Goal: Submit feedback/report problem: Contribute content

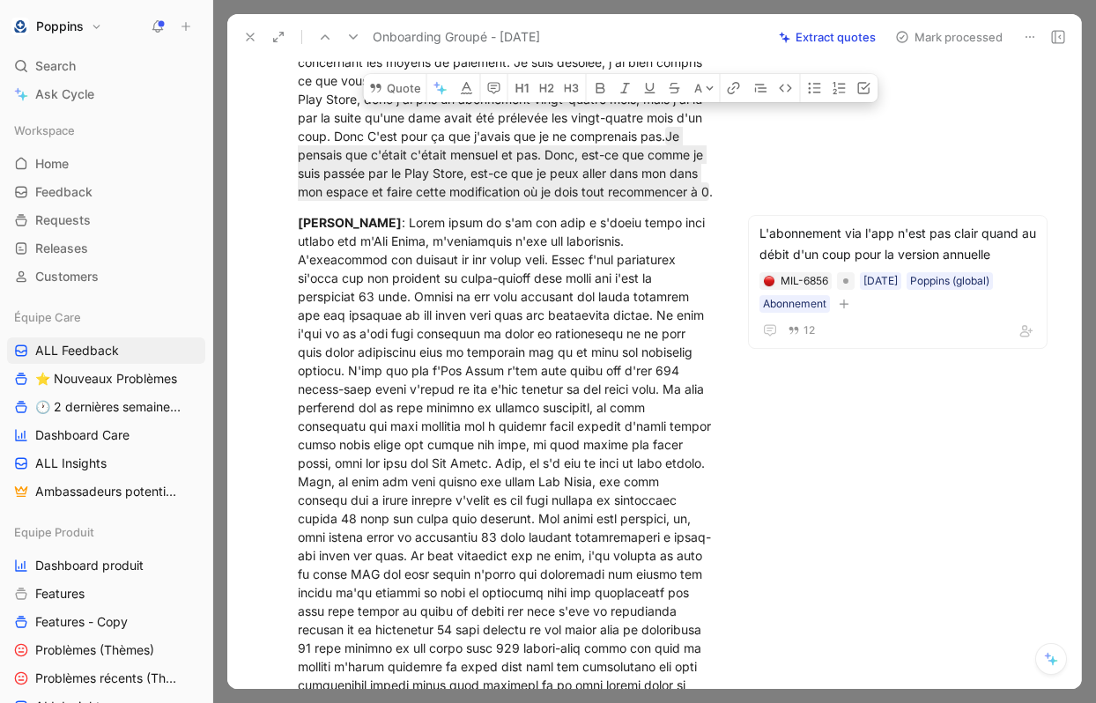
scroll to position [9012, 0]
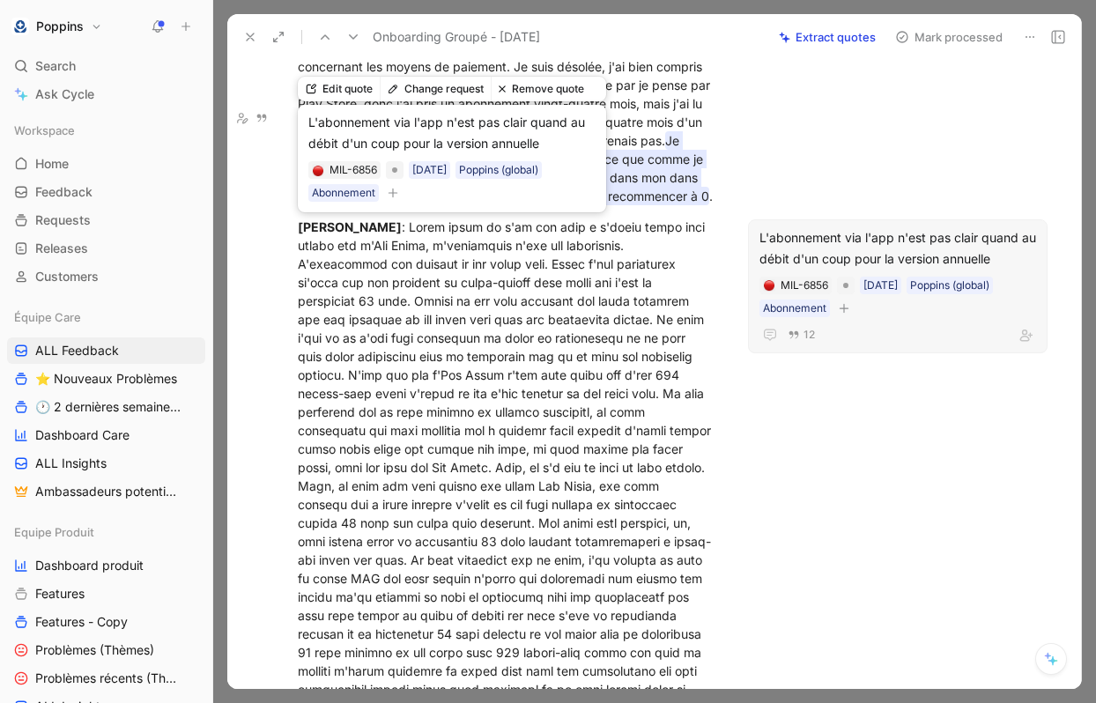
click at [520, 205] on mark "Je pensais que c'était c'était mensuel et pas. Donc, est-ce que comme je suis p…" at bounding box center [503, 168] width 411 height 74
click at [566, 205] on mark "Je pensais que c'était c'était mensuel et pas. Donc, est-ce que comme je suis p…" at bounding box center [503, 168] width 411 height 74
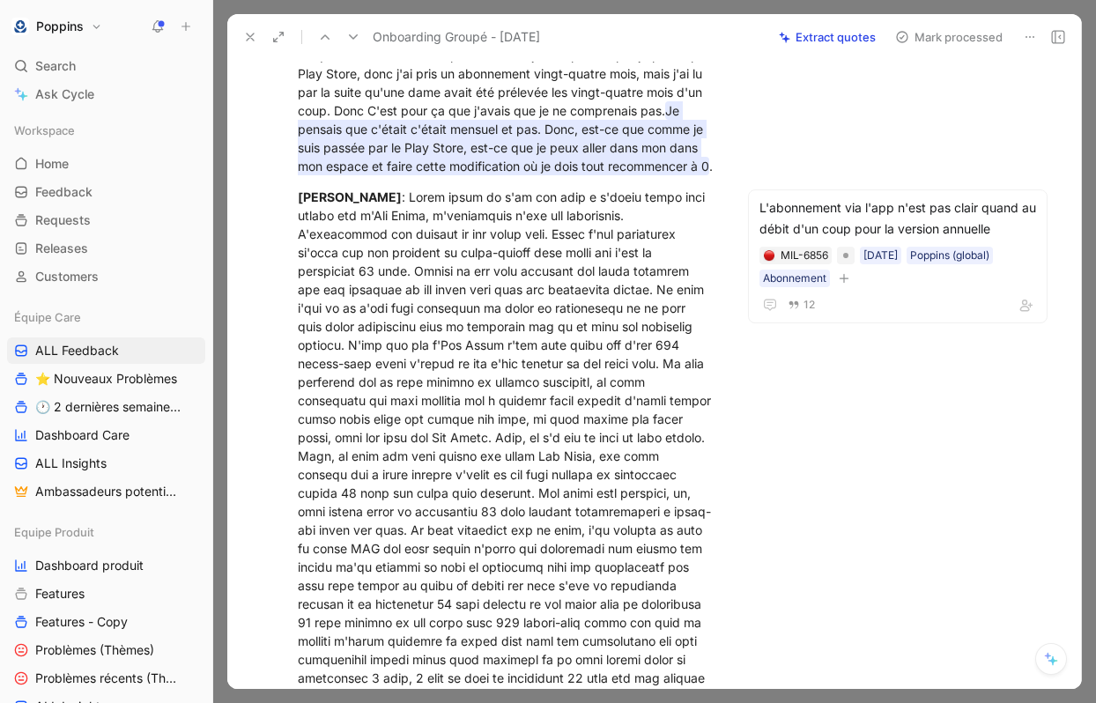
scroll to position [9044, 0]
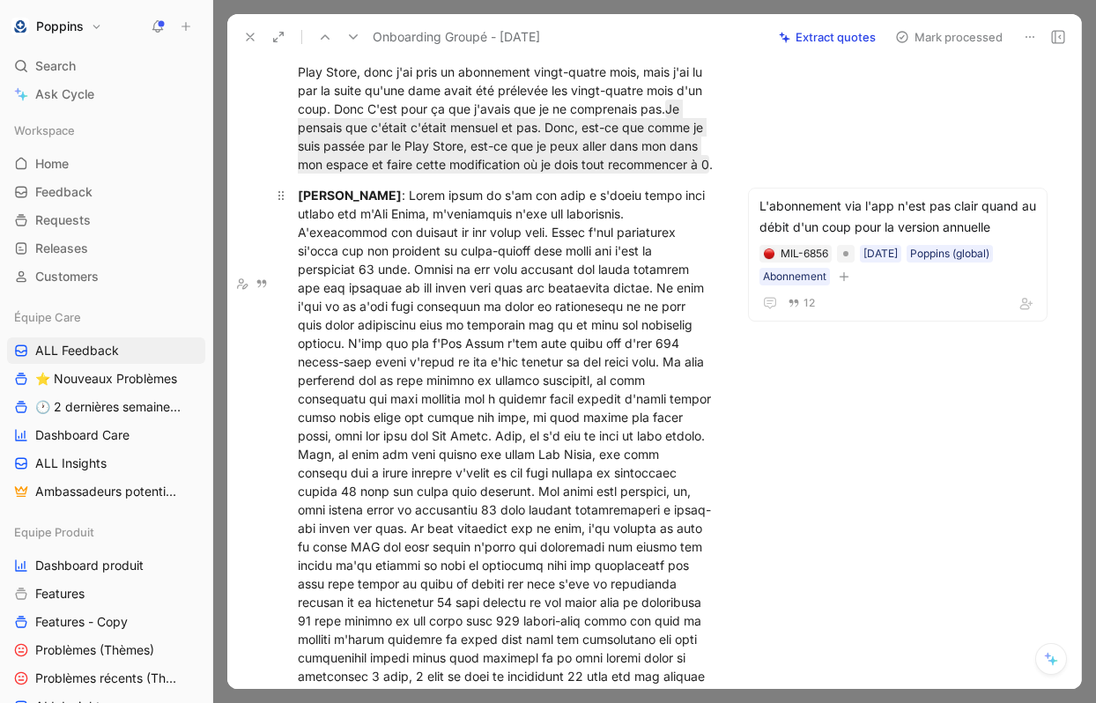
click at [456, 297] on div "[PERSON_NAME]" at bounding box center [506, 445] width 417 height 518
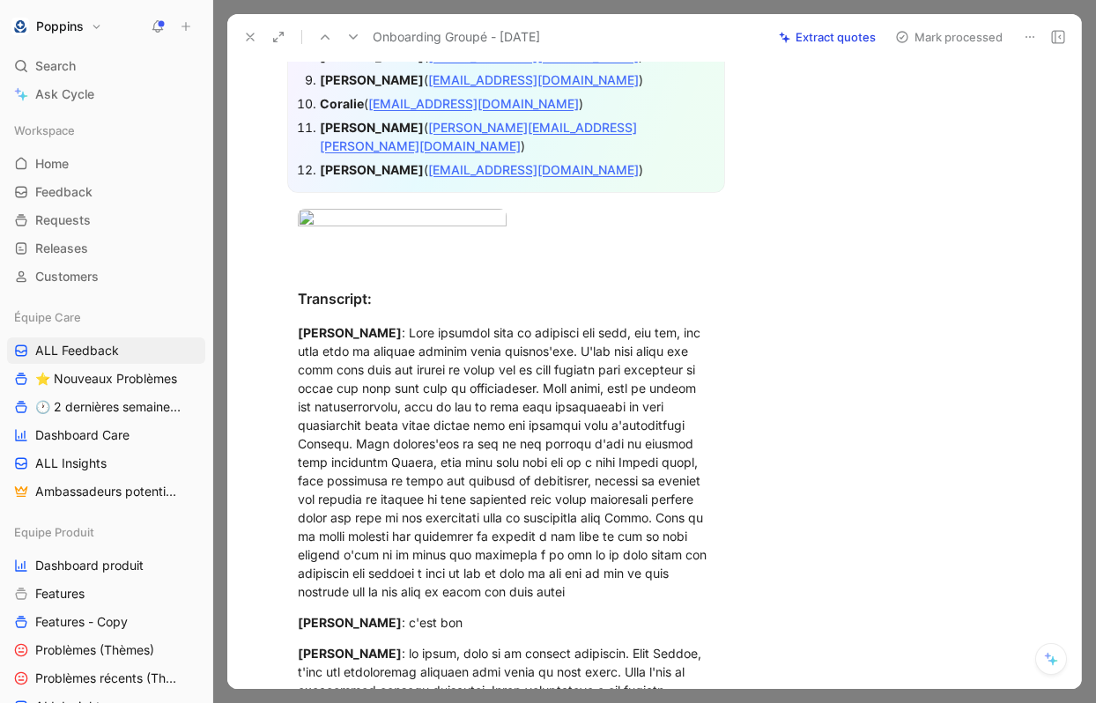
scroll to position [0, 0]
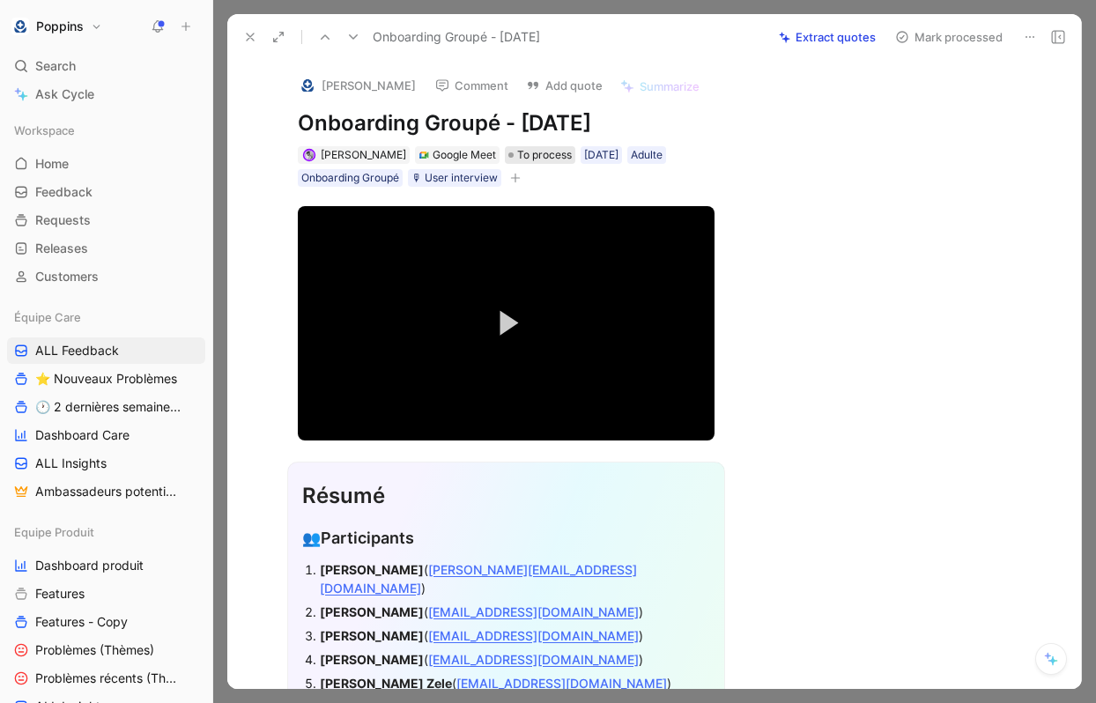
click at [534, 147] on span "To process" at bounding box center [544, 155] width 55 height 18
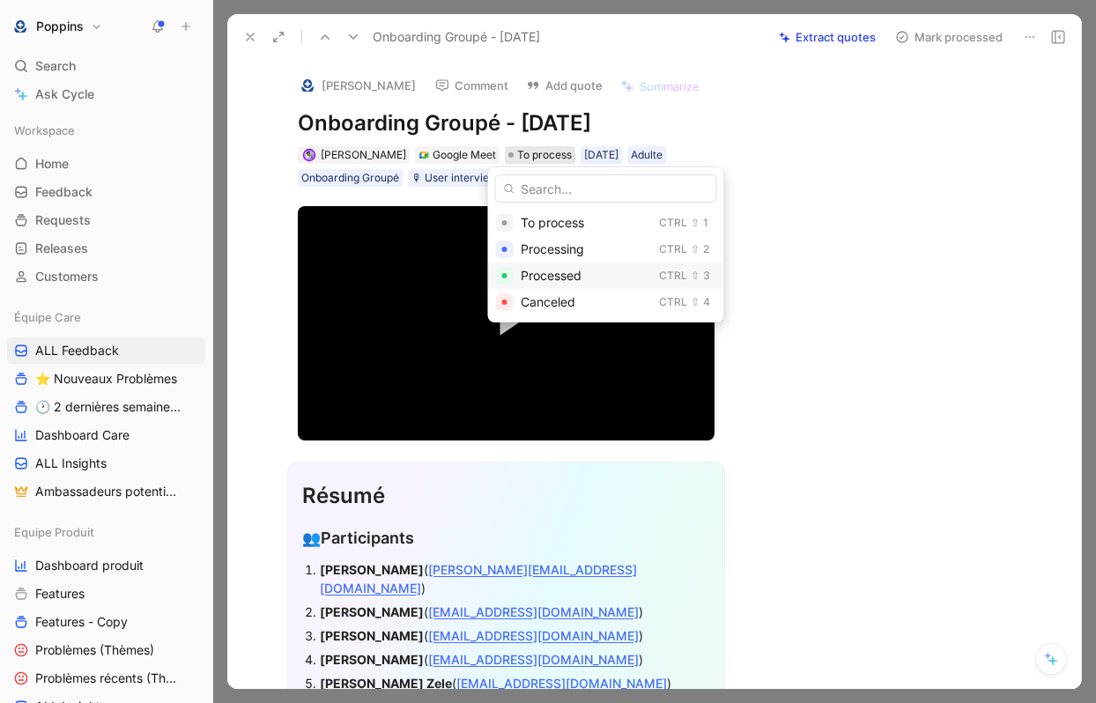
click at [558, 274] on span "Processed" at bounding box center [551, 275] width 61 height 15
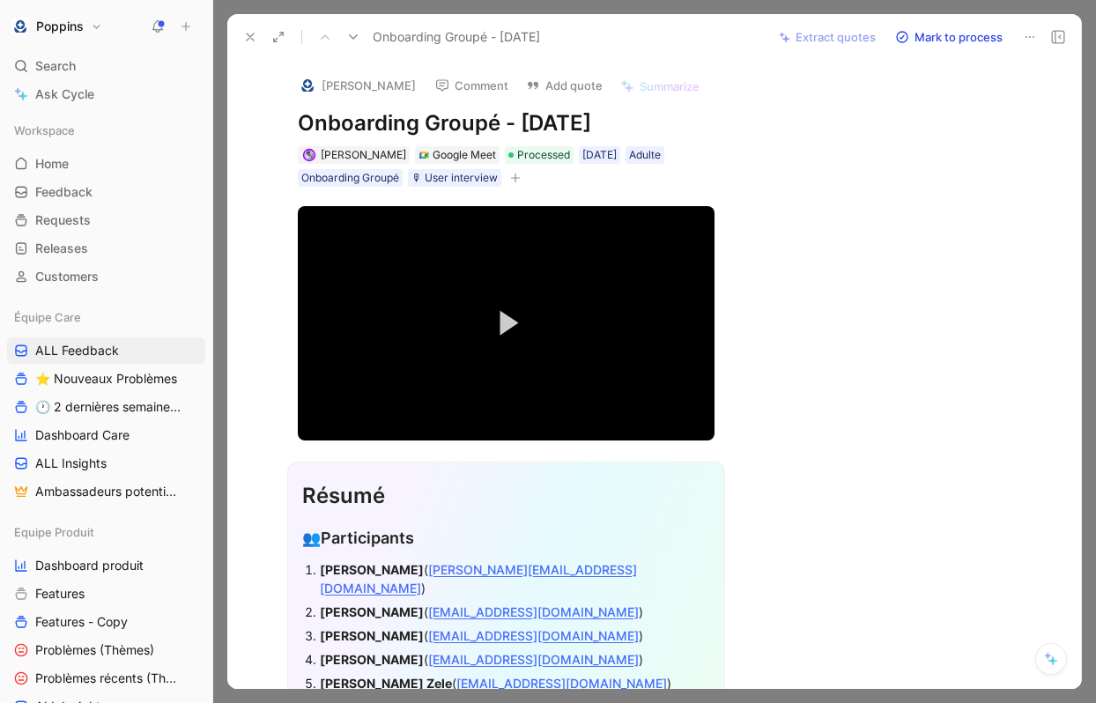
click at [248, 30] on icon at bounding box center [250, 37] width 14 height 14
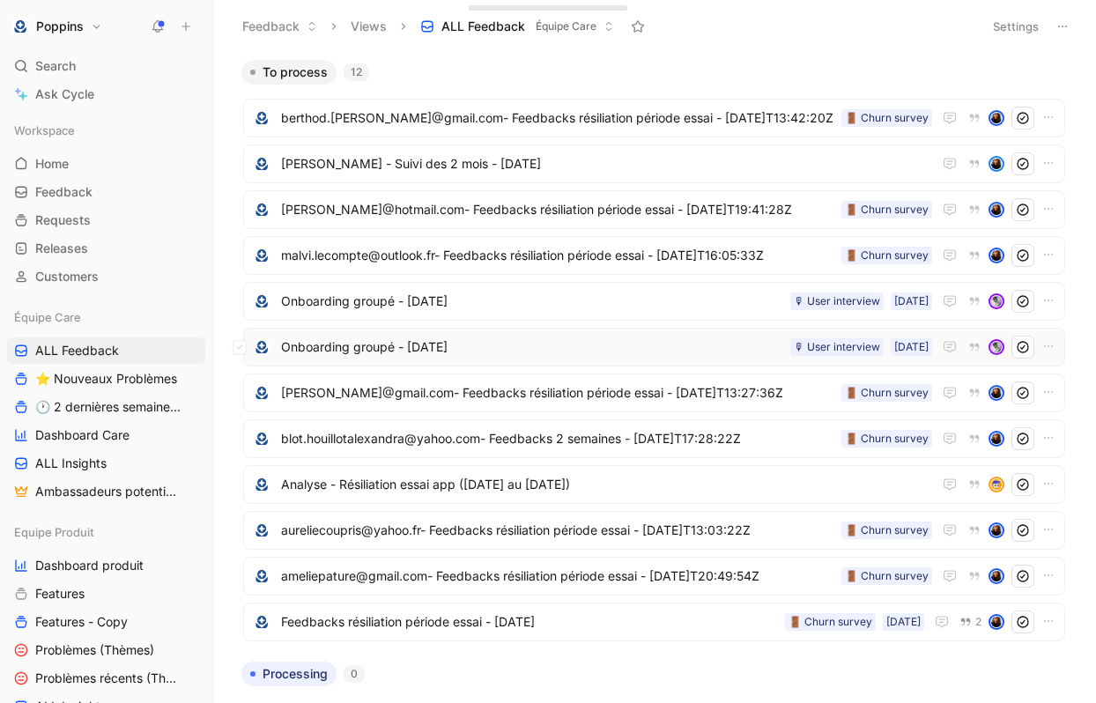
click at [564, 350] on span "Onboarding groupé - [DATE]" at bounding box center [532, 347] width 502 height 21
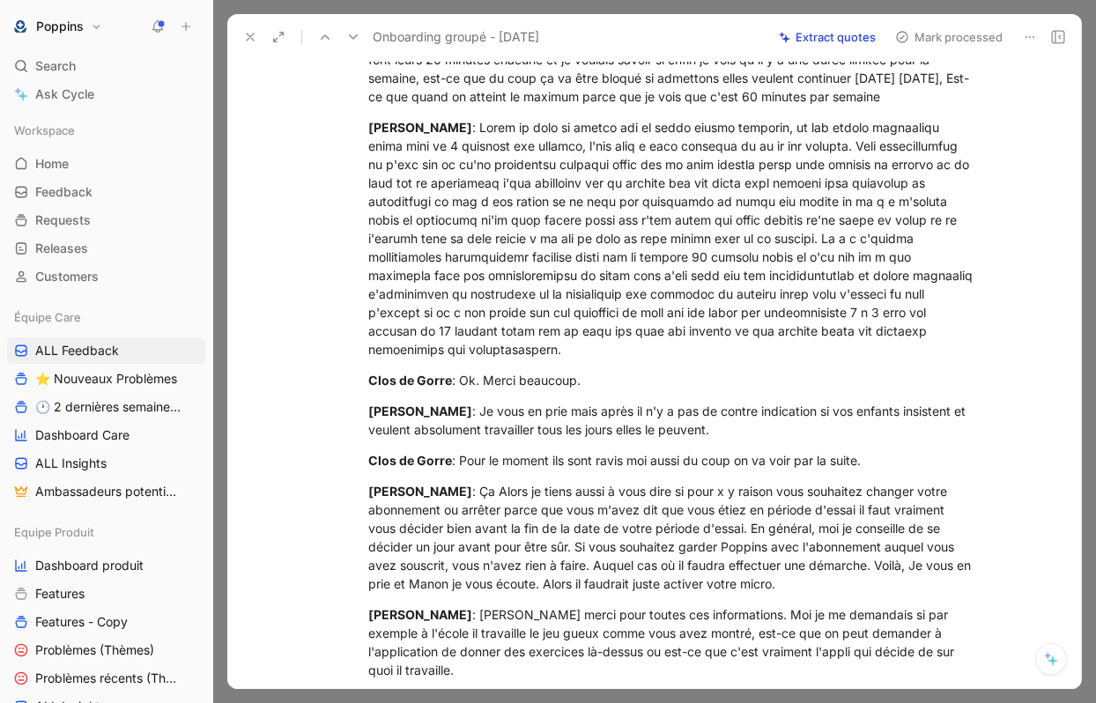
scroll to position [4566, 0]
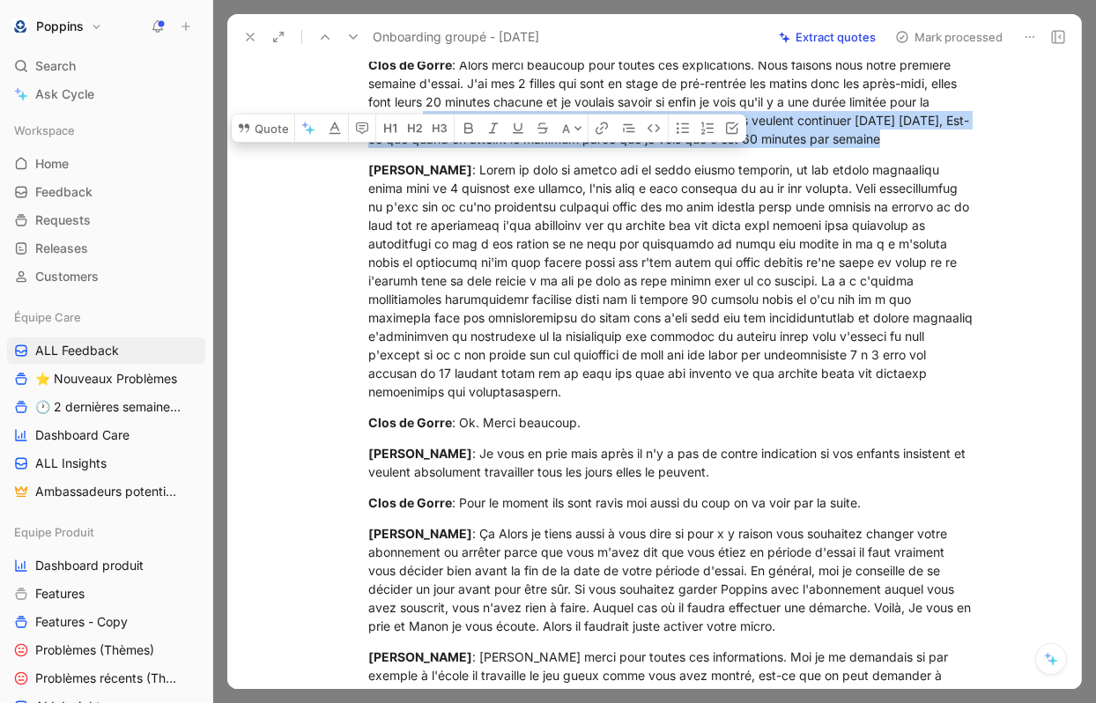
drag, startPoint x: 426, startPoint y: 241, endPoint x: 1055, endPoint y: 278, distance: 630.1
click at [972, 280] on p "[PERSON_NAME]" at bounding box center [673, 280] width 677 height 251
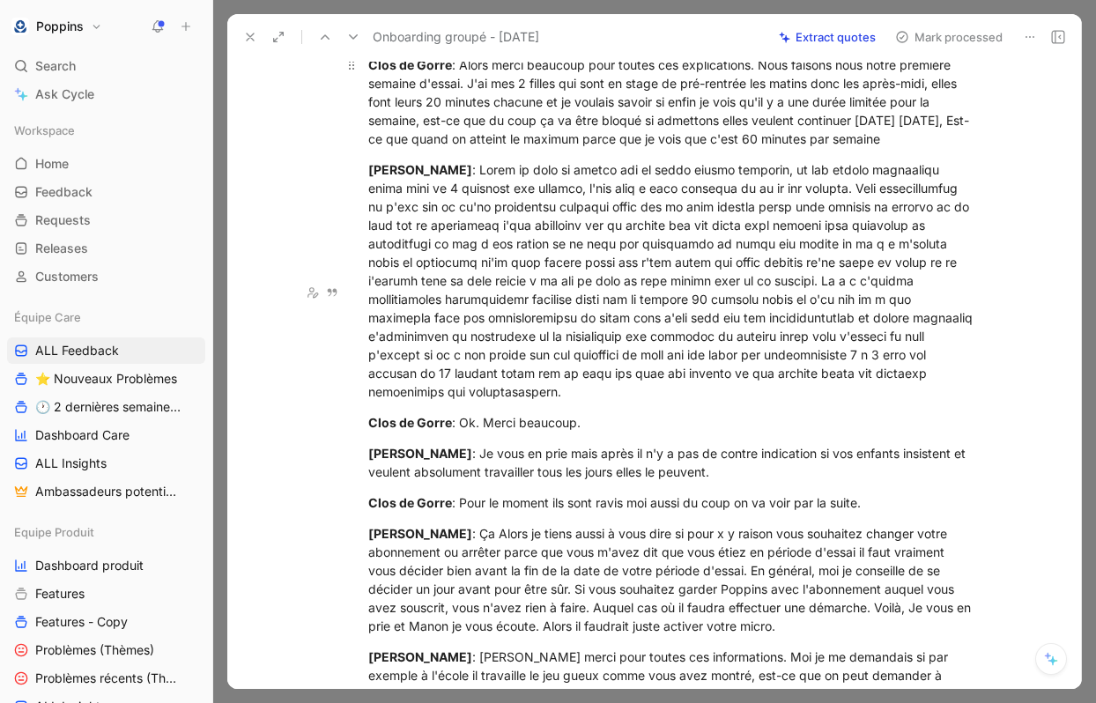
click at [946, 148] on div "Clos de Gorre : Alors merci beaucoup pour toutes ces explications. Nous faisons…" at bounding box center [673, 102] width 610 height 93
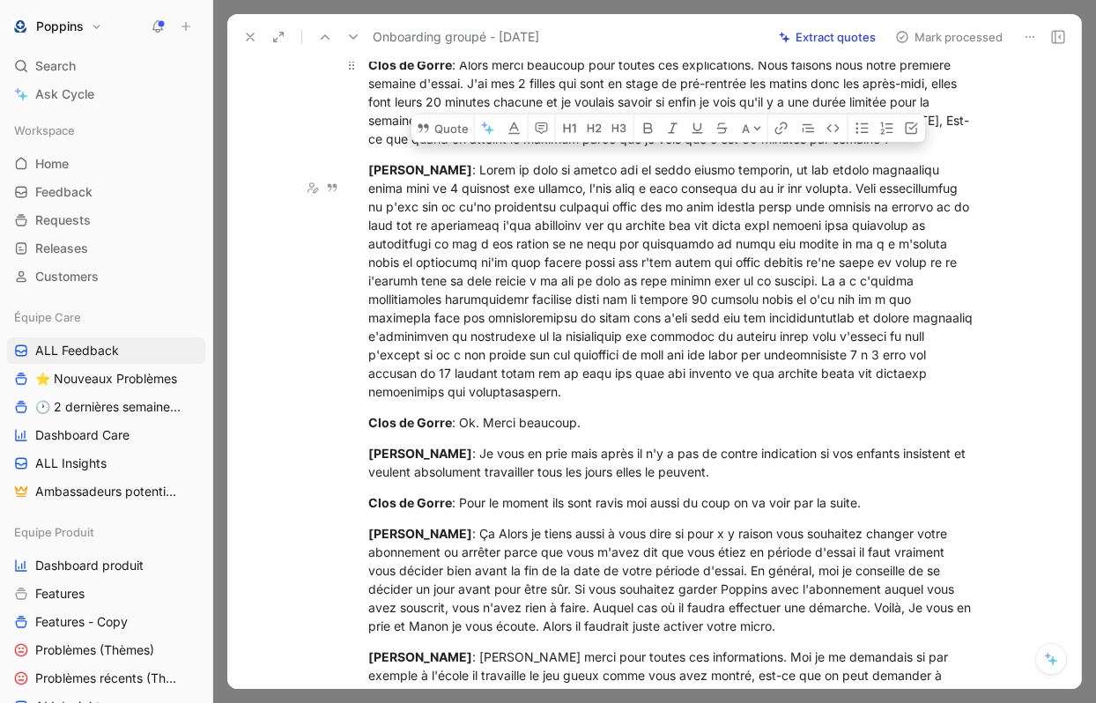
drag, startPoint x: 935, startPoint y: 254, endPoint x: 421, endPoint y: 243, distance: 513.7
click at [421, 148] on div "Clos de Gorre : Alors merci beaucoup pour toutes ces explications. Nous faisons…" at bounding box center [673, 102] width 610 height 93
click at [441, 143] on button "Quote" at bounding box center [442, 129] width 63 height 28
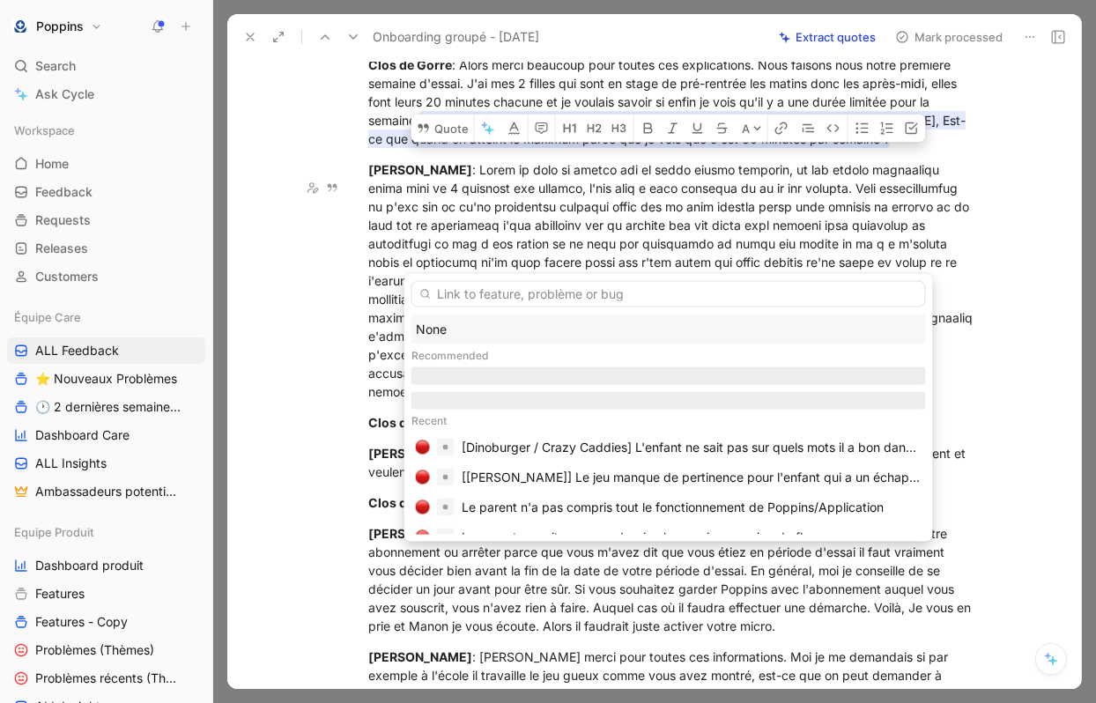
click at [493, 325] on div "None" at bounding box center [669, 329] width 506 height 21
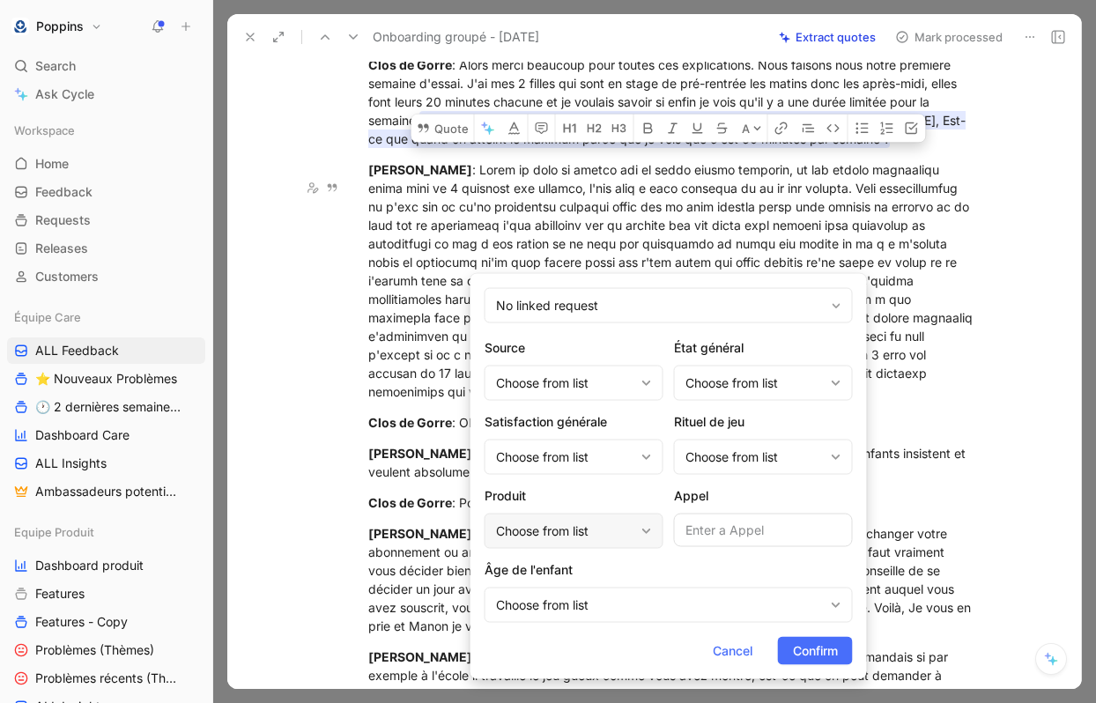
click at [585, 533] on div "Choose from list" at bounding box center [565, 531] width 138 height 21
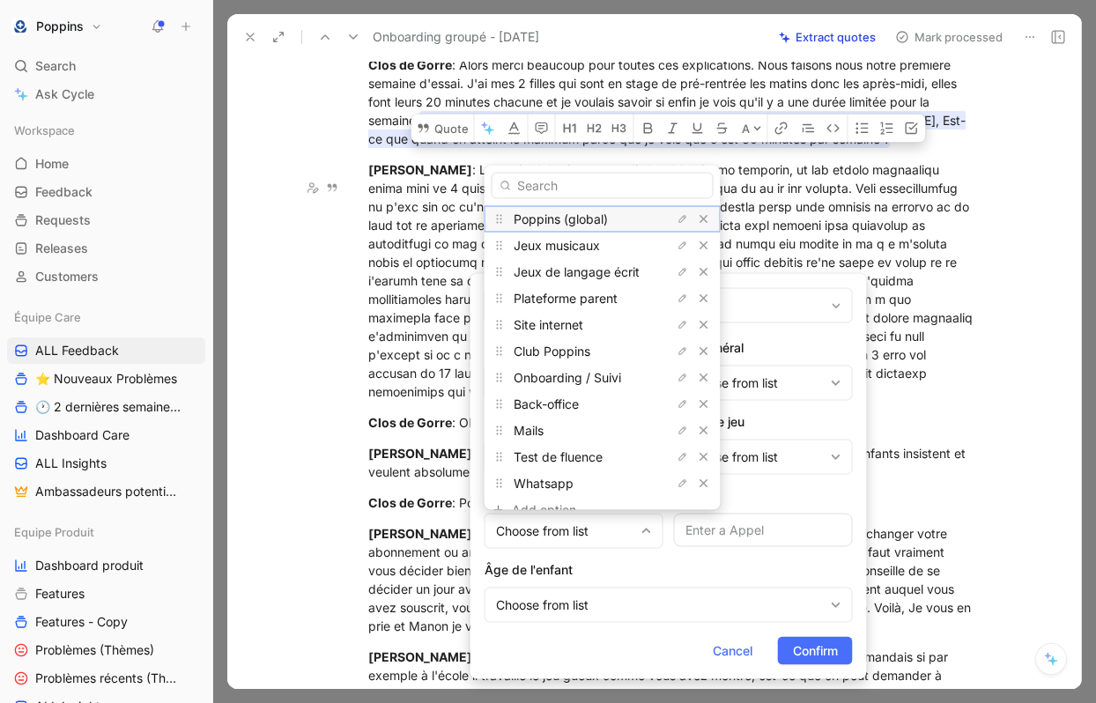
click at [598, 214] on span "Poppins (global)" at bounding box center [561, 218] width 94 height 15
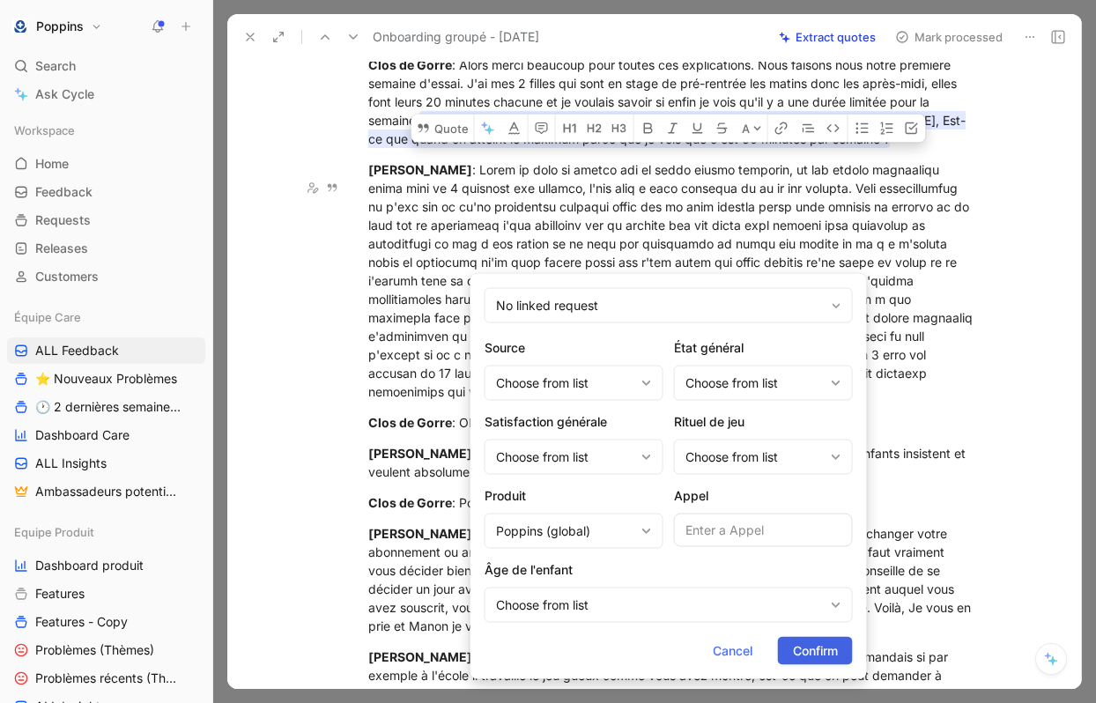
click at [832, 649] on span "Confirm" at bounding box center [815, 650] width 45 height 21
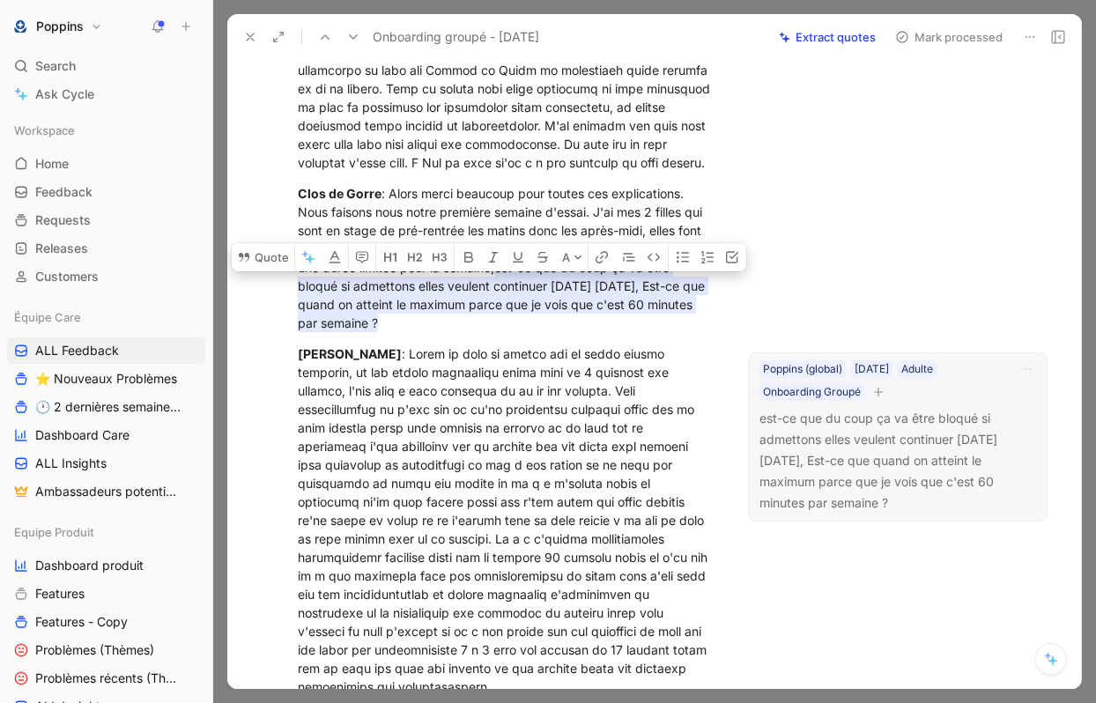
scroll to position [6088, 0]
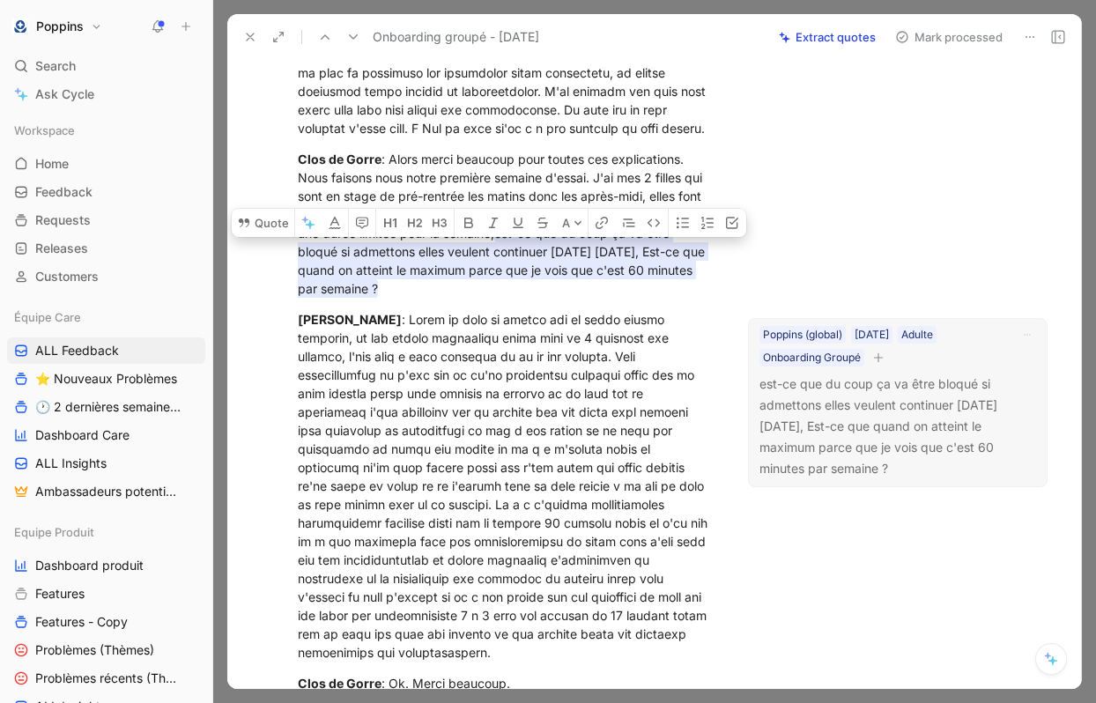
click at [881, 360] on icon "button" at bounding box center [878, 357] width 11 height 11
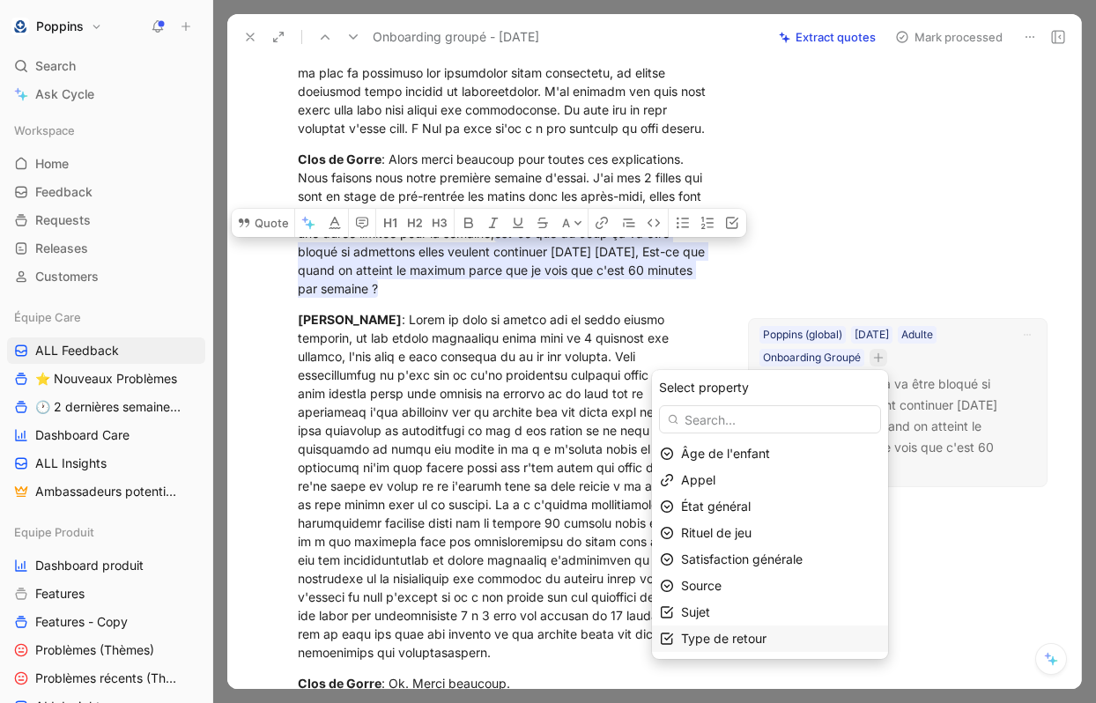
click at [735, 628] on div "Type de retour" at bounding box center [780, 638] width 199 height 21
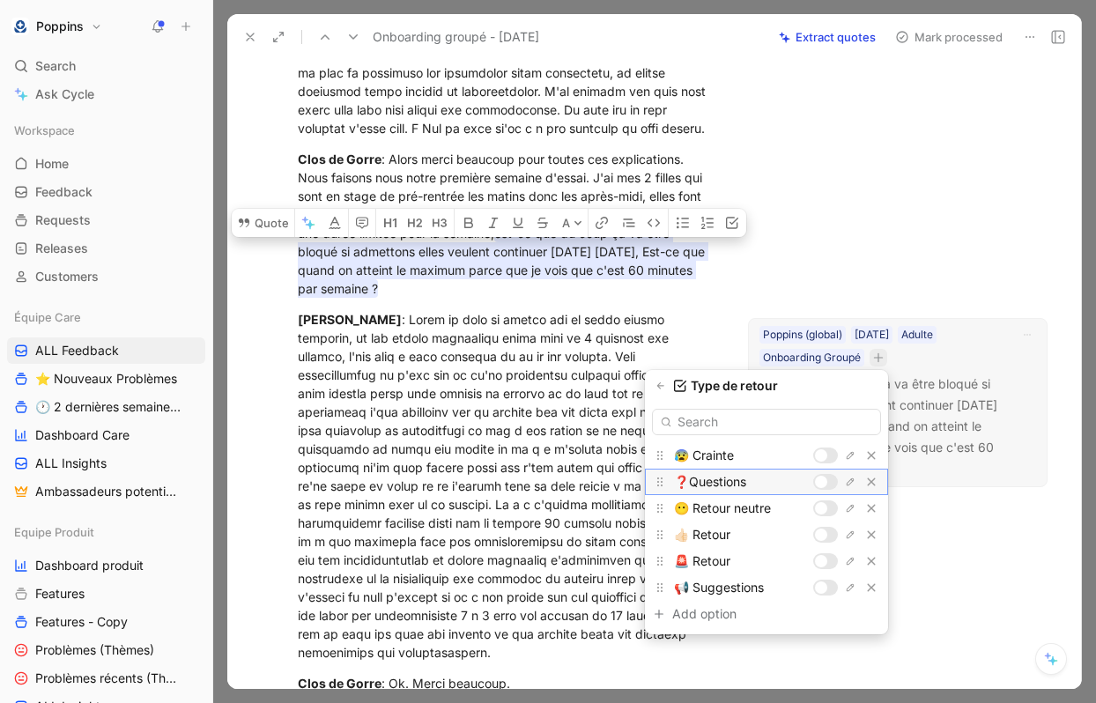
click at [816, 481] on div at bounding box center [821, 482] width 12 height 12
click at [664, 389] on icon "button" at bounding box center [660, 386] width 11 height 11
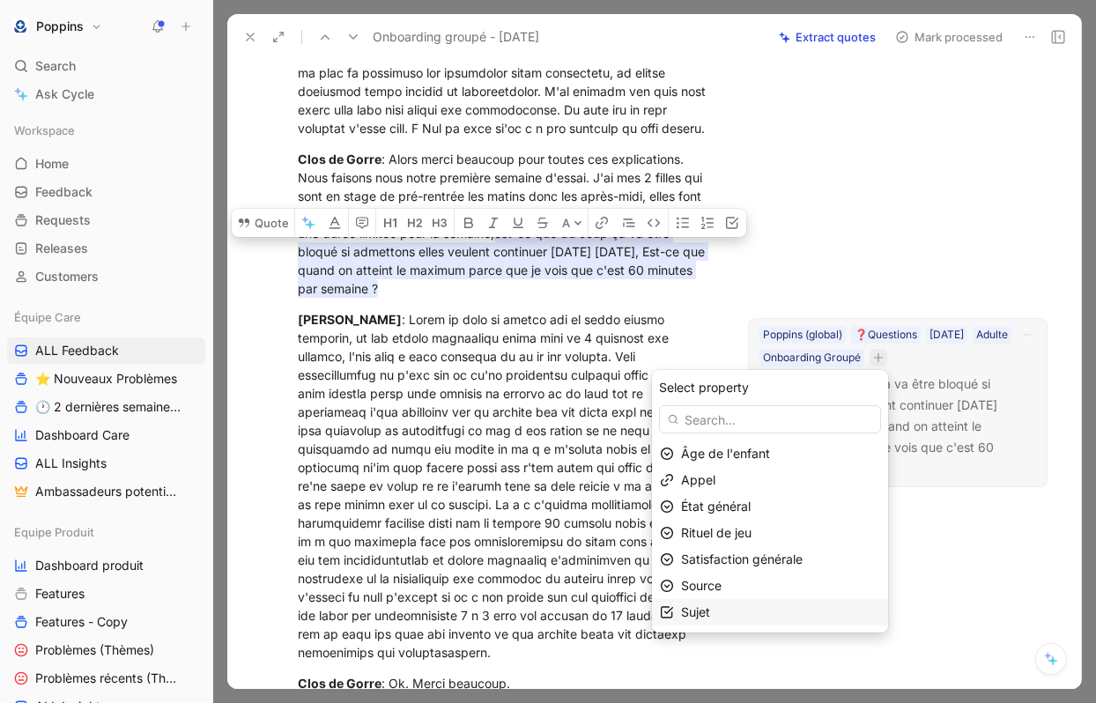
click at [753, 611] on div "Sujet" at bounding box center [780, 612] width 199 height 21
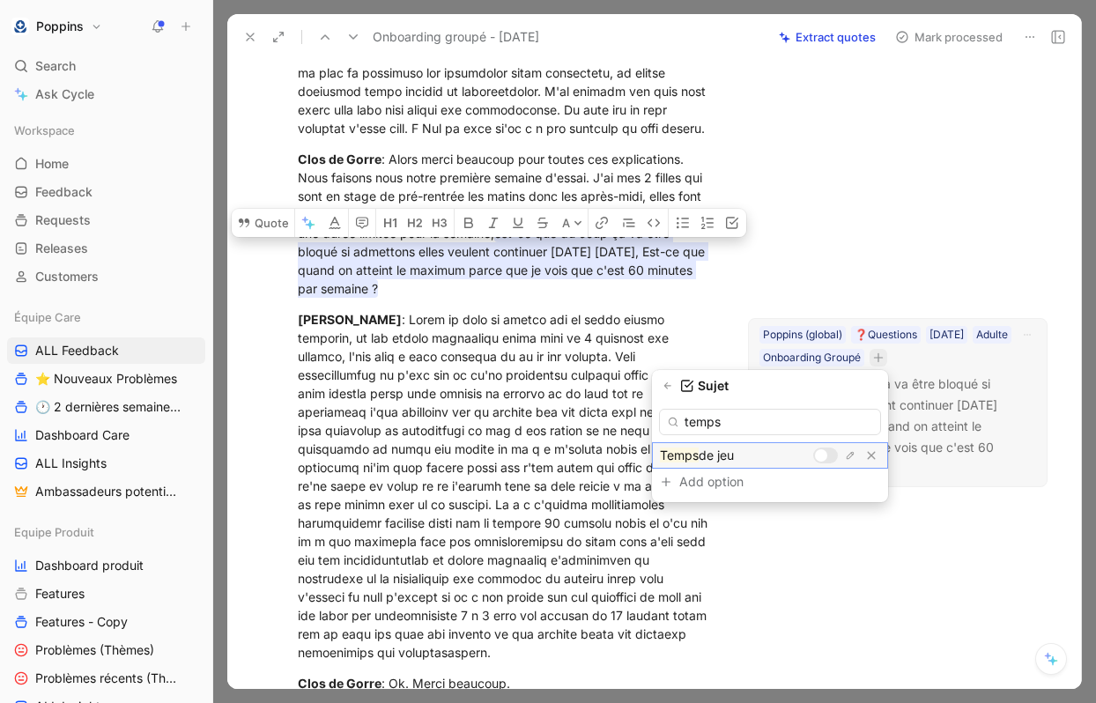
click at [822, 457] on div at bounding box center [821, 455] width 12 height 12
click at [791, 415] on input "temps" at bounding box center [770, 422] width 222 height 26
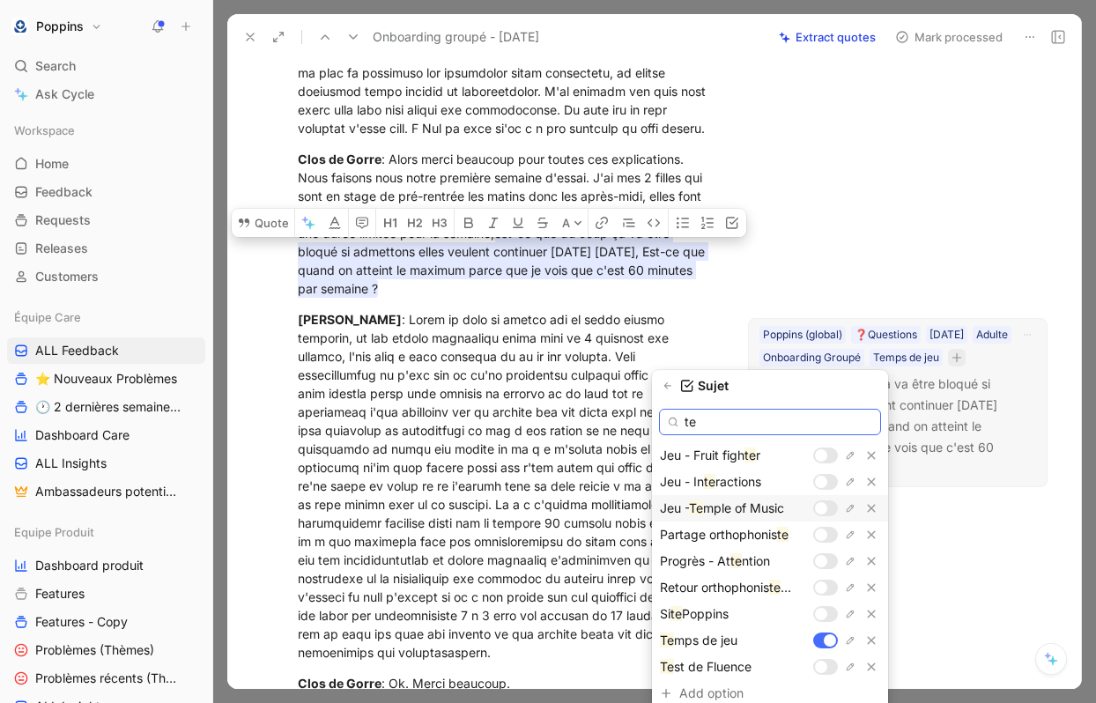
type input "t"
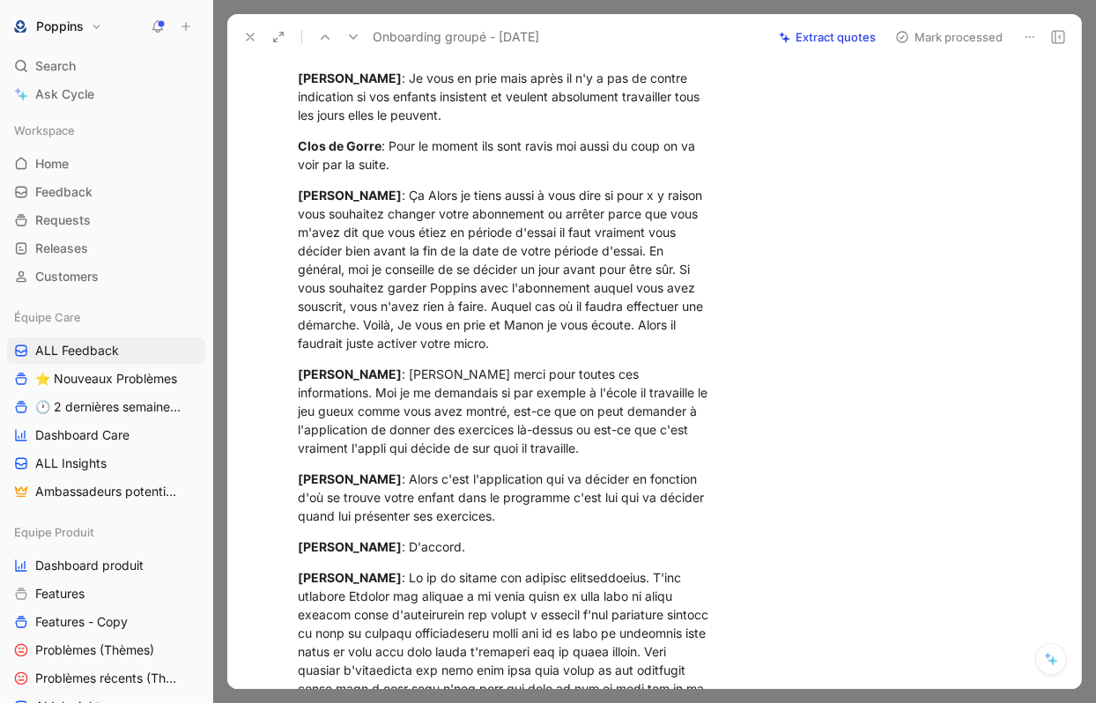
scroll to position [6727, 0]
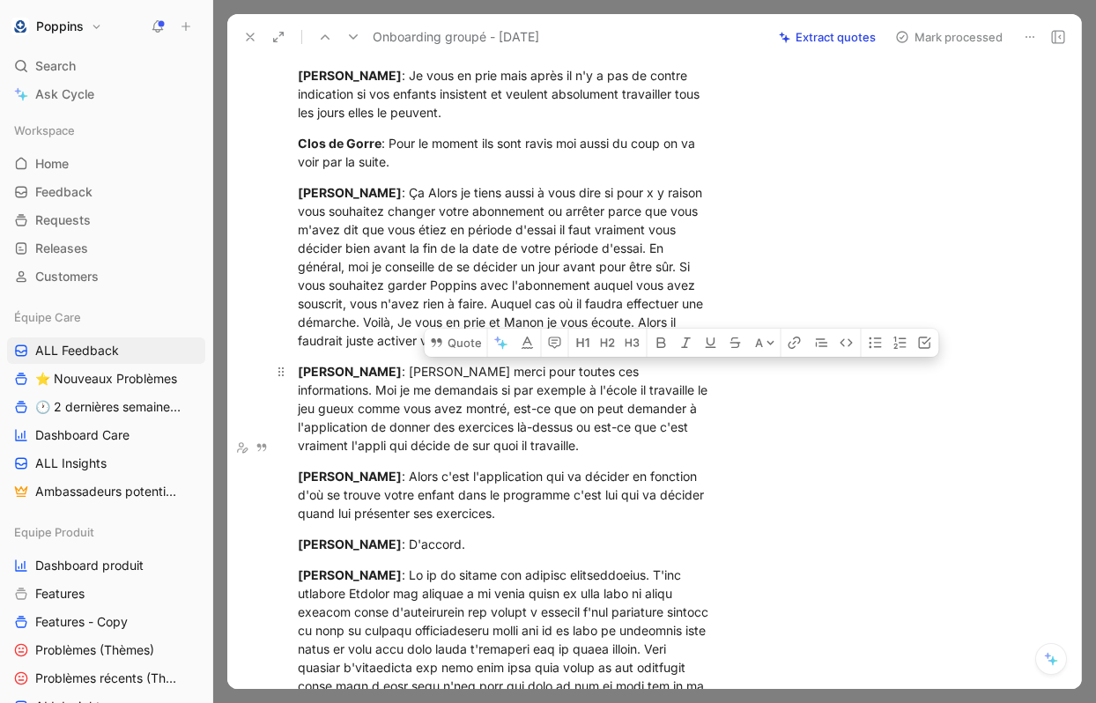
drag, startPoint x: 677, startPoint y: 444, endPoint x: 696, endPoint y: 480, distance: 40.6
click at [696, 455] on div "Manon MILLES : Oui bonjour merci pour toutes ces informations. Moi je me demand…" at bounding box center [506, 408] width 417 height 93
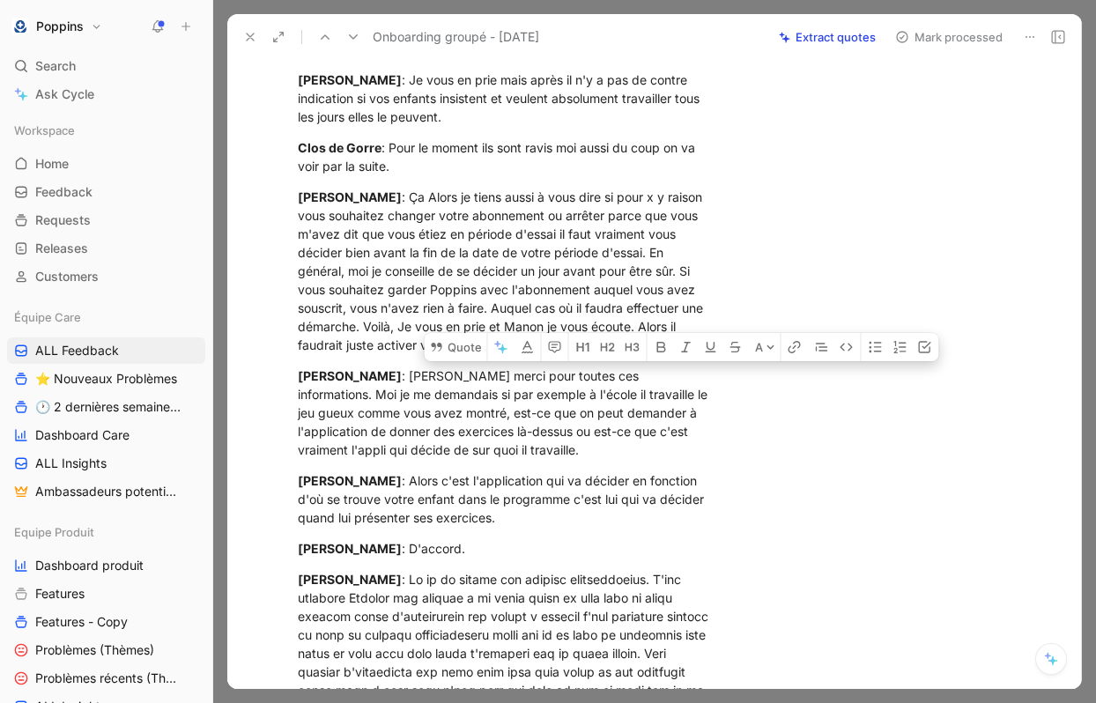
scroll to position [6724, 0]
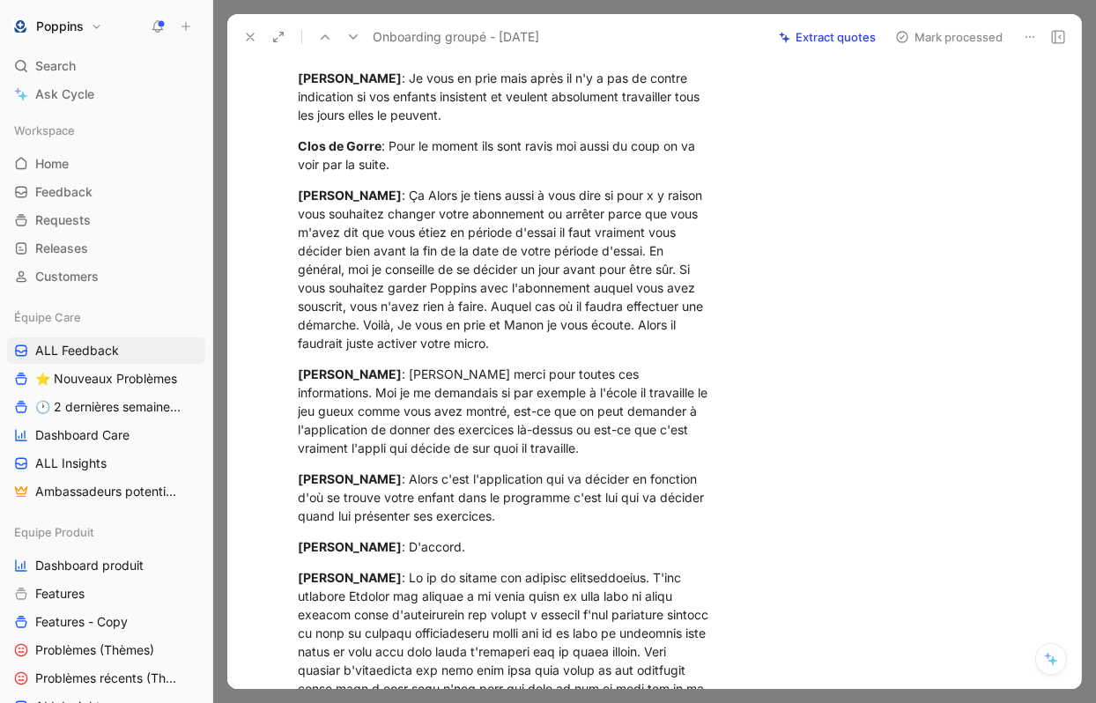
click at [602, 457] on div "Manon MILLES : Oui bonjour merci pour toutes ces informations. Moi je me demand…" at bounding box center [506, 411] width 417 height 93
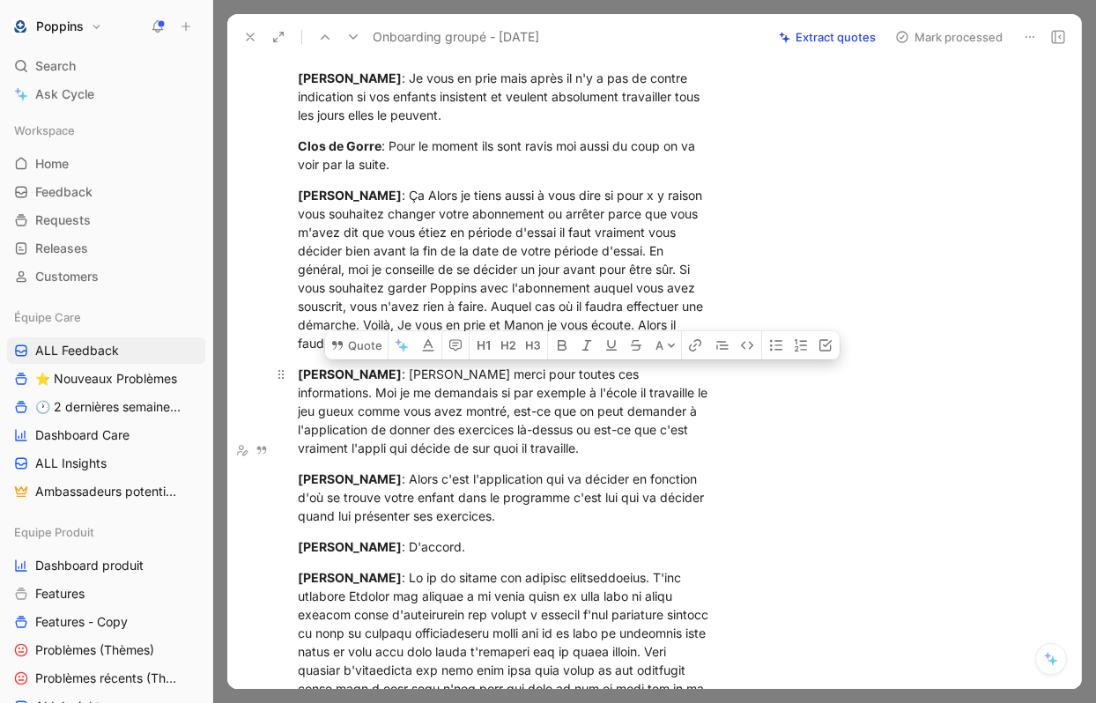
drag, startPoint x: 620, startPoint y: 516, endPoint x: 675, endPoint y: 451, distance: 85.0
click at [675, 451] on div "Manon MILLES : Oui bonjour merci pour toutes ces informations. Moi je me demand…" at bounding box center [506, 411] width 417 height 93
click at [372, 359] on button "Quote" at bounding box center [356, 345] width 63 height 28
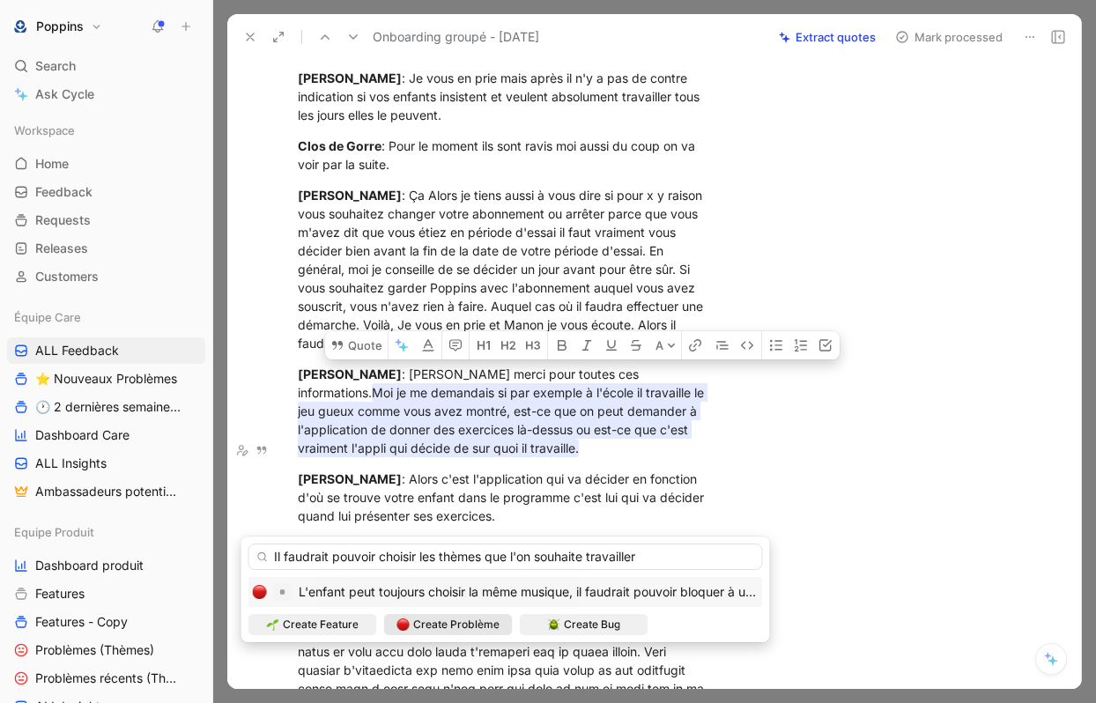
type input "Il faudrait pouvoir choisir les thèmes que l'on souhaite travailler"
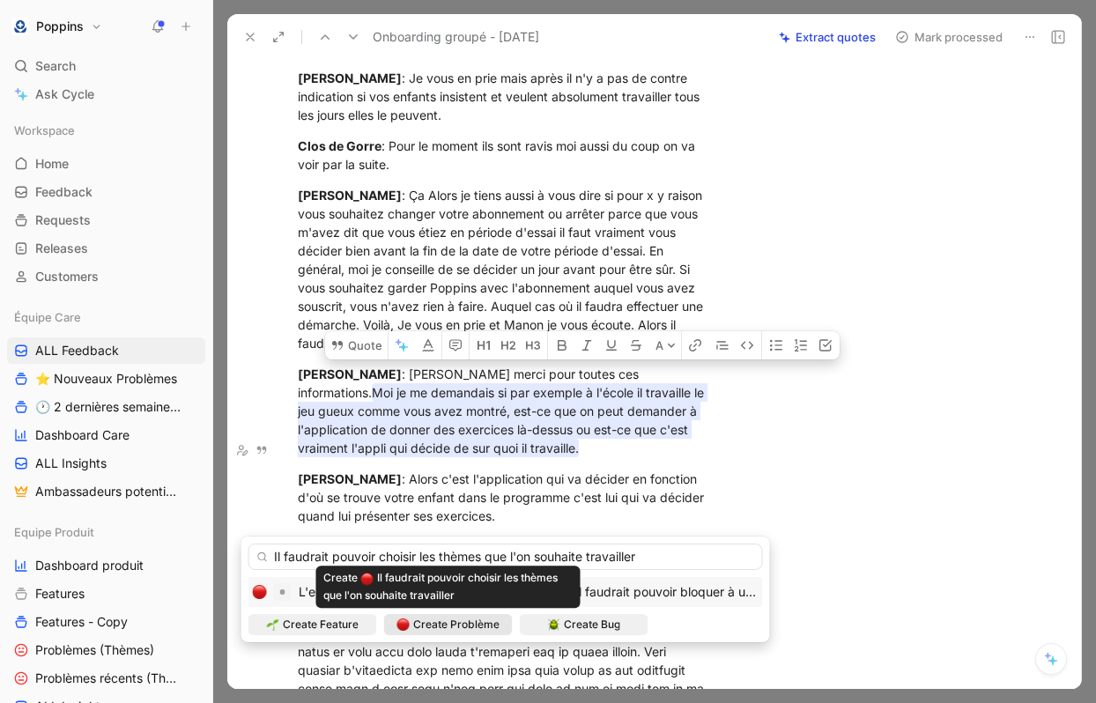
click at [464, 626] on span "Create Problème" at bounding box center [456, 625] width 86 height 18
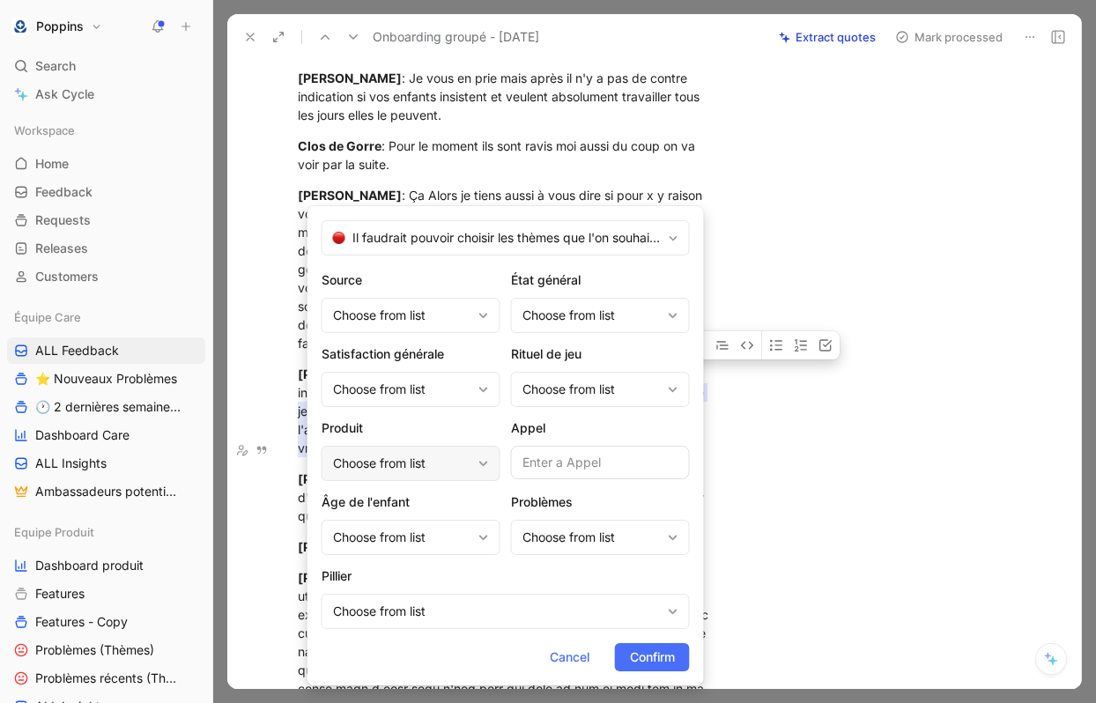
click at [413, 466] on div "Choose from list" at bounding box center [402, 463] width 138 height 21
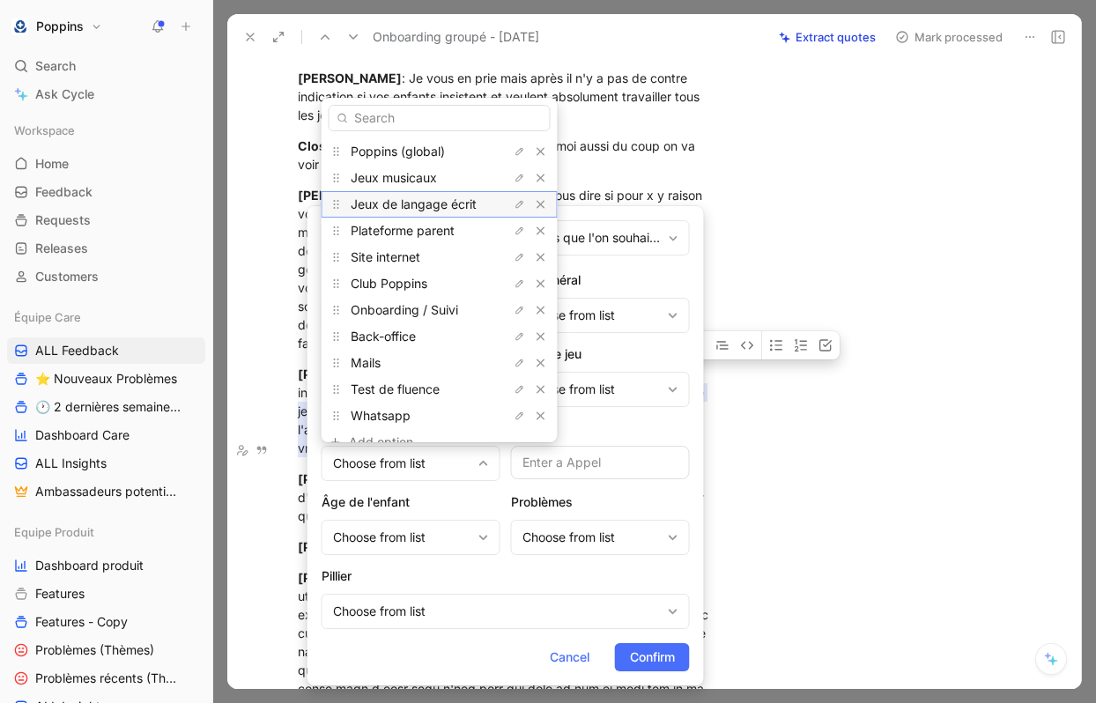
click at [421, 204] on span "Jeux de langage écrit" at bounding box center [414, 203] width 126 height 15
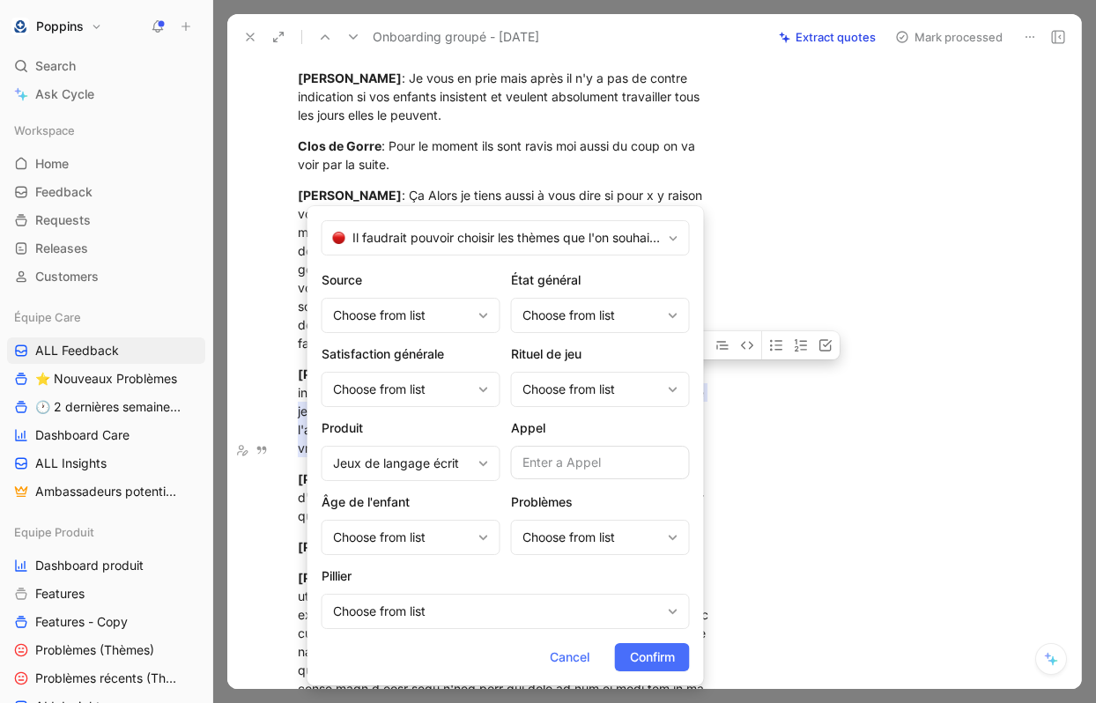
click at [414, 555] on div "Source Choose from list État général Choose from list Satisfaction générale Cho…" at bounding box center [506, 449] width 368 height 359
click at [404, 607] on div "Choose from list" at bounding box center [497, 611] width 328 height 21
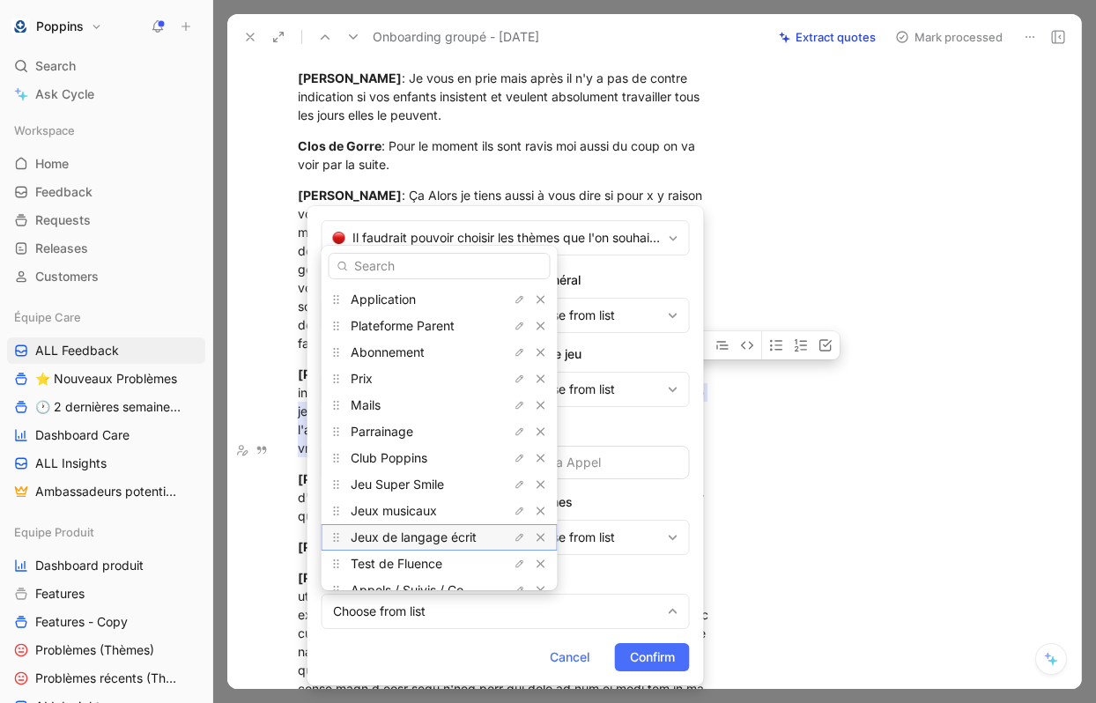
click at [440, 537] on span "Jeux de langage écrit" at bounding box center [414, 536] width 126 height 15
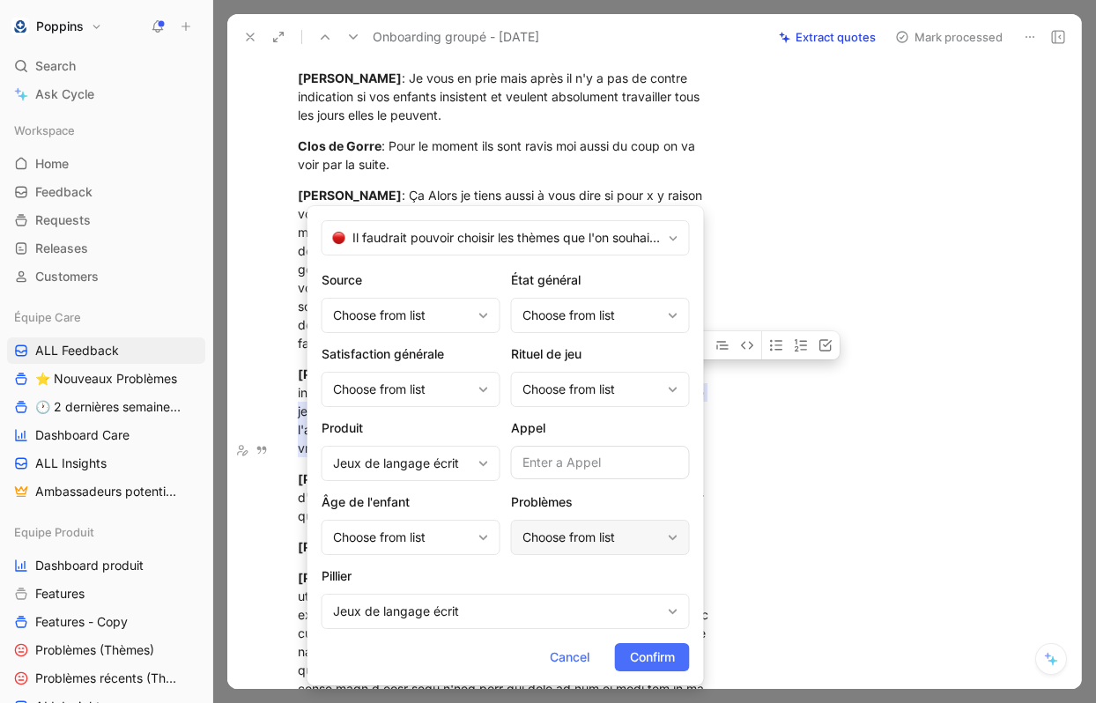
click at [587, 547] on div "Choose from list" at bounding box center [591, 537] width 138 height 21
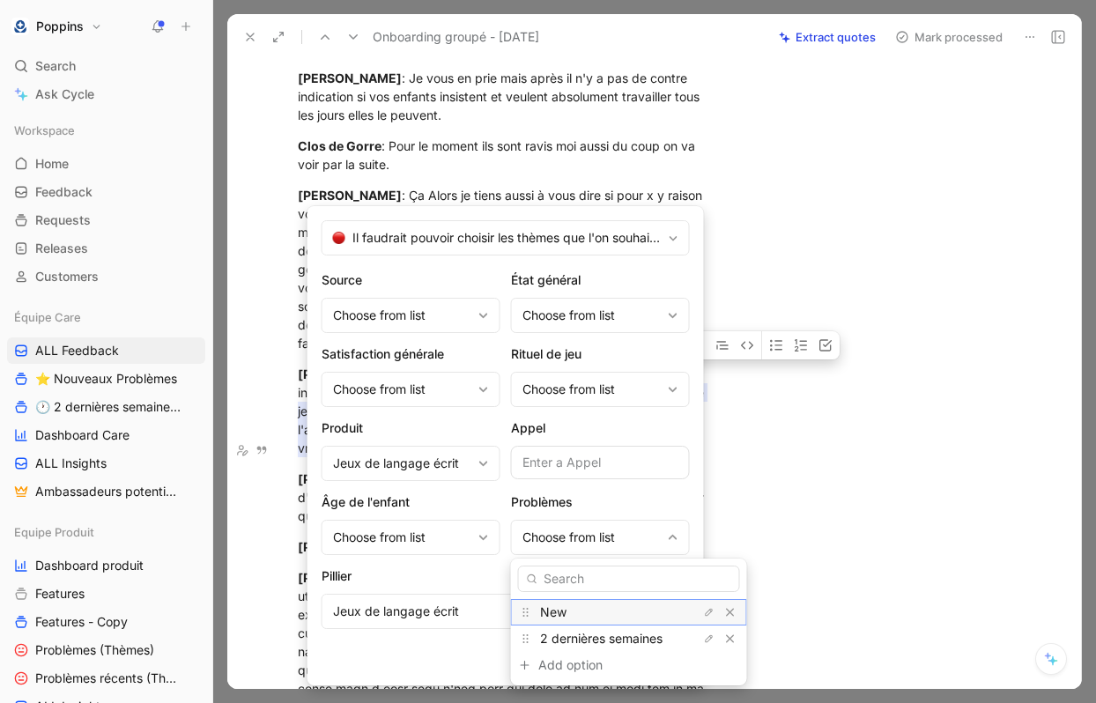
click at [582, 603] on div "New" at bounding box center [606, 612] width 132 height 21
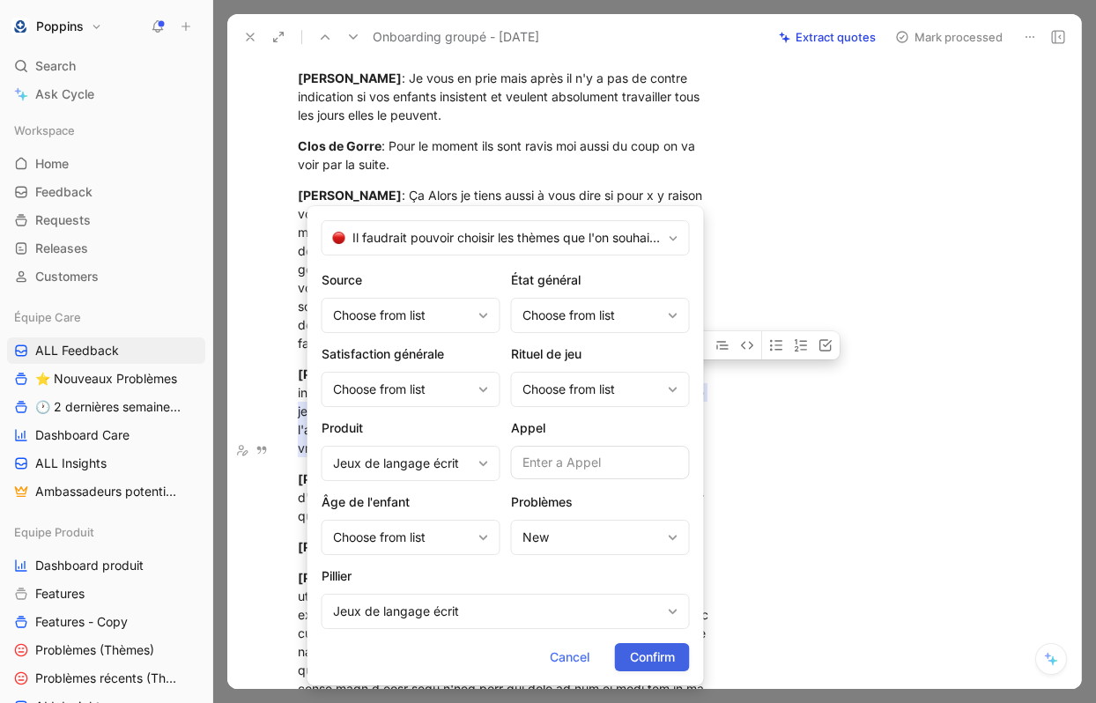
click at [664, 655] on span "Confirm" at bounding box center [652, 657] width 45 height 21
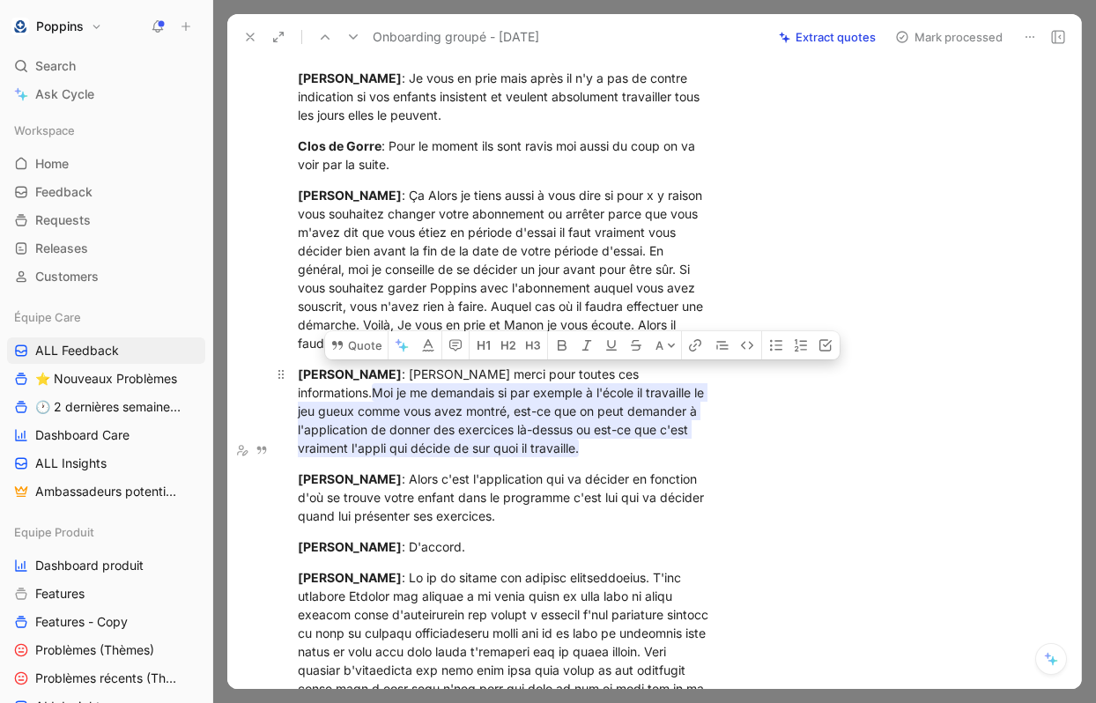
click at [633, 457] on mark "Moi je me demandais si par exemple à l'école il travaille le jeu gueux comme vo…" at bounding box center [503, 420] width 410 height 74
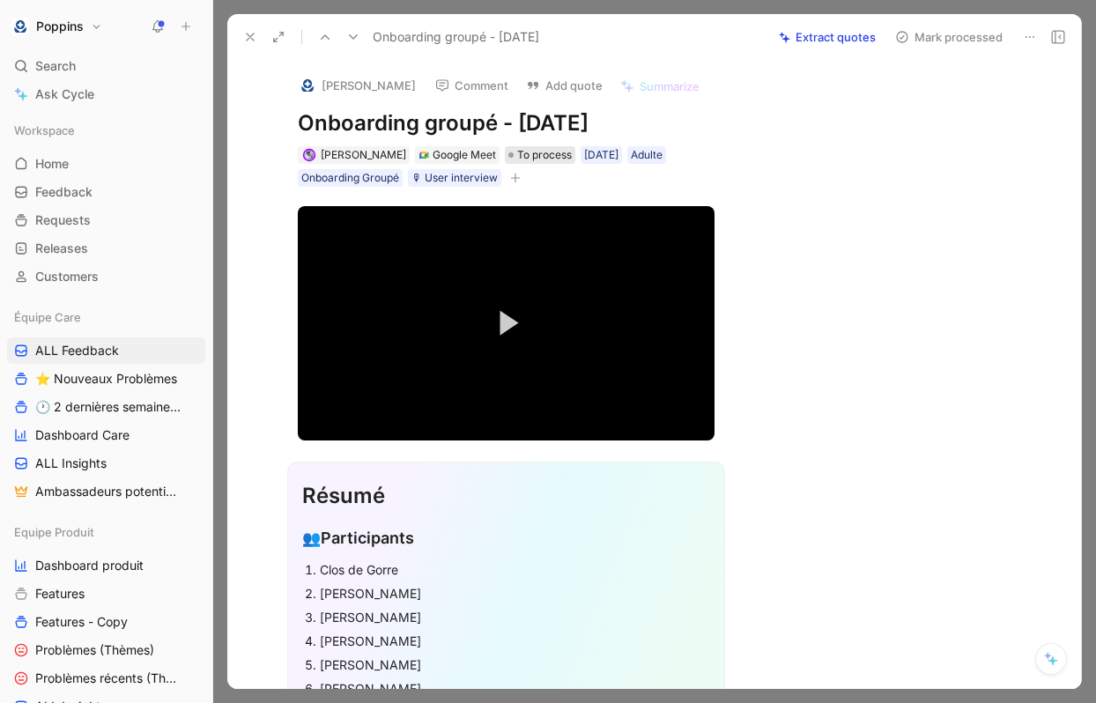
click at [522, 154] on span "To process" at bounding box center [544, 155] width 55 height 18
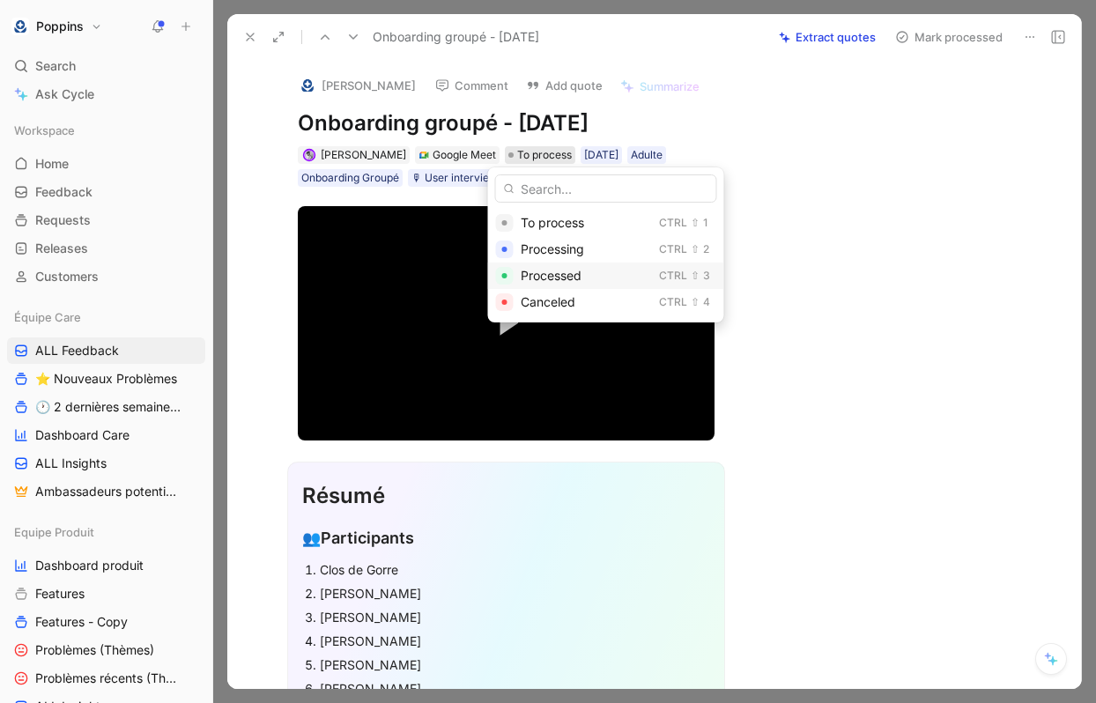
click at [552, 273] on span "Processed" at bounding box center [551, 275] width 61 height 15
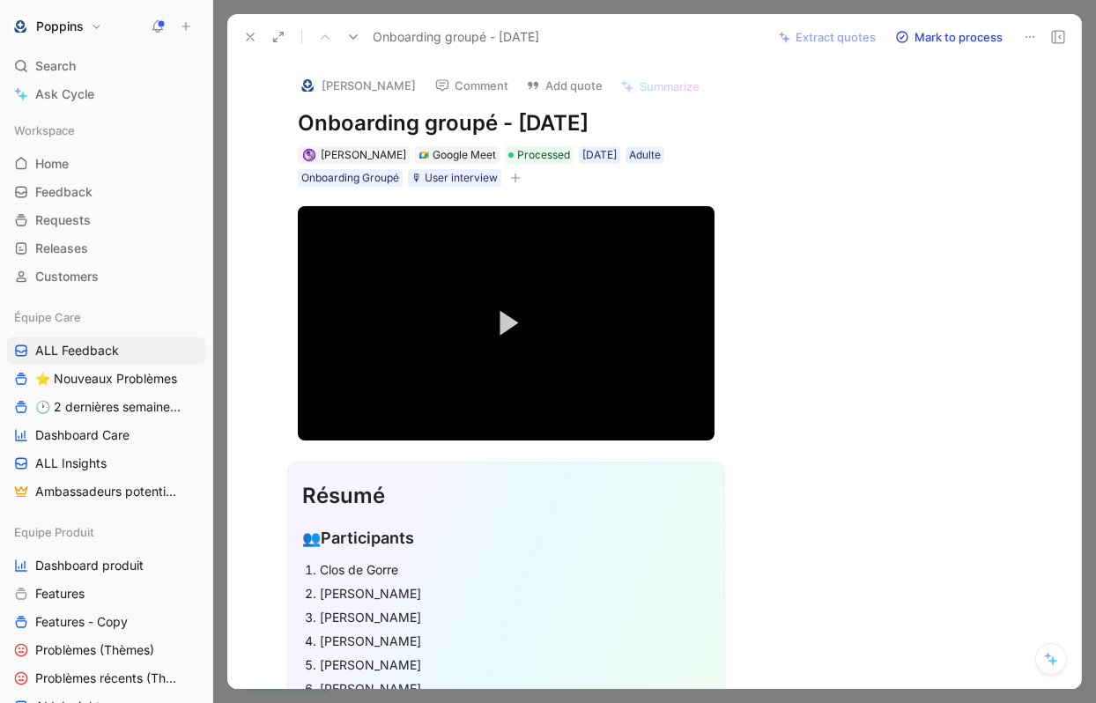
click at [249, 38] on use at bounding box center [250, 36] width 7 height 7
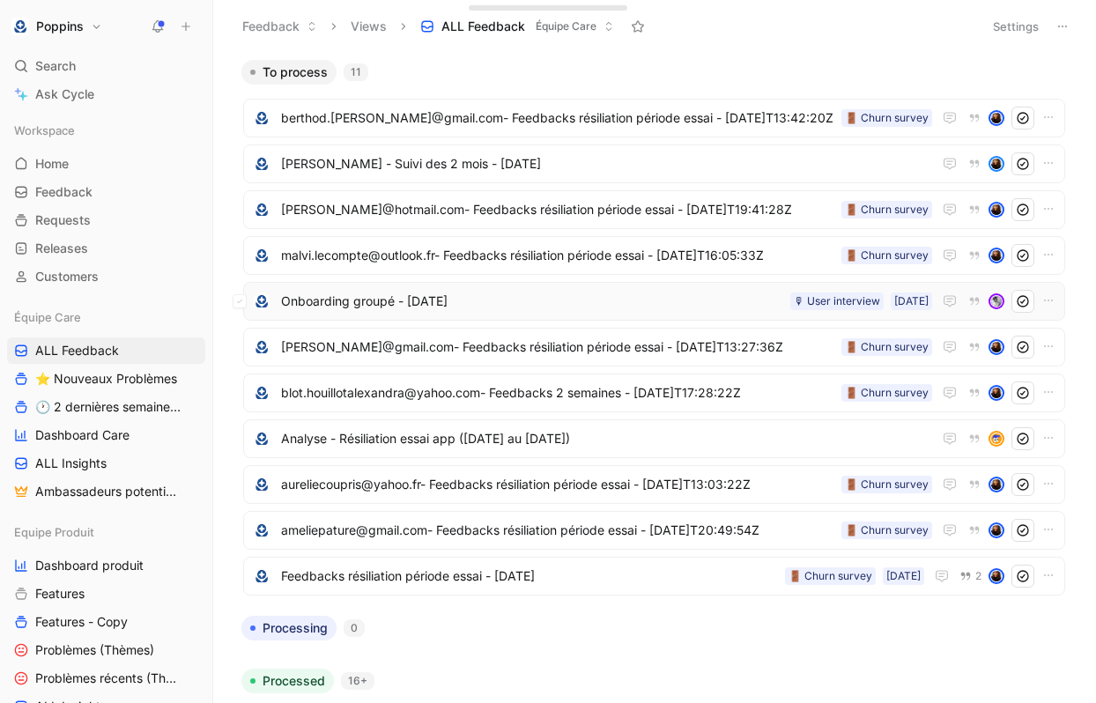
click at [614, 292] on span "Onboarding groupé - [DATE]" at bounding box center [532, 301] width 502 height 21
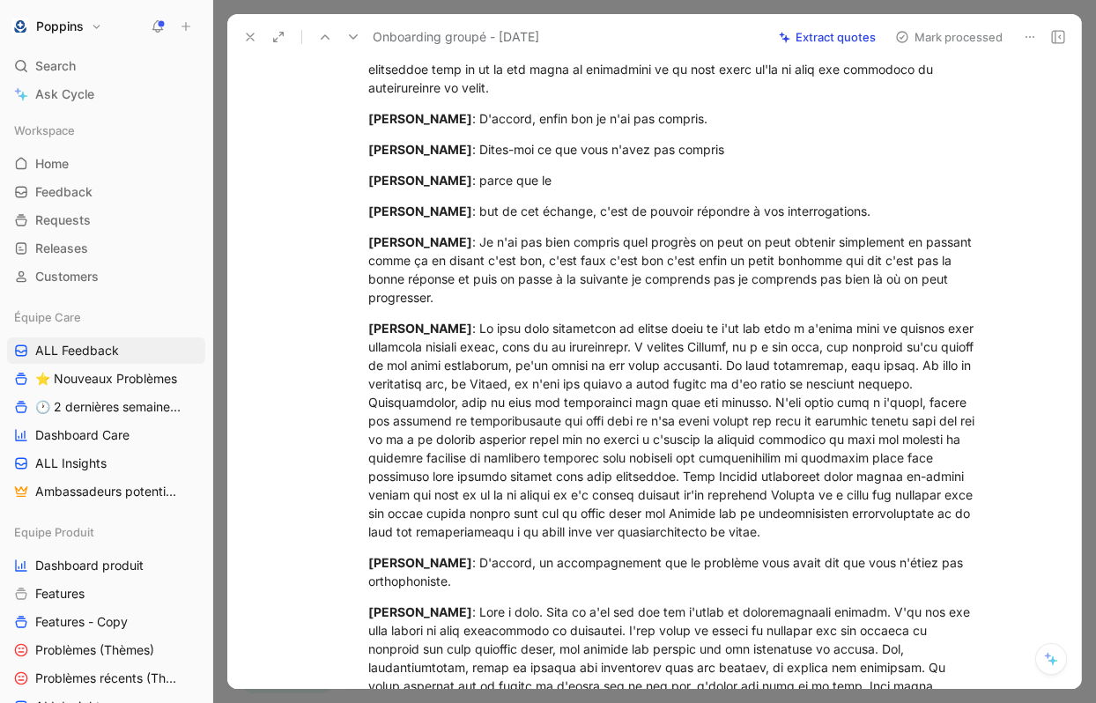
scroll to position [2665, 0]
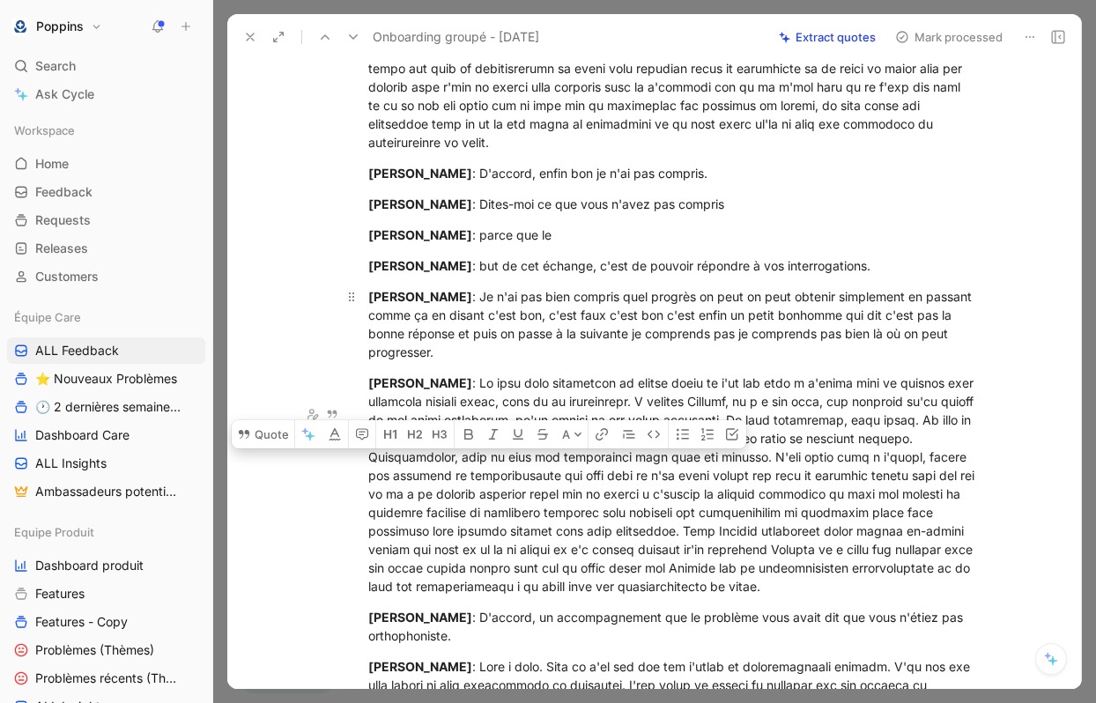
drag, startPoint x: 493, startPoint y: 464, endPoint x: 455, endPoint y: 414, distance: 62.9
click at [455, 361] on div "[PERSON_NAME] : Je n'ai pas bien compris quel progrès on peut on peut obtenir s…" at bounding box center [673, 324] width 610 height 74
click at [263, 420] on button "Quote" at bounding box center [263, 434] width 63 height 28
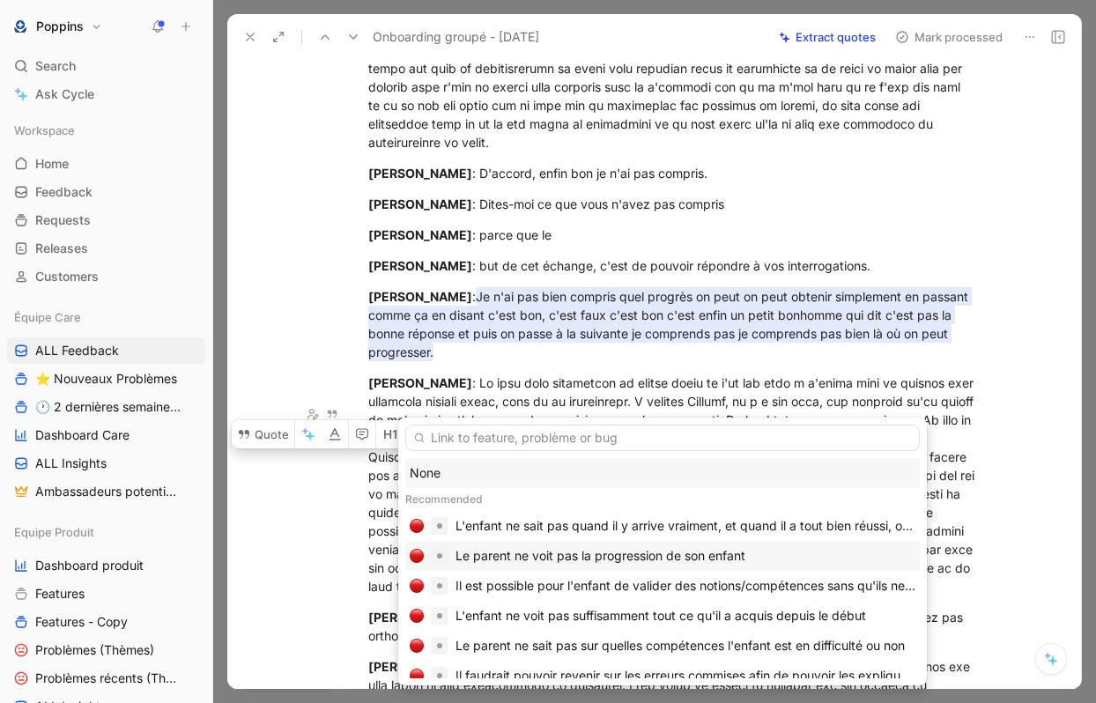
click at [621, 554] on div "Le parent ne voit pas la progression de son enfant" at bounding box center [600, 555] width 290 height 21
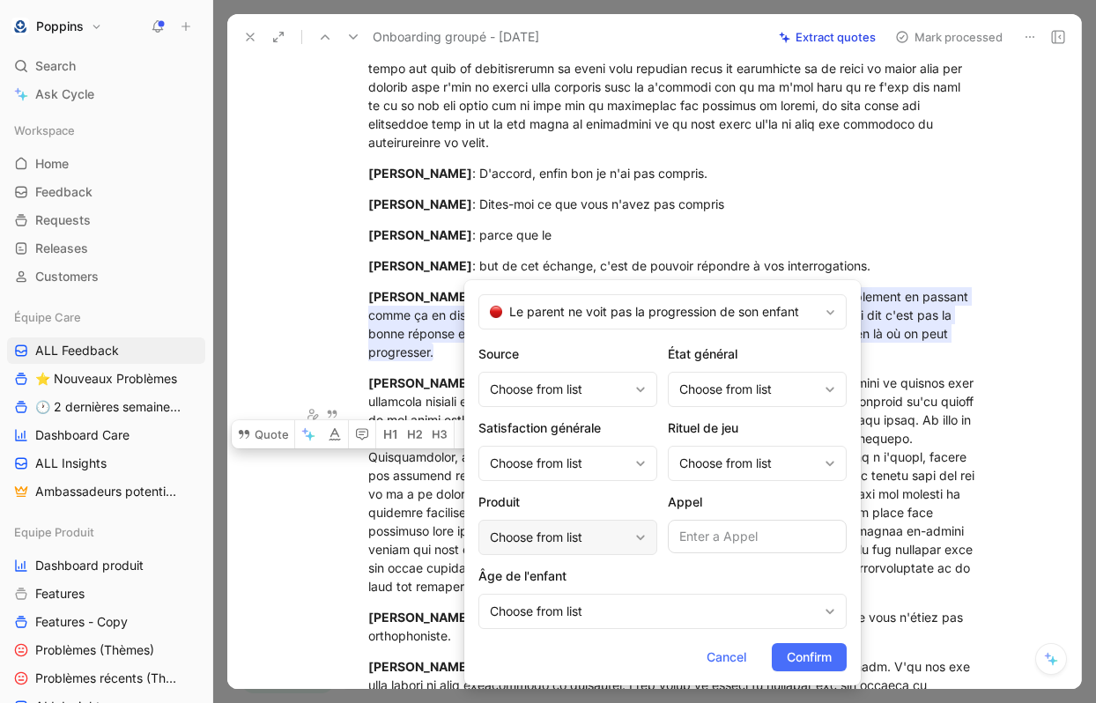
click at [565, 534] on div "Choose from list" at bounding box center [559, 537] width 138 height 21
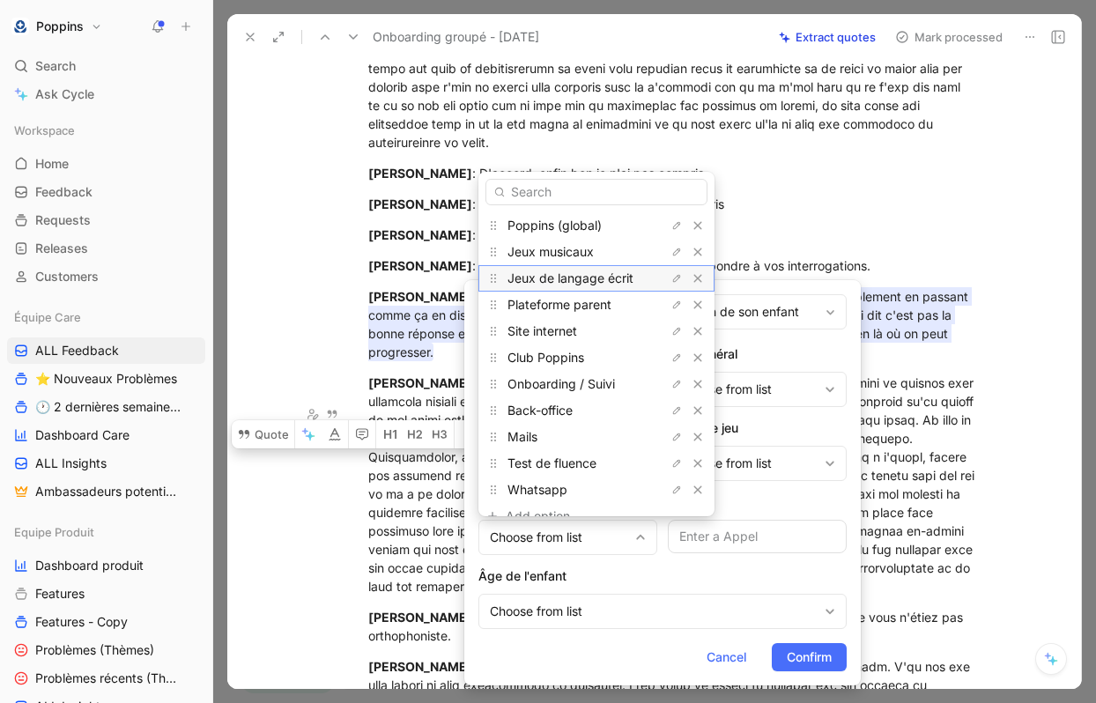
click at [563, 278] on span "Jeux de langage écrit" at bounding box center [570, 277] width 126 height 15
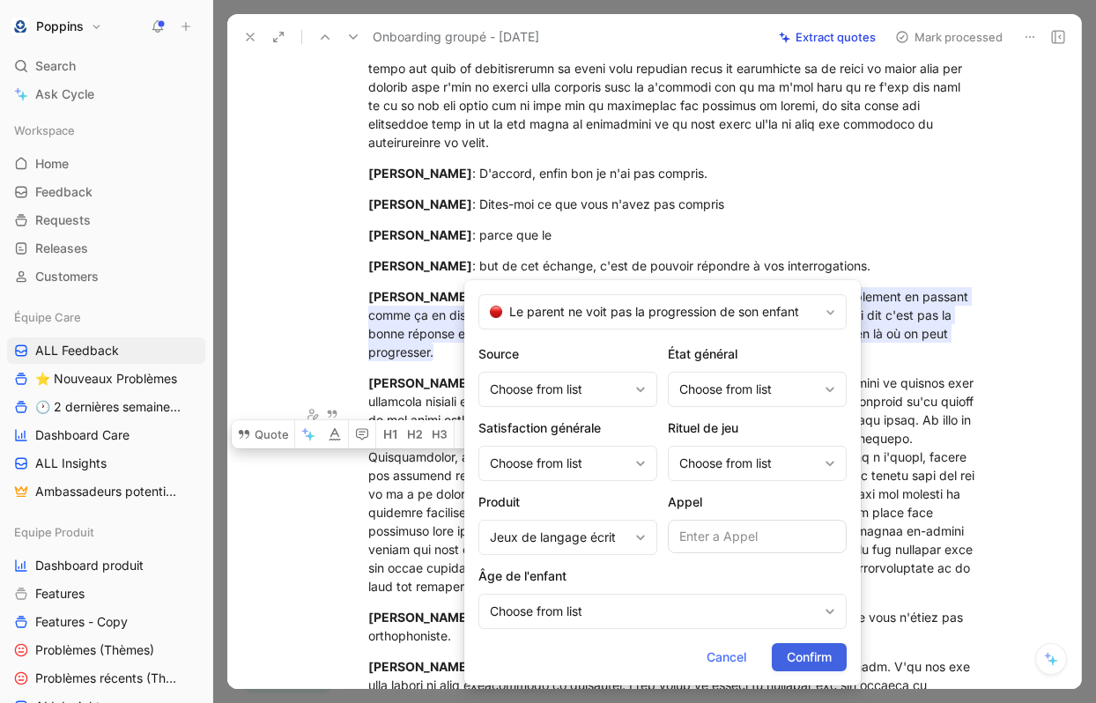
click at [818, 661] on span "Confirm" at bounding box center [809, 657] width 45 height 21
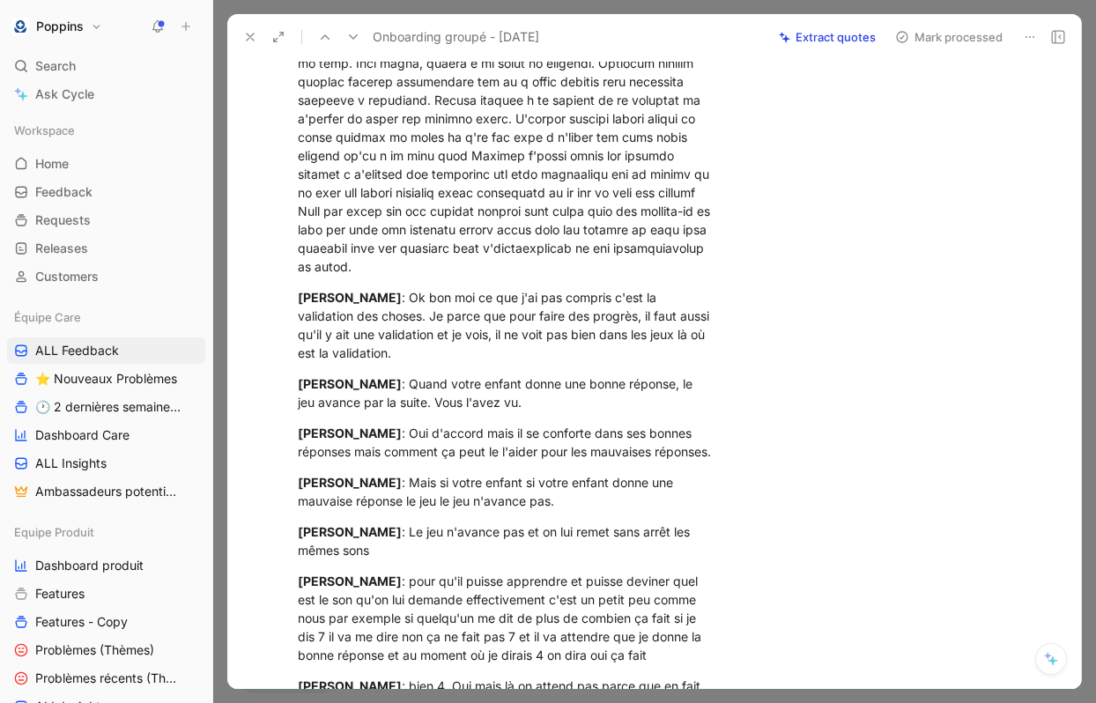
scroll to position [4075, 0]
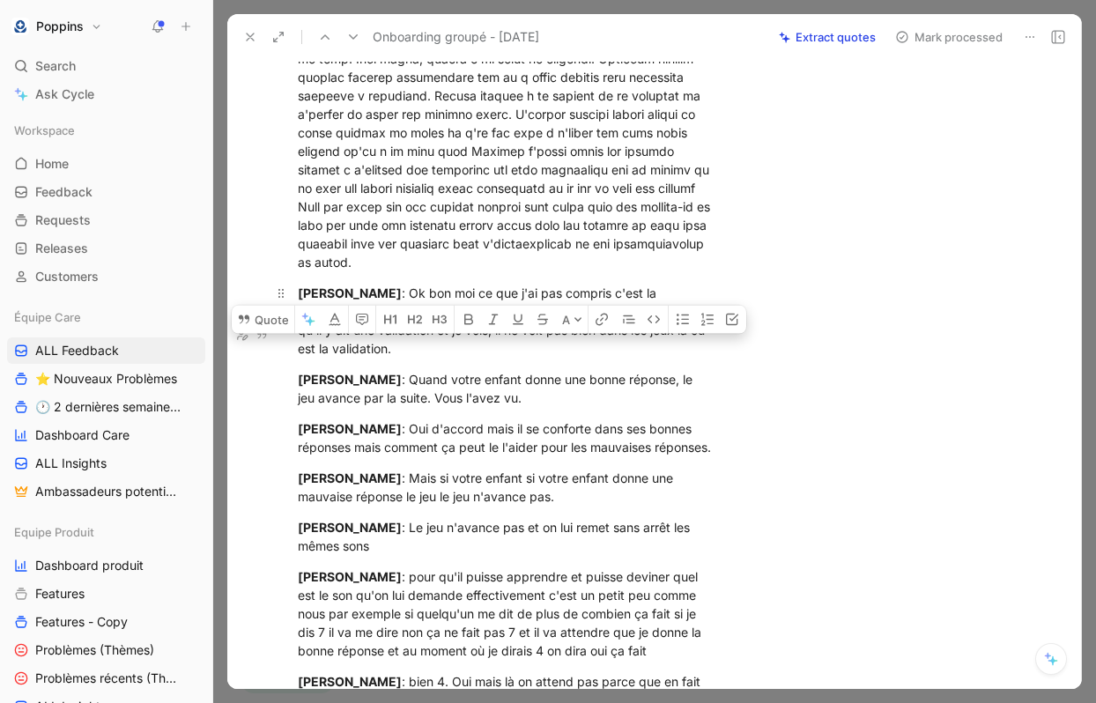
drag, startPoint x: 422, startPoint y: 389, endPoint x: 386, endPoint y: 336, distance: 64.0
click at [385, 336] on div "[PERSON_NAME] : Ok bon moi ce que j'ai pas compris c'est la validation des chos…" at bounding box center [506, 321] width 417 height 74
click at [248, 312] on icon at bounding box center [244, 319] width 14 height 14
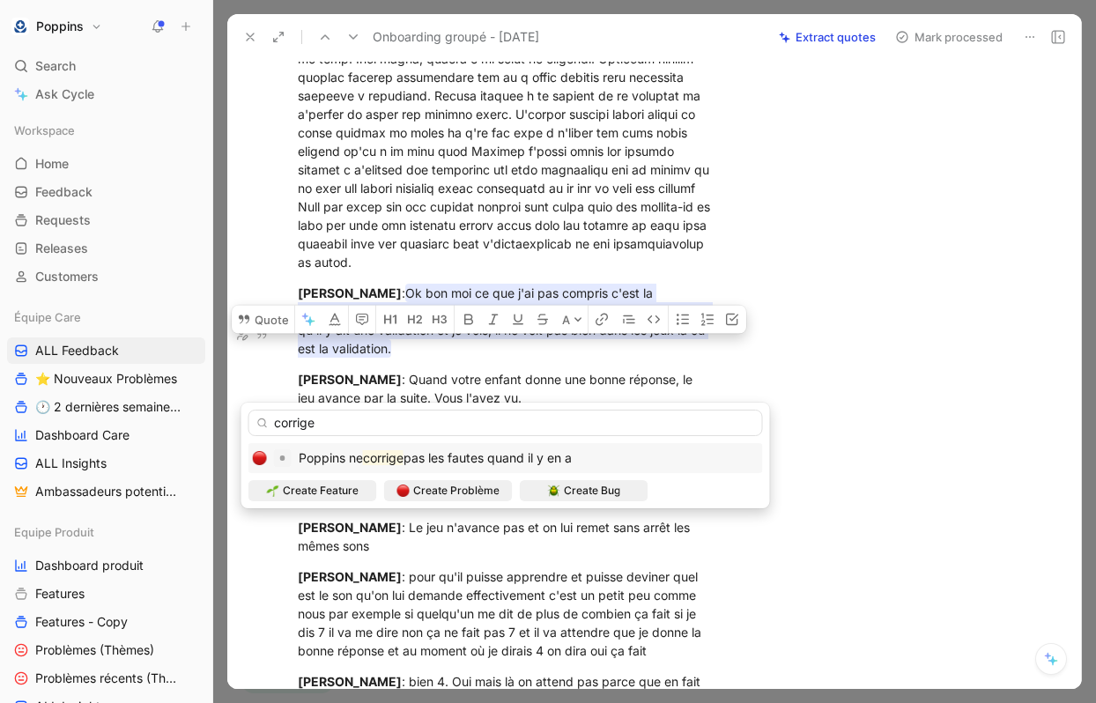
type input "corrige"
click at [475, 463] on span "pas les fautes quand il y en a" at bounding box center [487, 457] width 168 height 15
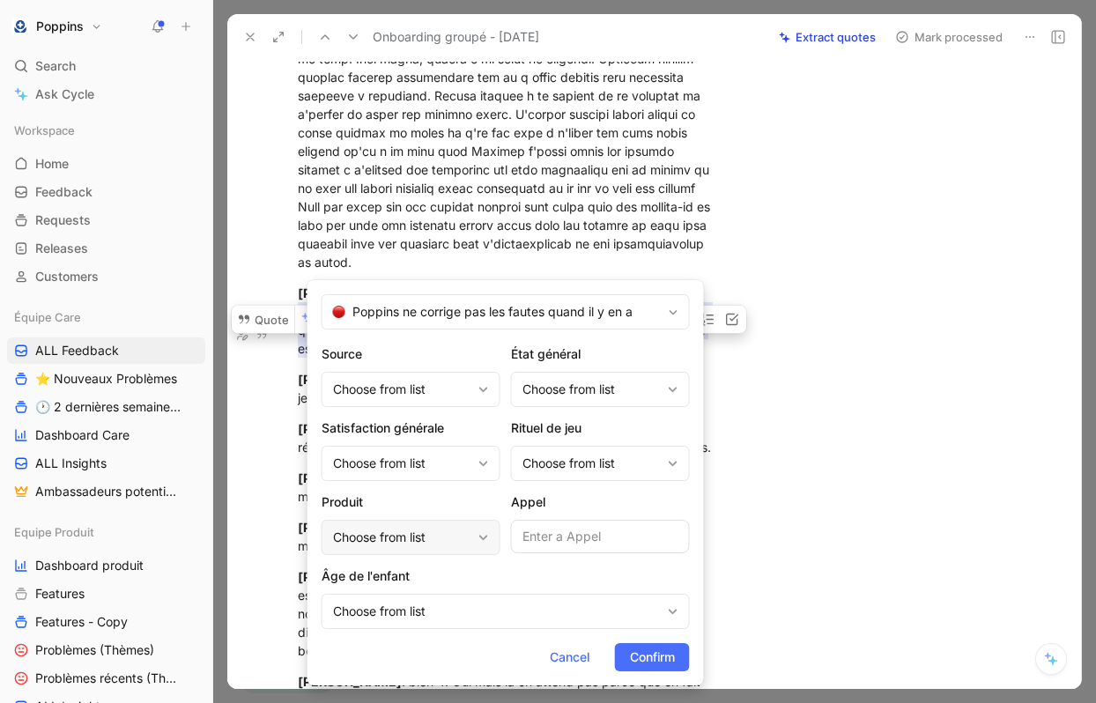
click at [410, 529] on div "Choose from list" at bounding box center [402, 537] width 138 height 21
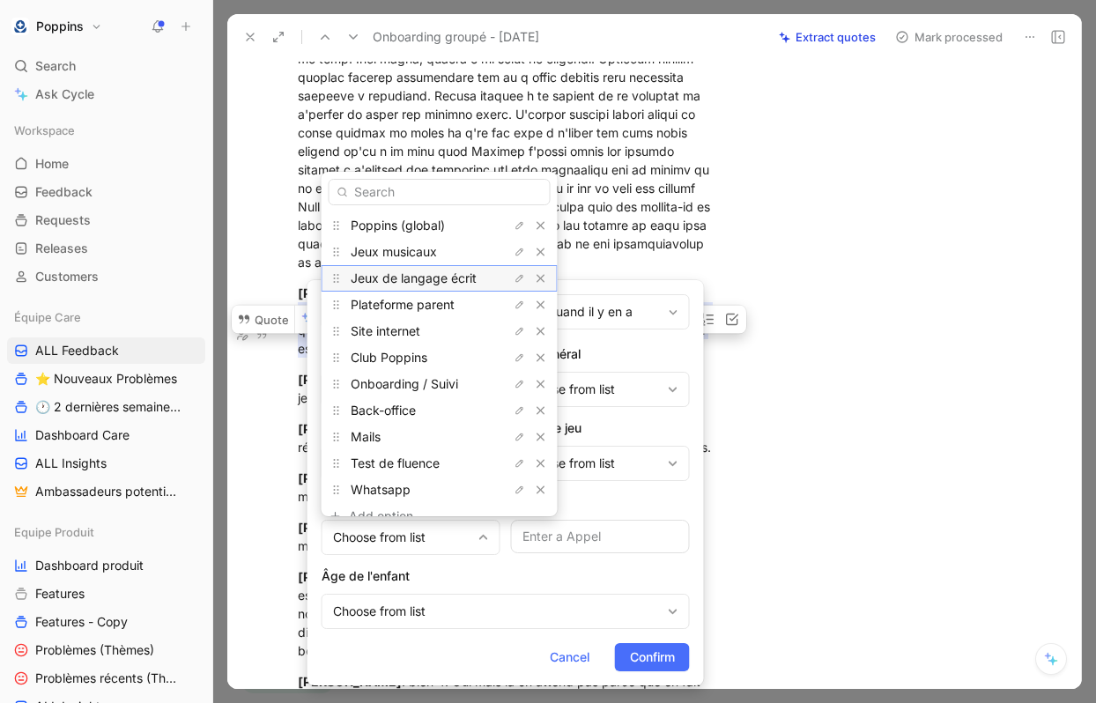
click at [422, 279] on span "Jeux de langage écrit" at bounding box center [414, 277] width 126 height 15
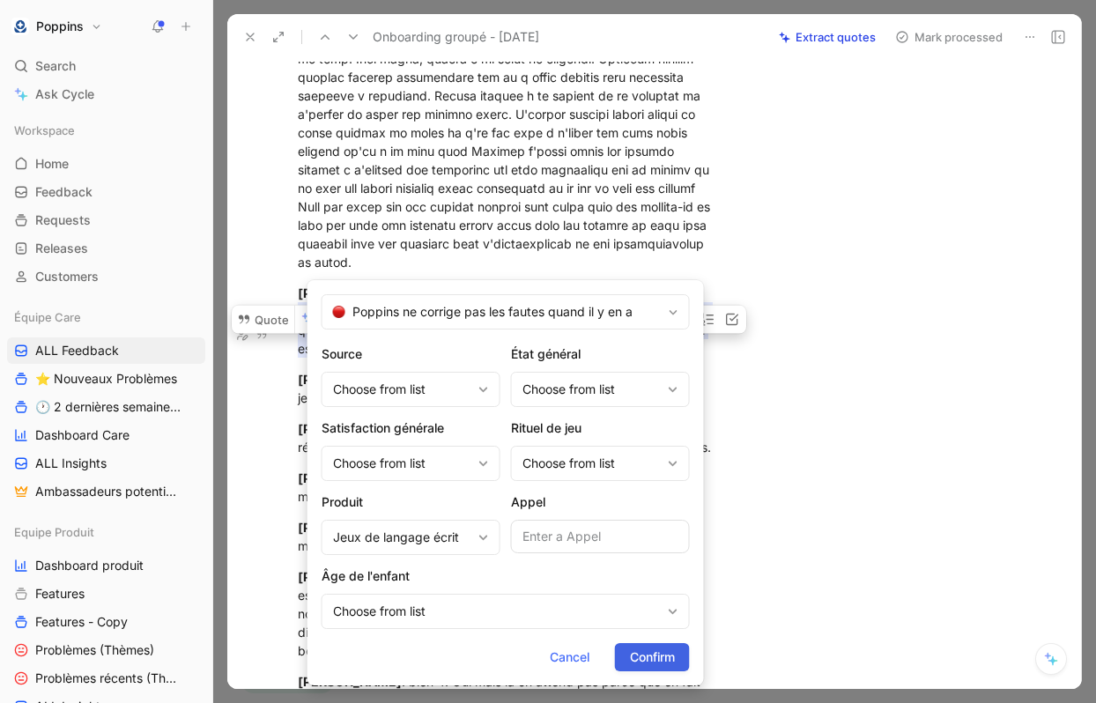
click at [647, 655] on span "Confirm" at bounding box center [652, 657] width 45 height 21
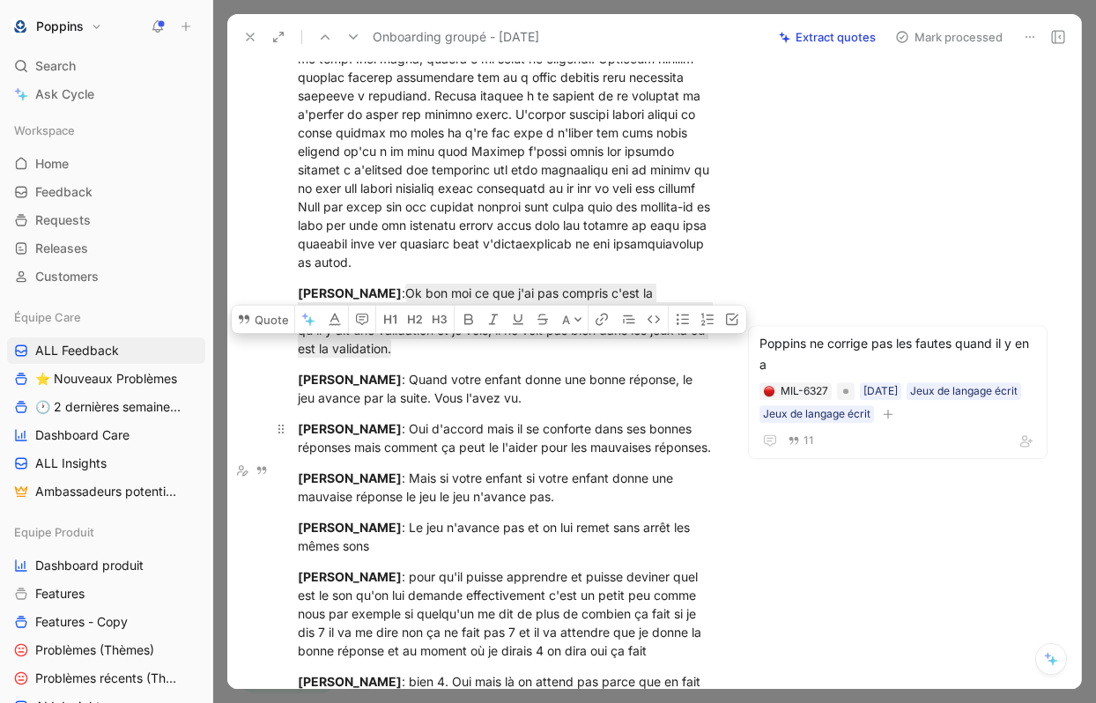
scroll to position [4114, 0]
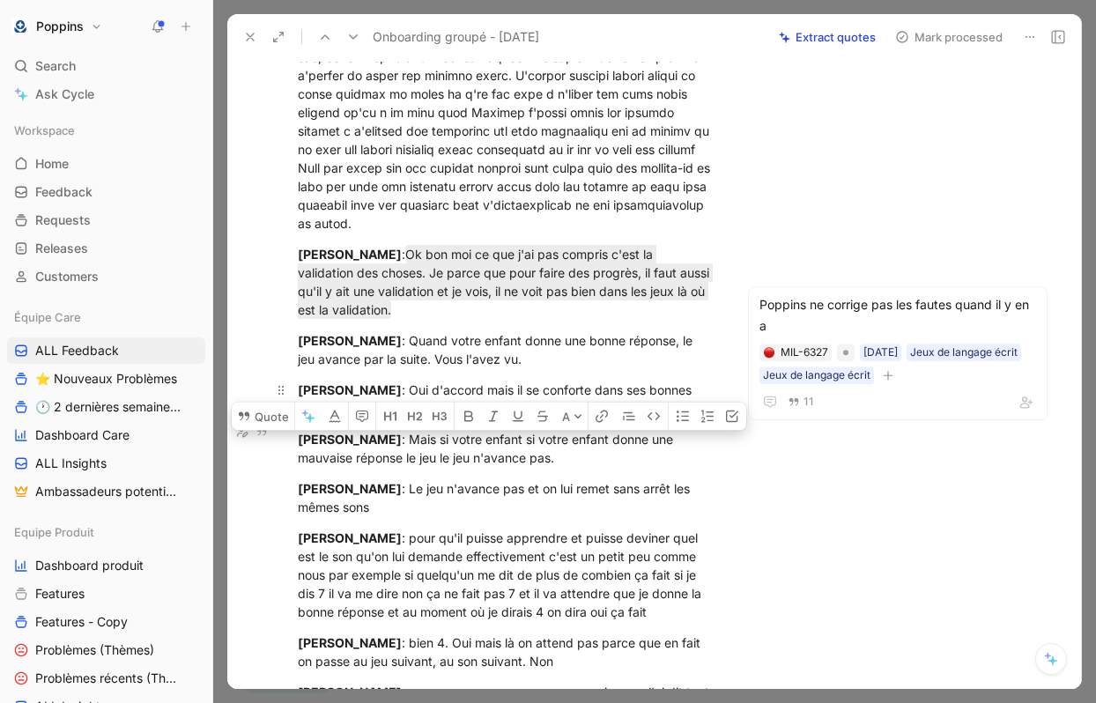
drag, startPoint x: 385, startPoint y: 463, endPoint x: 384, endPoint y: 424, distance: 39.7
click at [384, 418] on div "[PERSON_NAME] : Oui d'accord mais il se conforte dans ses bonnes réponses mais …" at bounding box center [506, 399] width 417 height 37
click at [279, 409] on button "Quote" at bounding box center [263, 416] width 63 height 28
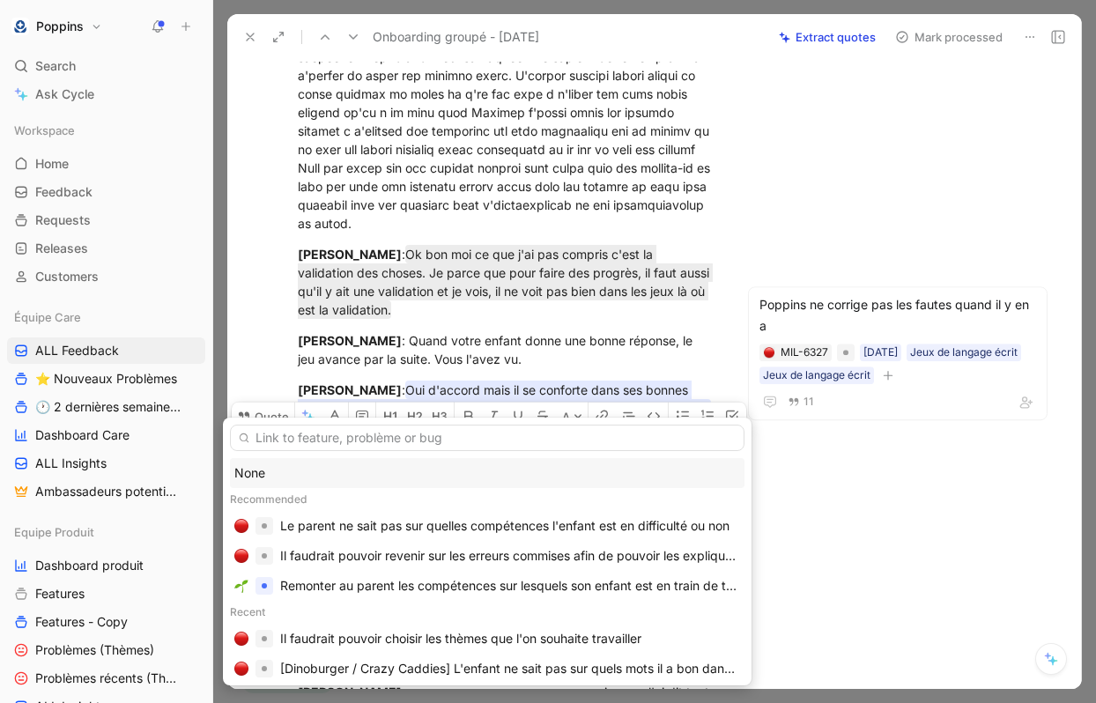
click at [382, 442] on input "text" at bounding box center [487, 438] width 514 height 26
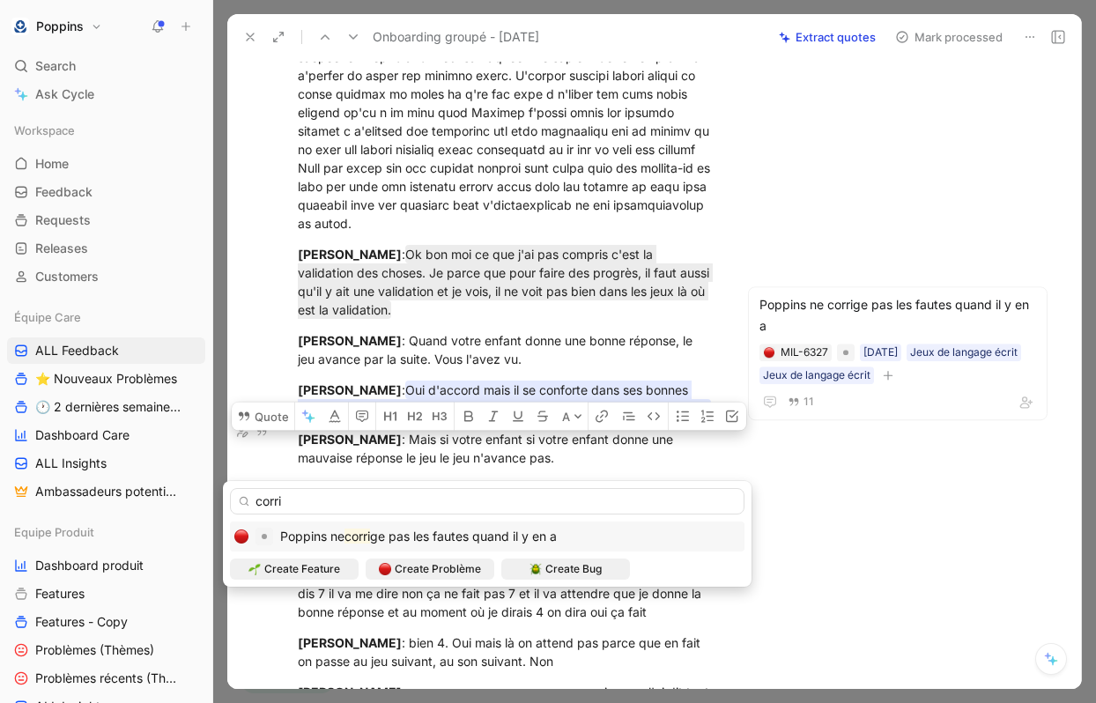
type input "corri"
click at [456, 537] on span "ge pas les fautes quand il y en a" at bounding box center [463, 536] width 187 height 15
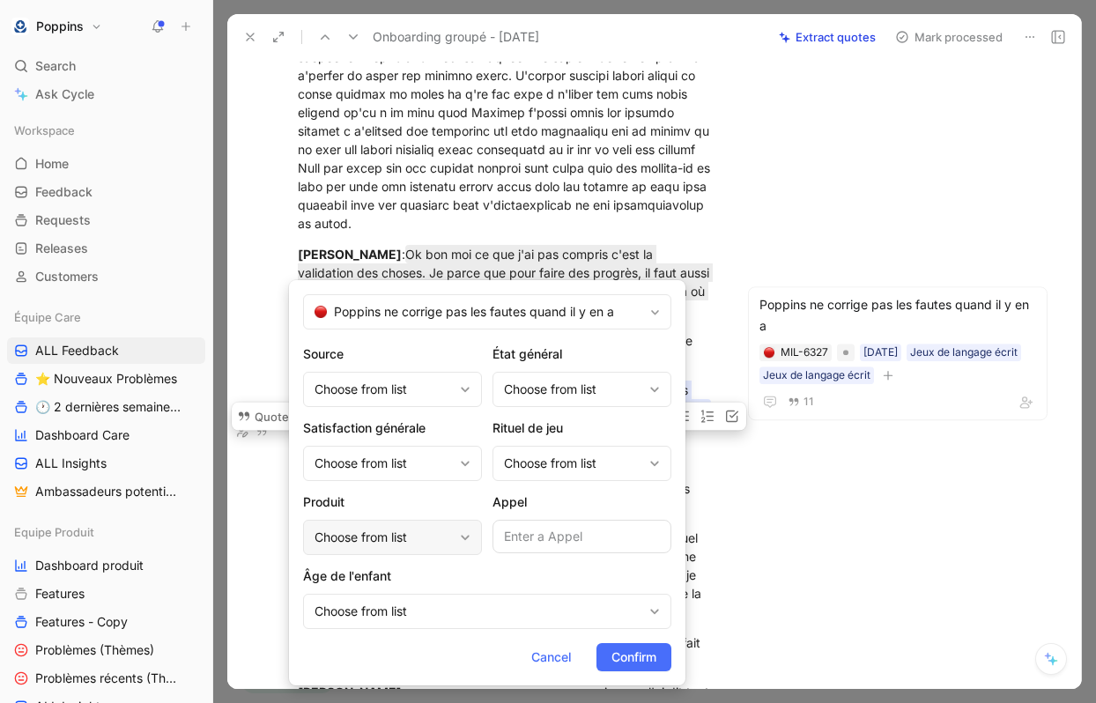
click at [390, 539] on div "Choose from list" at bounding box center [384, 537] width 138 height 21
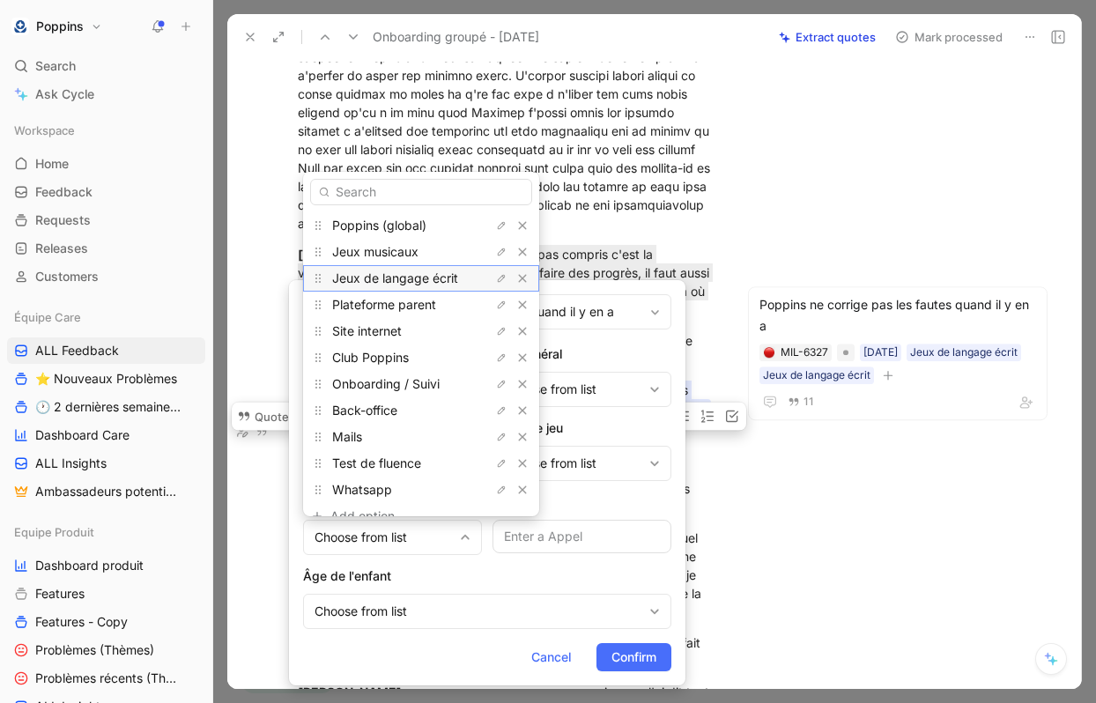
click at [389, 284] on span "Jeux de langage écrit" at bounding box center [395, 277] width 126 height 15
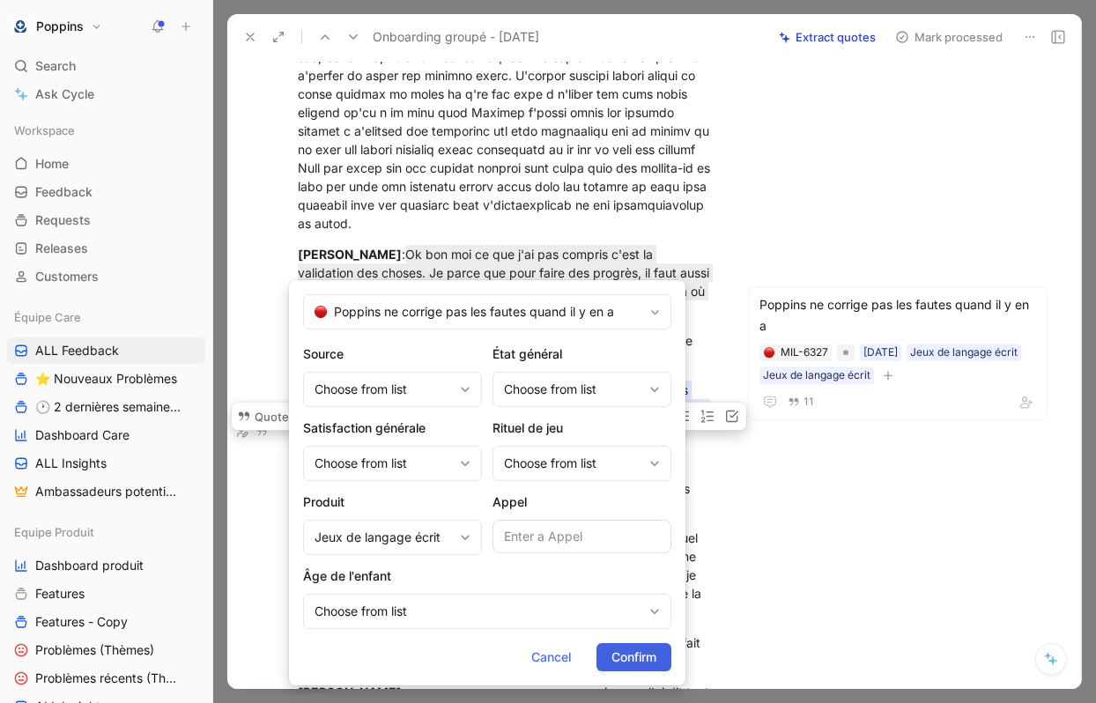
click at [648, 658] on span "Confirm" at bounding box center [633, 657] width 45 height 21
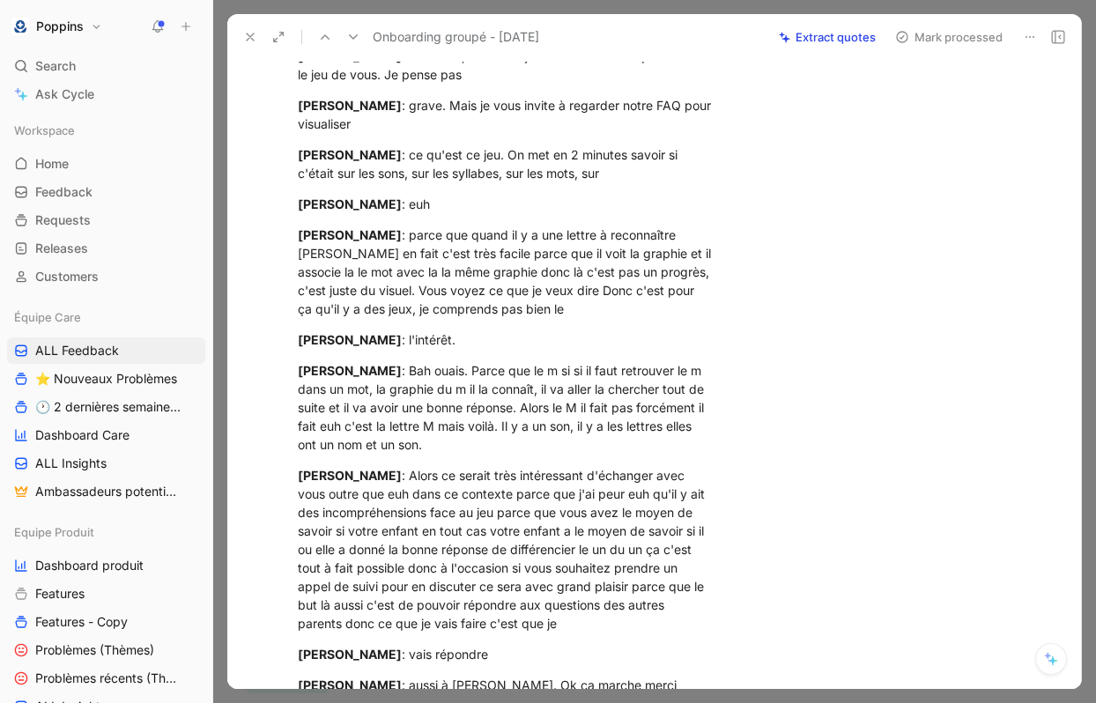
scroll to position [5112, 0]
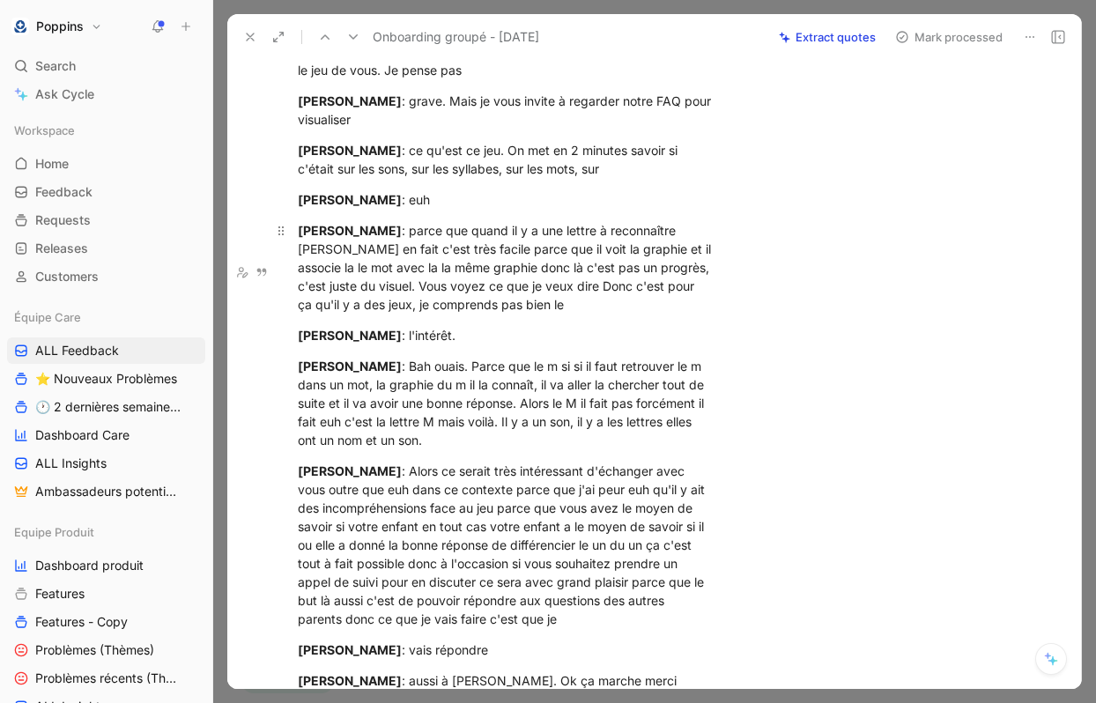
drag, startPoint x: 326, startPoint y: 343, endPoint x: 515, endPoint y: 337, distance: 189.5
click at [515, 314] on div "[PERSON_NAME] : parce que quand il y a une lettre à reconnaître euh bon en fait…" at bounding box center [506, 267] width 417 height 93
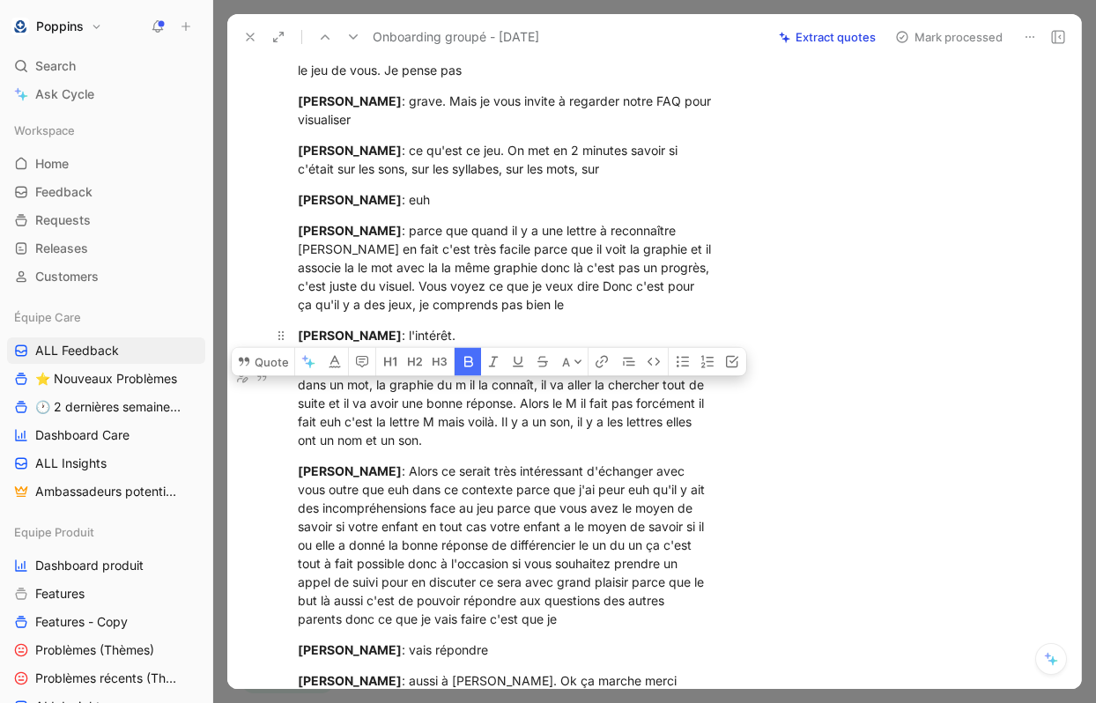
drag, startPoint x: 383, startPoint y: 375, endPoint x: 264, endPoint y: 366, distance: 119.3
click at [264, 350] on p "[PERSON_NAME] : l'intérêt." at bounding box center [506, 335] width 484 height 29
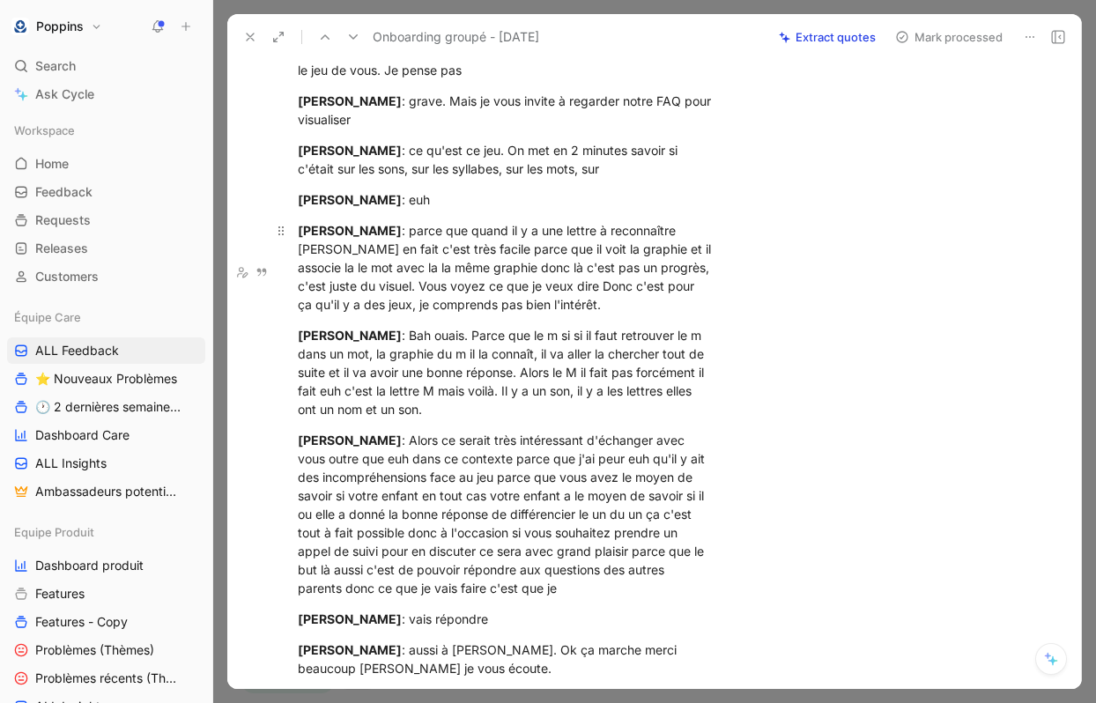
click at [571, 314] on div "[PERSON_NAME] : parce que quand il y a une lettre à reconnaître euh bon en fait…" at bounding box center [506, 267] width 417 height 93
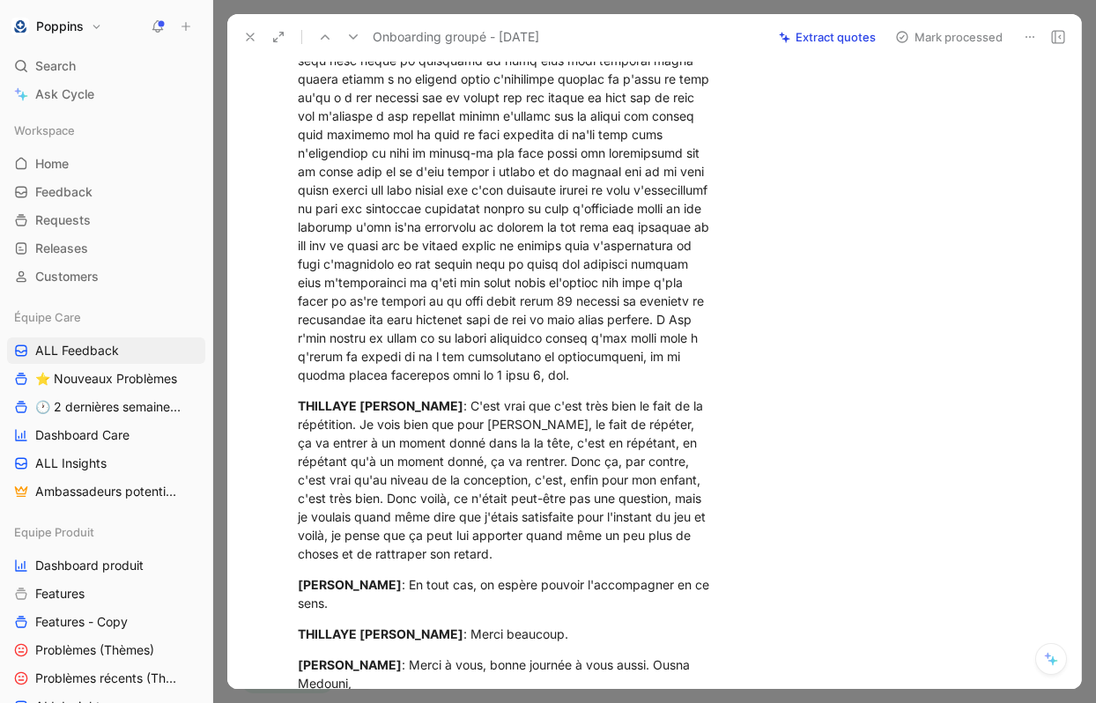
scroll to position [7291, 0]
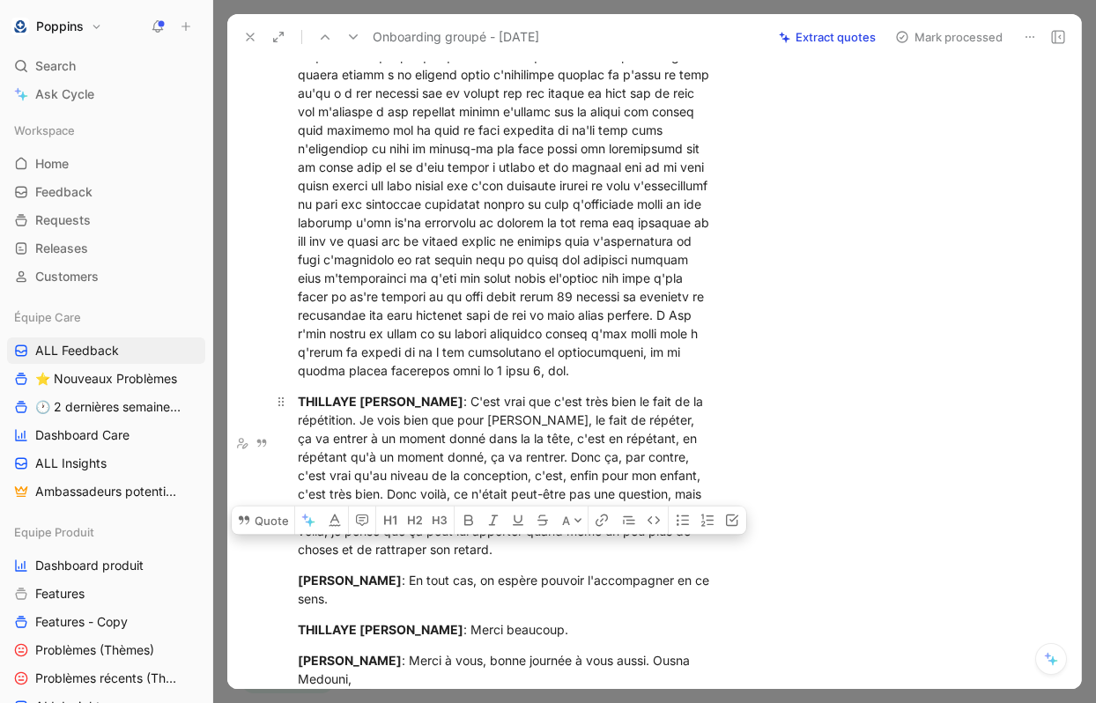
drag, startPoint x: 297, startPoint y: 530, endPoint x: 508, endPoint y: 584, distance: 218.2
click at [508, 559] on div "[PERSON_NAME] : C'est vrai que c'est très bien le fait de la répétition. Je voi…" at bounding box center [506, 475] width 417 height 167
click at [257, 515] on button "Quote" at bounding box center [263, 520] width 63 height 28
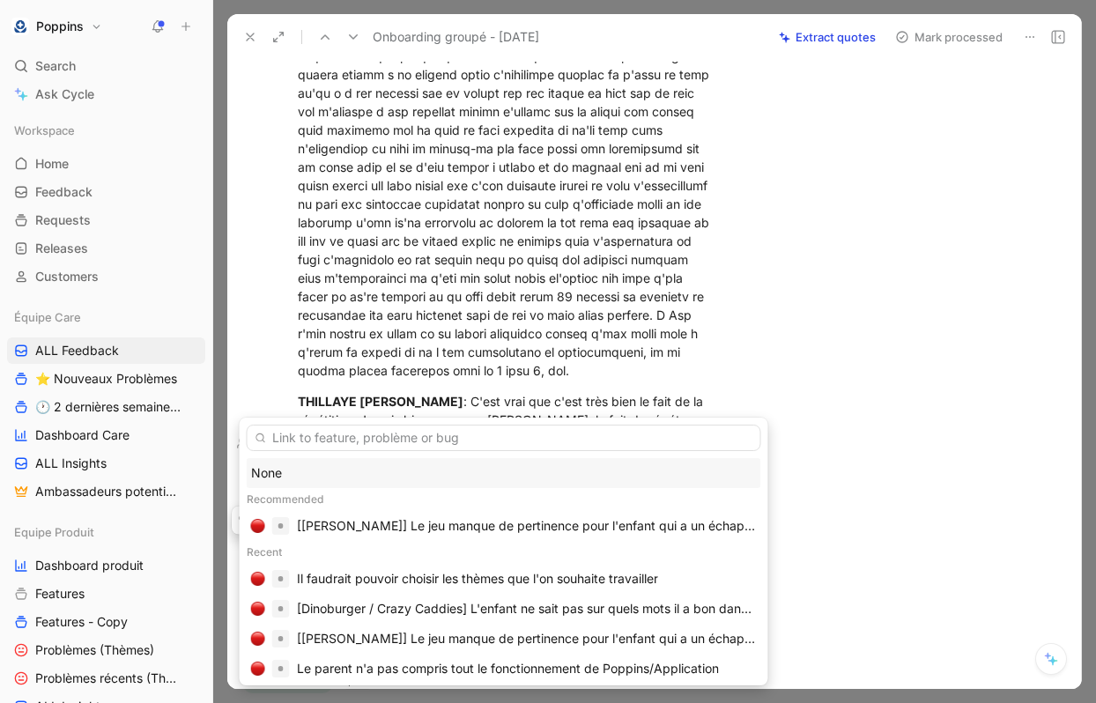
click at [296, 472] on div "None" at bounding box center [504, 473] width 506 height 21
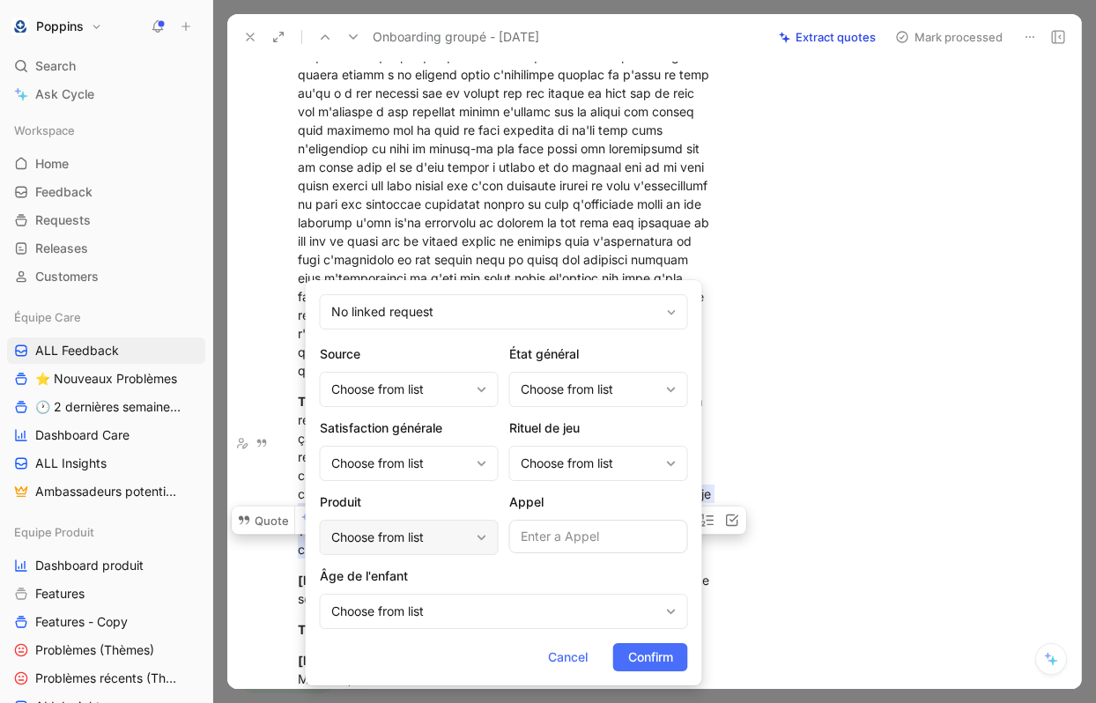
click at [418, 529] on div "Choose from list" at bounding box center [400, 537] width 138 height 21
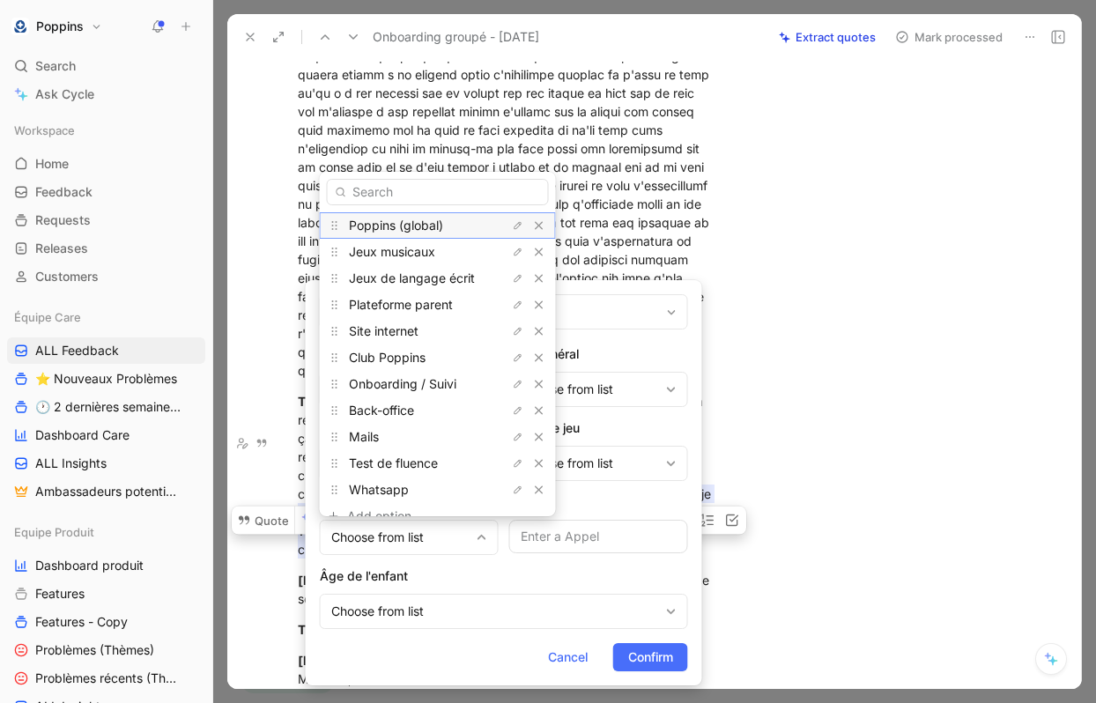
click at [423, 226] on span "Poppins (global)" at bounding box center [396, 225] width 94 height 15
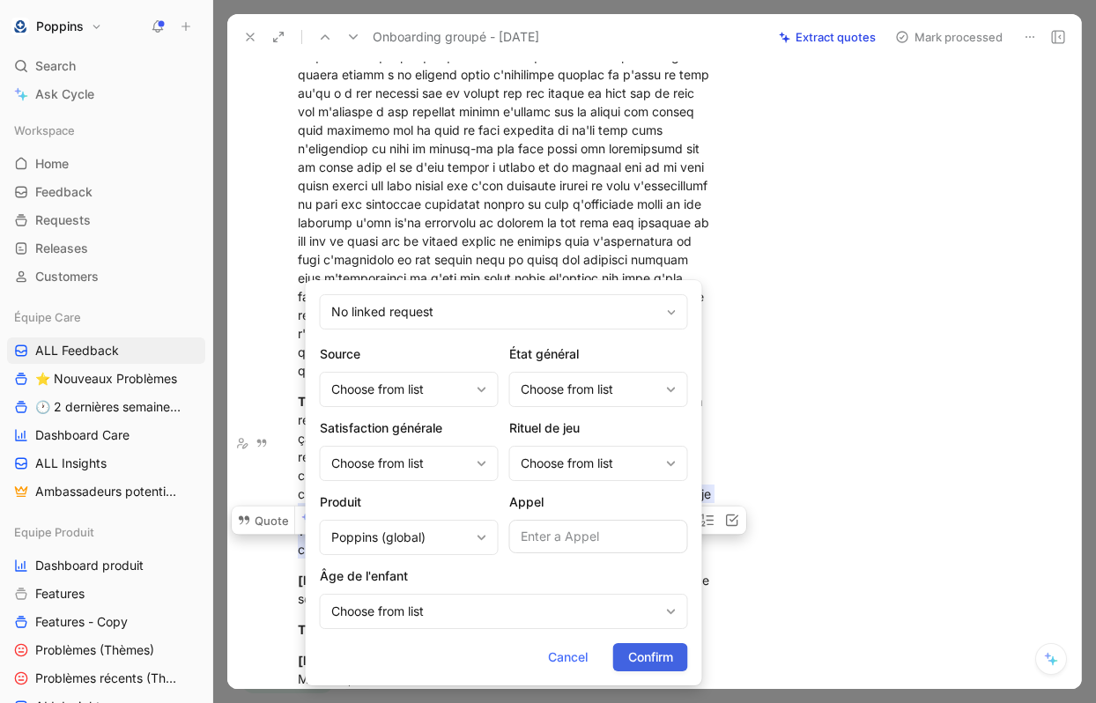
click at [670, 652] on span "Confirm" at bounding box center [650, 657] width 45 height 21
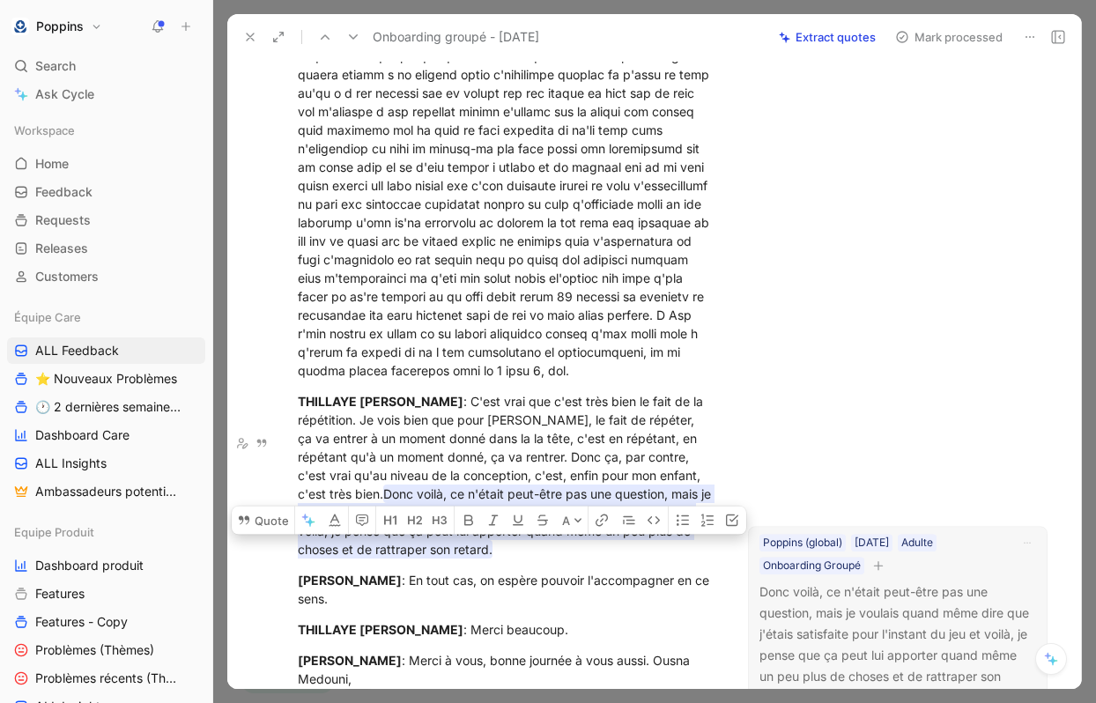
click at [883, 560] on icon "button" at bounding box center [878, 565] width 11 height 11
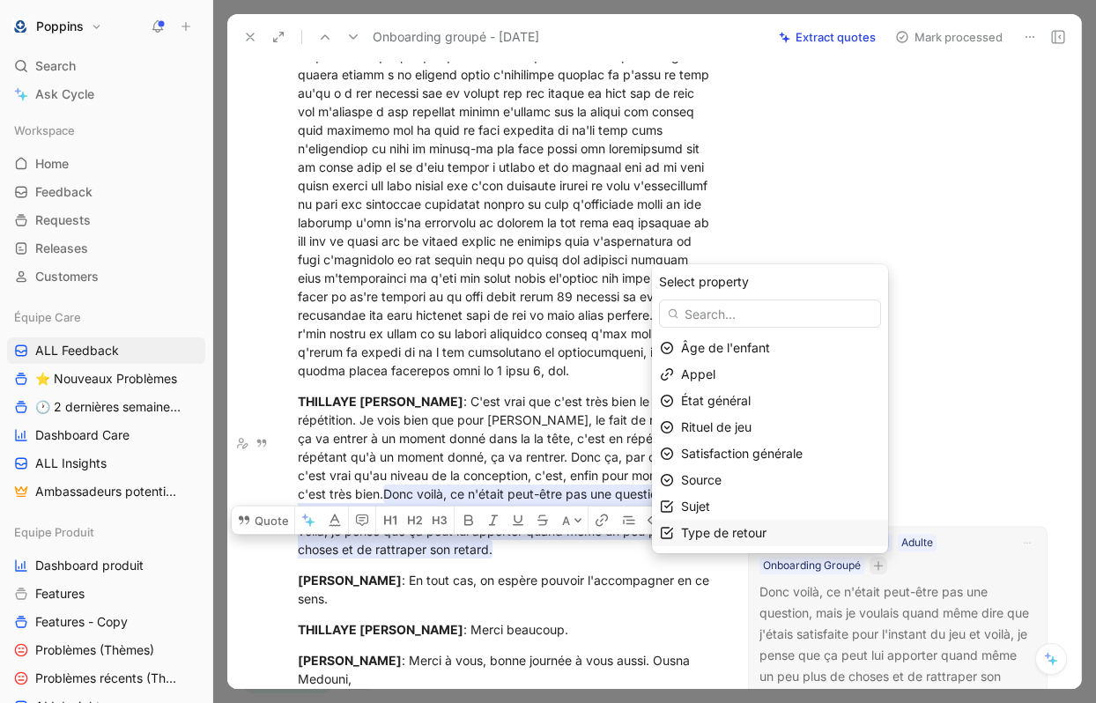
click at [736, 532] on span "Type de retour" at bounding box center [723, 532] width 85 height 15
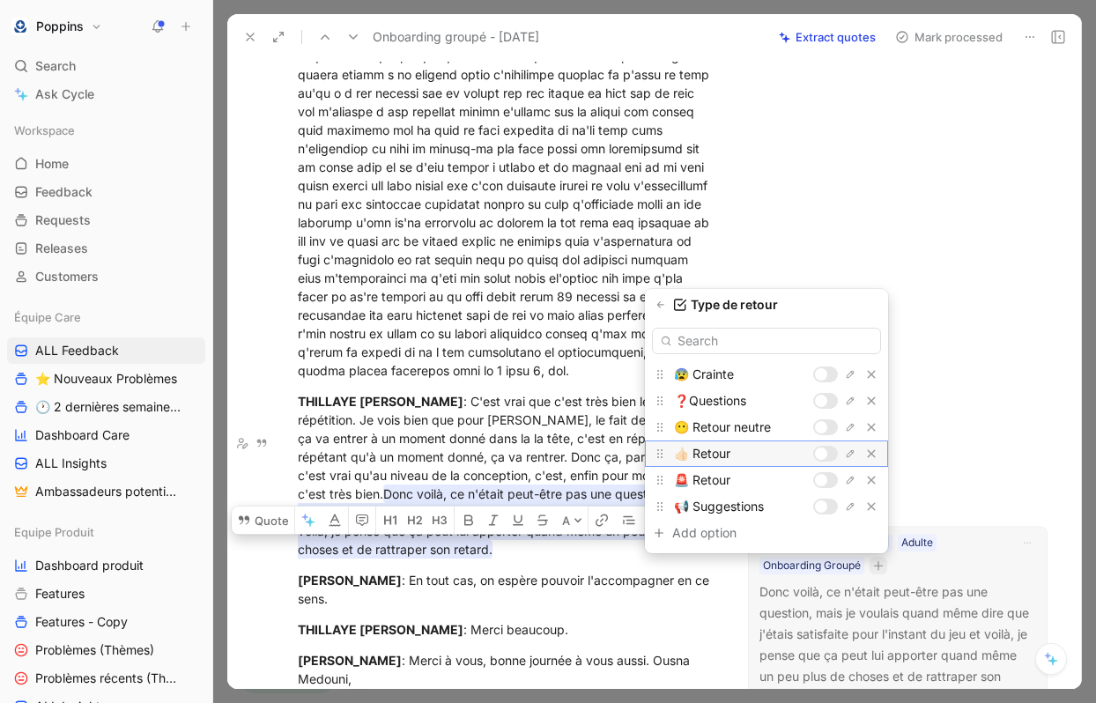
click at [822, 452] on div at bounding box center [821, 454] width 12 height 12
click at [659, 309] on icon "button" at bounding box center [660, 305] width 11 height 11
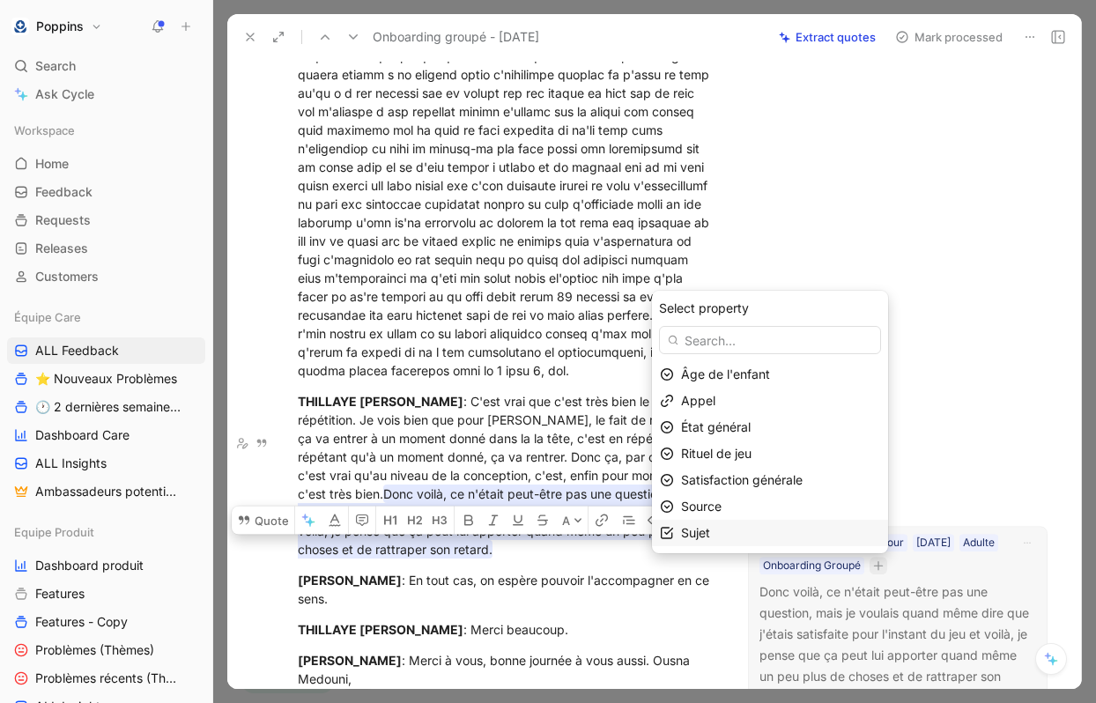
click at [749, 537] on div "Sujet" at bounding box center [780, 532] width 199 height 21
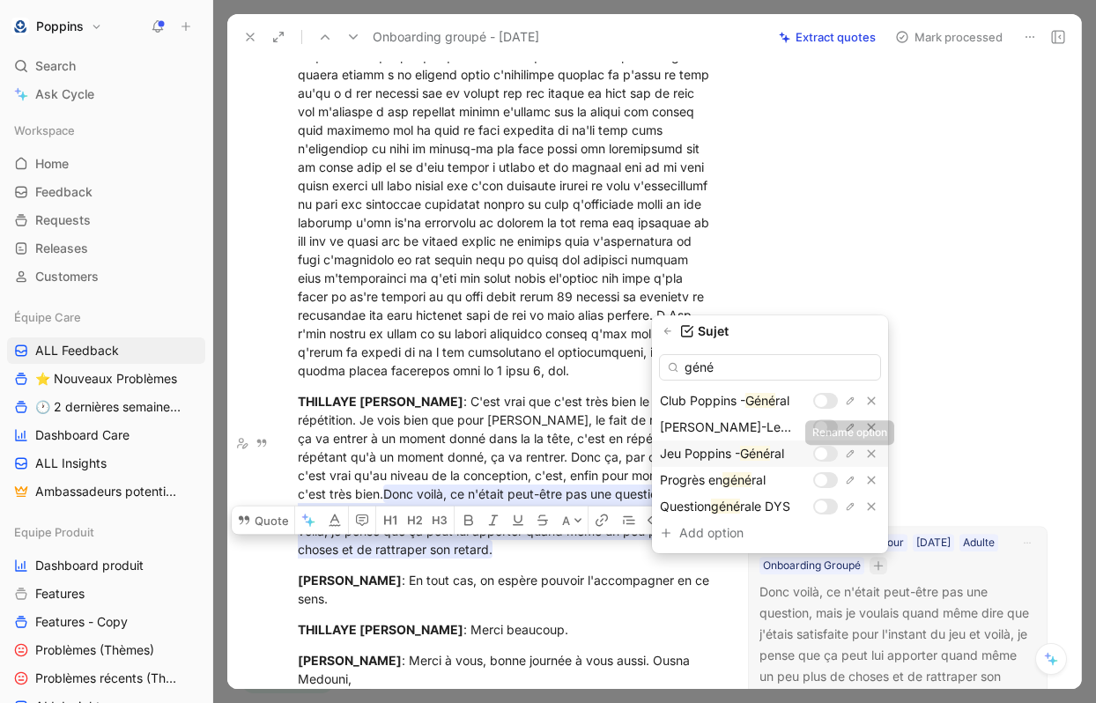
type input "géné"
click at [826, 449] on div at bounding box center [825, 454] width 25 height 16
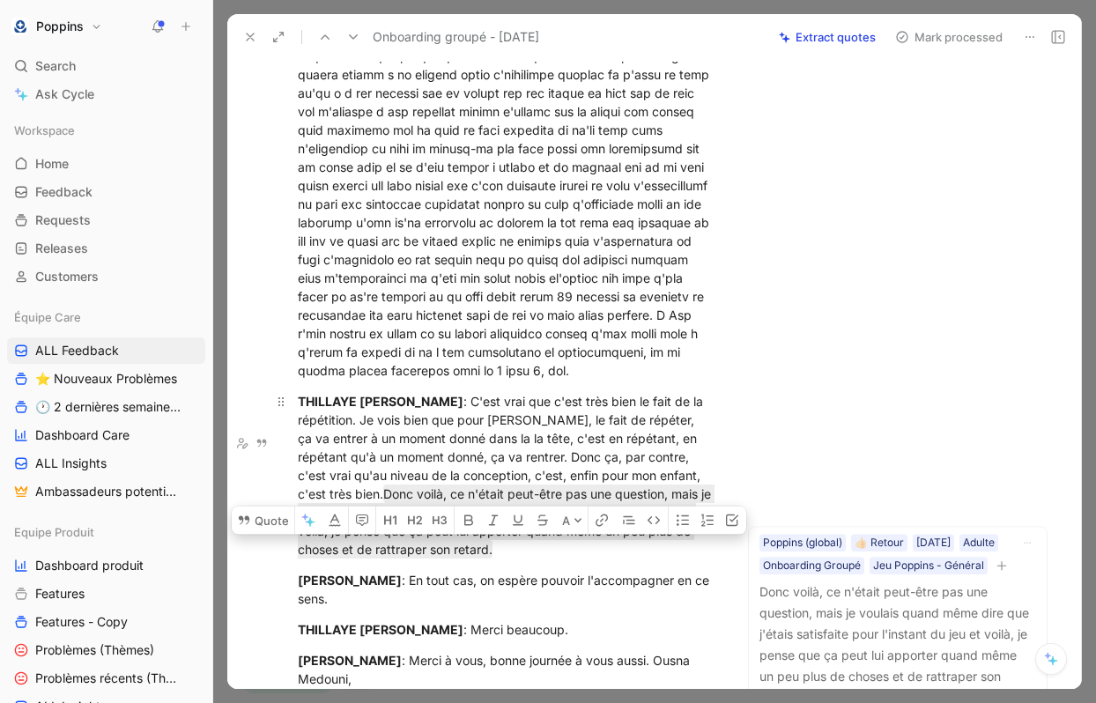
click at [509, 559] on div "[PERSON_NAME] : C'est vrai que c'est très bien le fait de la répétition. Je voi…" at bounding box center [506, 475] width 417 height 167
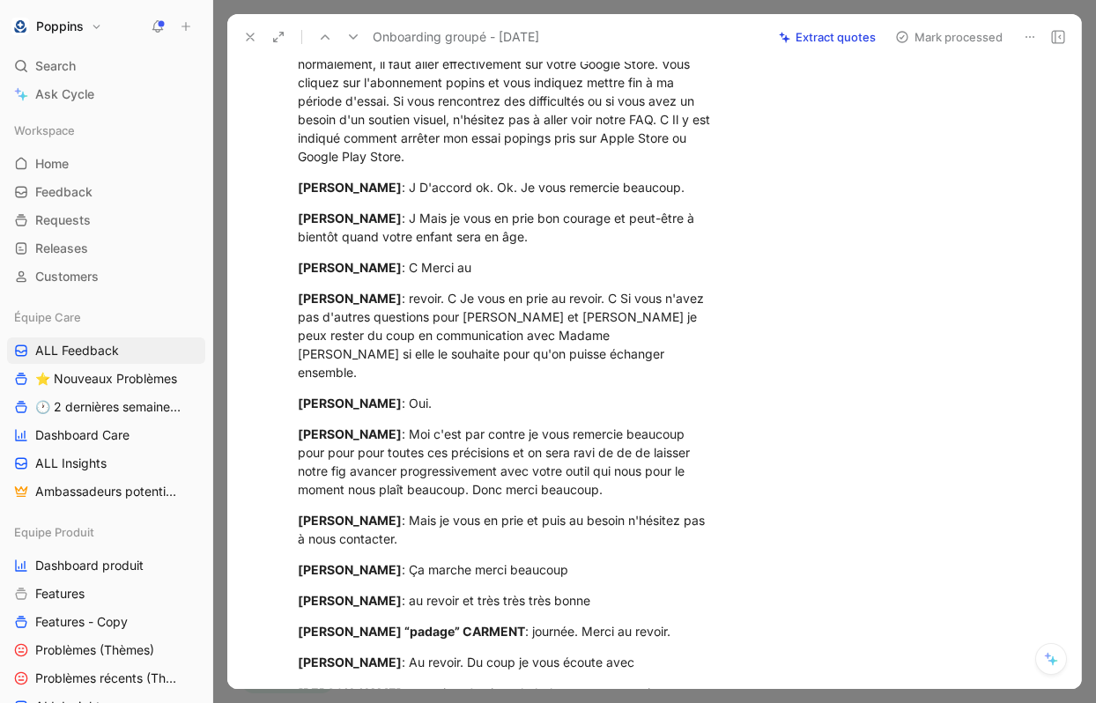
scroll to position [9284, 0]
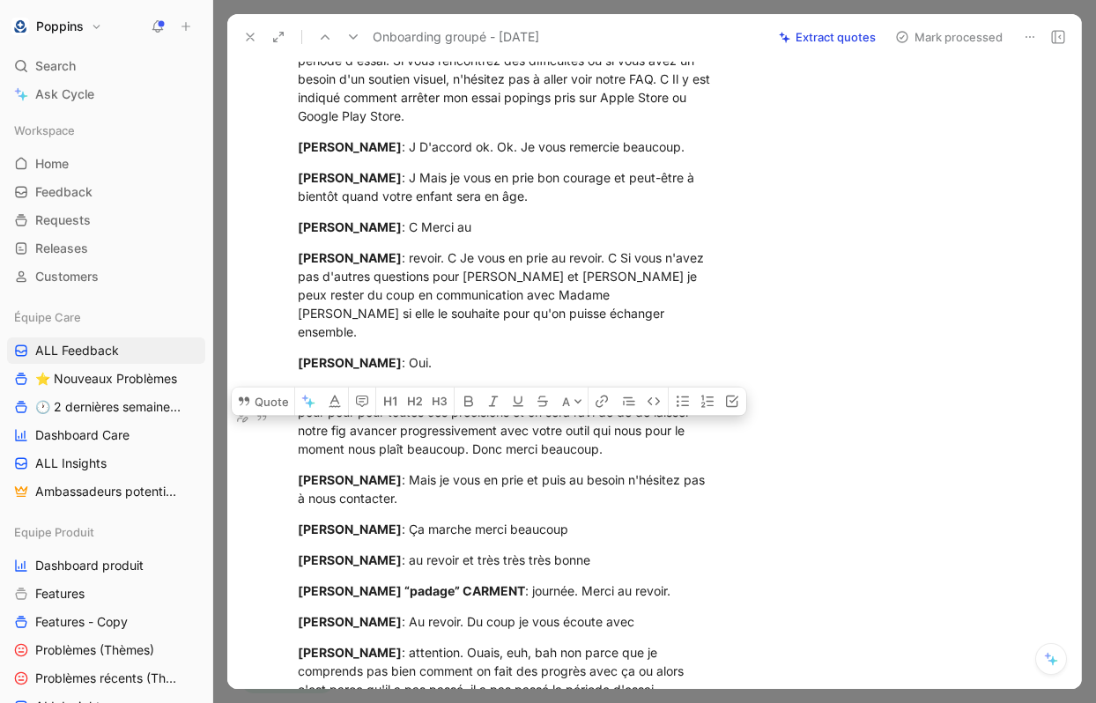
drag, startPoint x: 390, startPoint y: 417, endPoint x: 558, endPoint y: 476, distance: 177.5
click at [558, 458] on div "[PERSON_NAME] : Moi c'est par contre je vous remercie beaucoup pour pour pour t…" at bounding box center [506, 421] width 417 height 74
click at [266, 389] on button "Quote" at bounding box center [263, 401] width 63 height 28
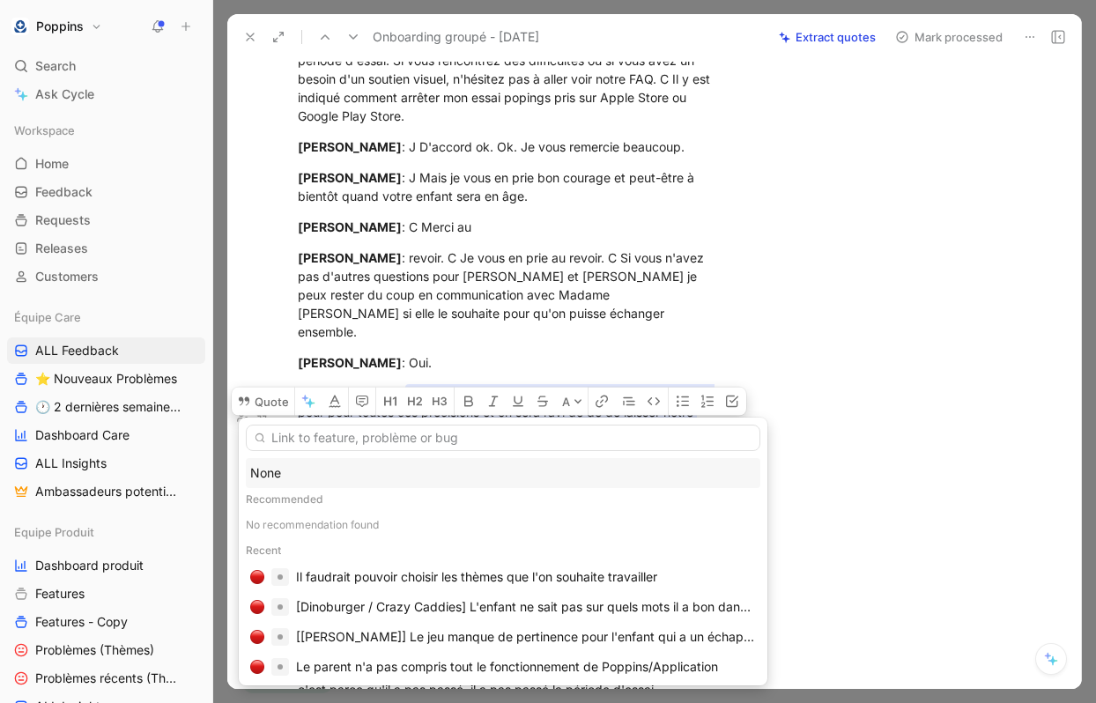
click at [349, 465] on div "None" at bounding box center [503, 473] width 506 height 21
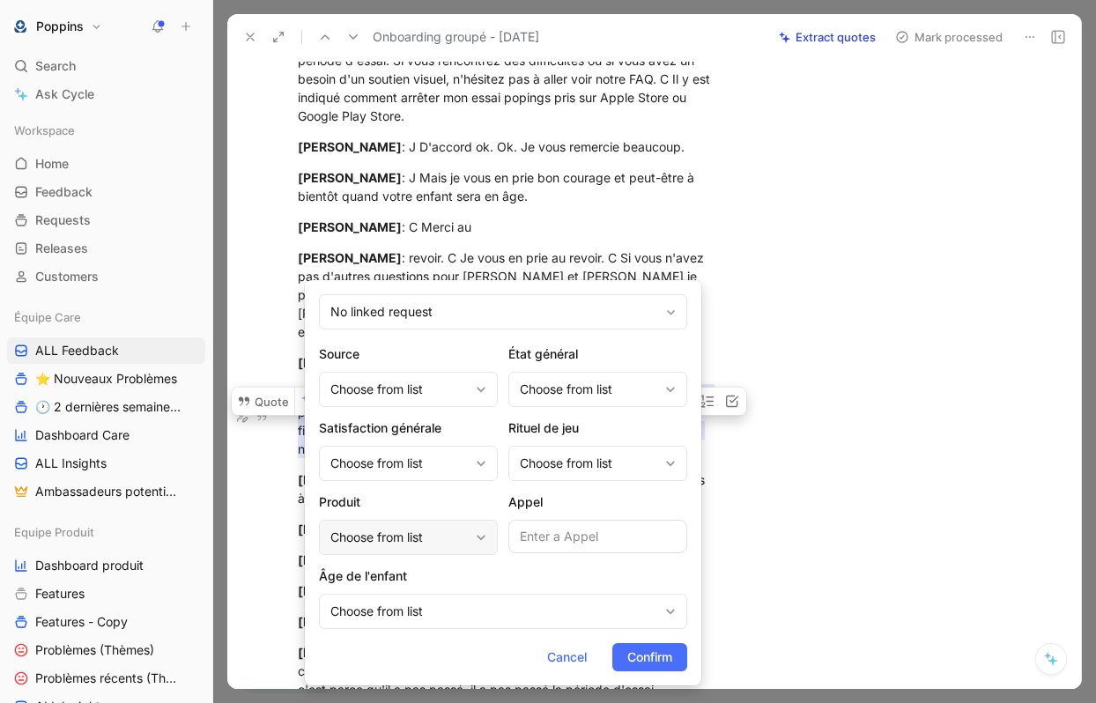
click at [418, 536] on div "Choose from list" at bounding box center [399, 537] width 138 height 21
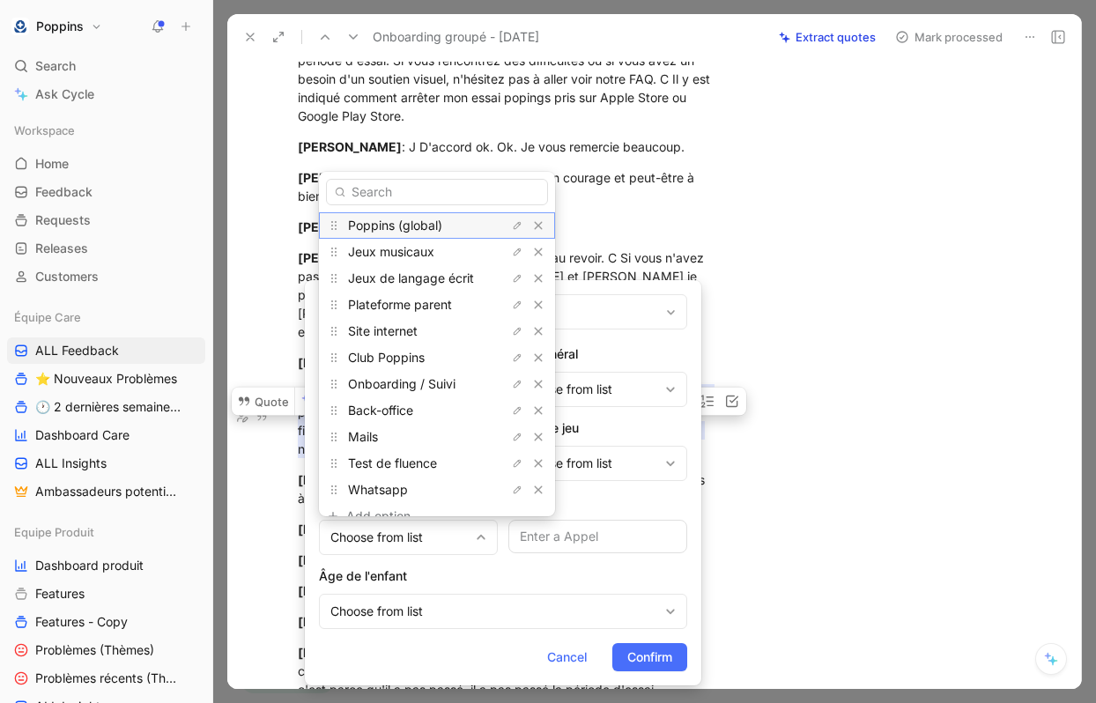
click at [418, 227] on span "Poppins (global)" at bounding box center [395, 225] width 94 height 15
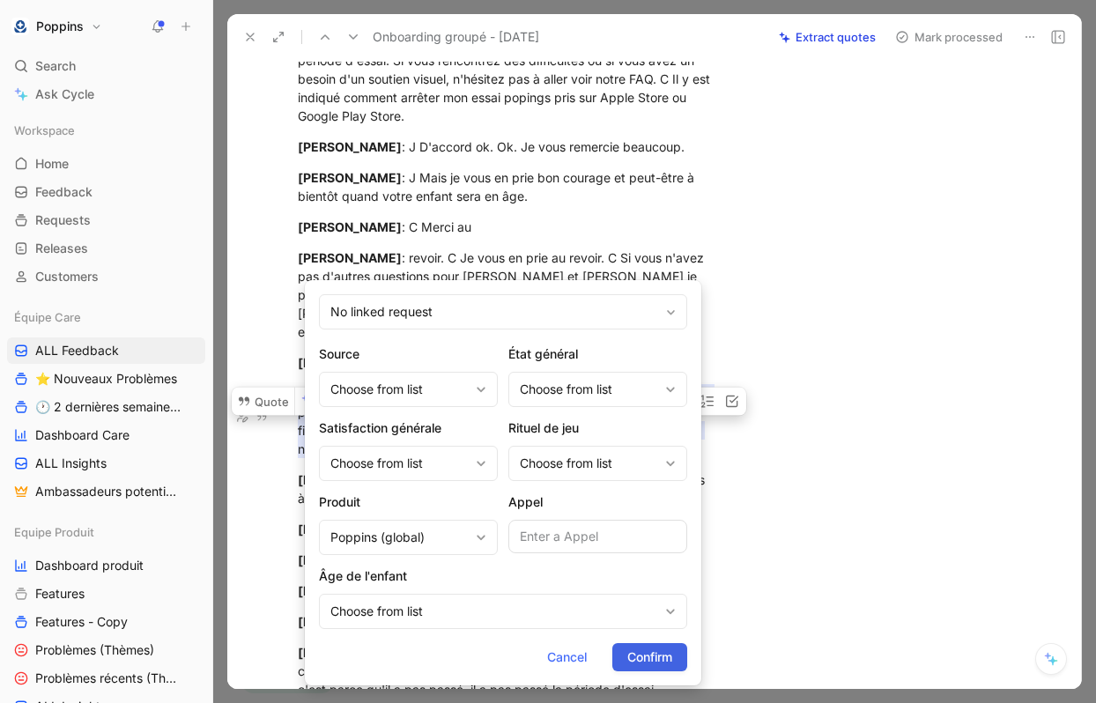
click at [648, 648] on span "Confirm" at bounding box center [649, 657] width 45 height 21
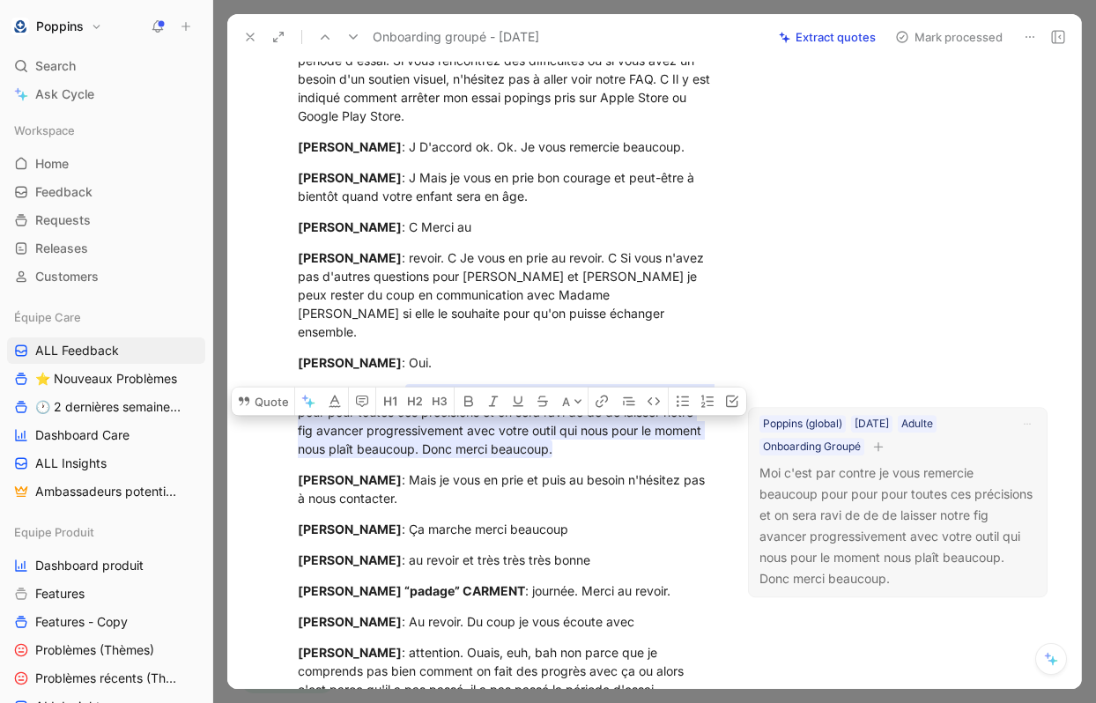
click at [883, 449] on icon "button" at bounding box center [878, 446] width 11 height 11
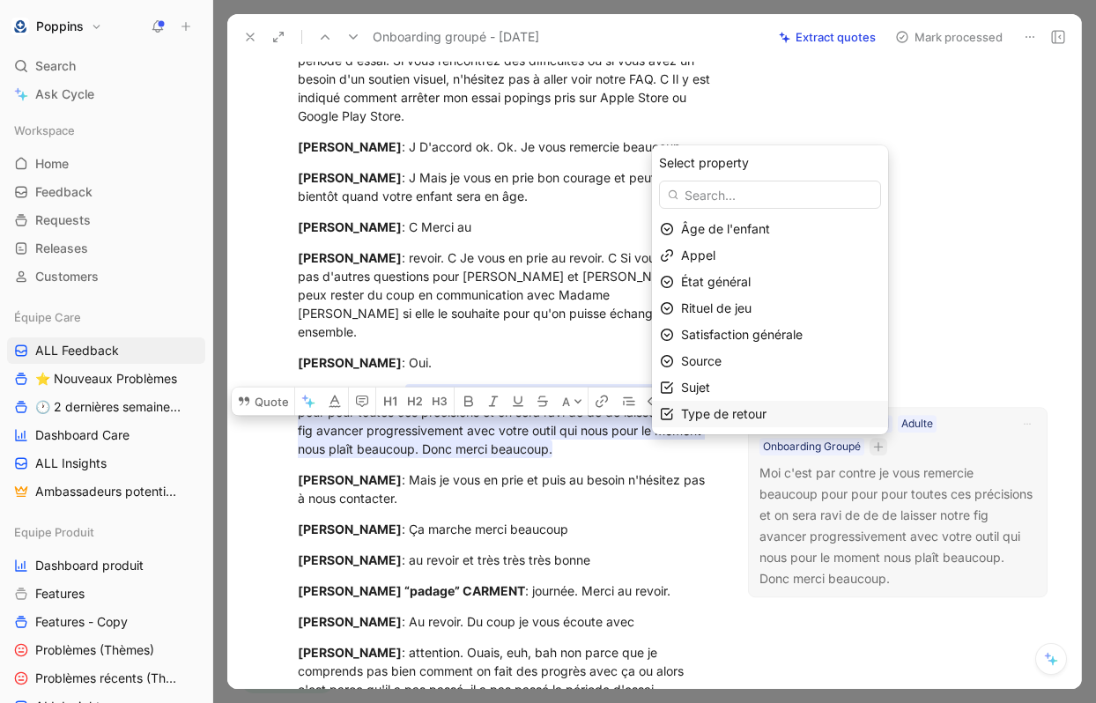
click at [721, 415] on span "Type de retour" at bounding box center [723, 413] width 85 height 15
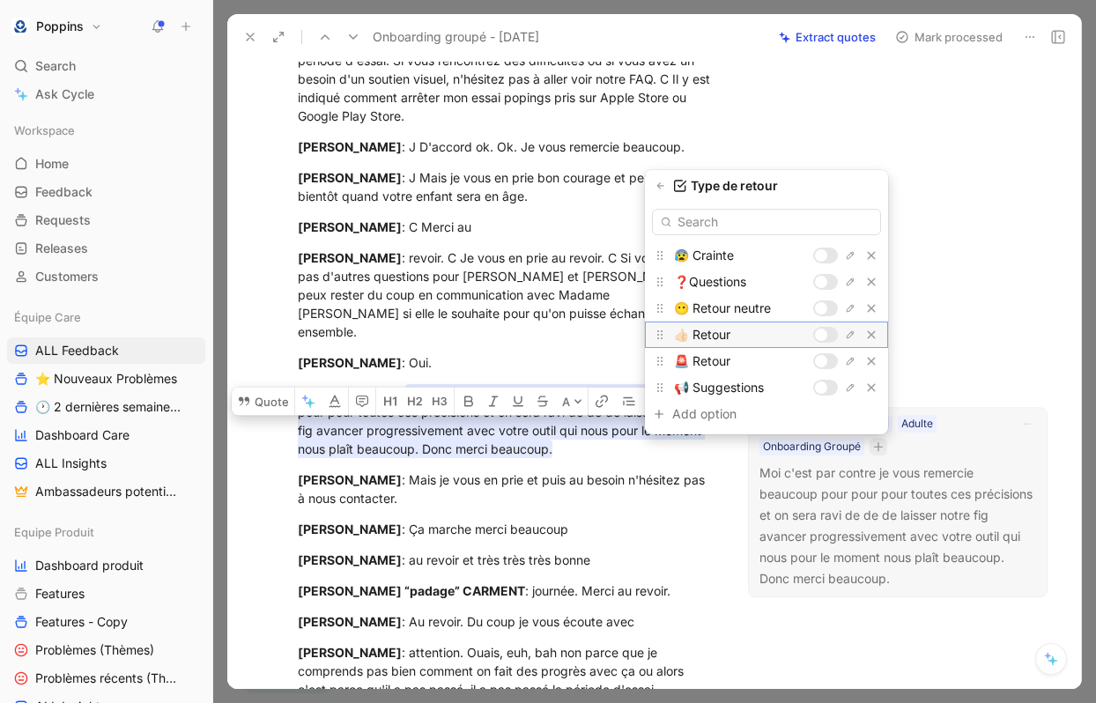
click at [829, 329] on div at bounding box center [825, 335] width 25 height 16
click at [666, 185] on button "button" at bounding box center [661, 186] width 18 height 18
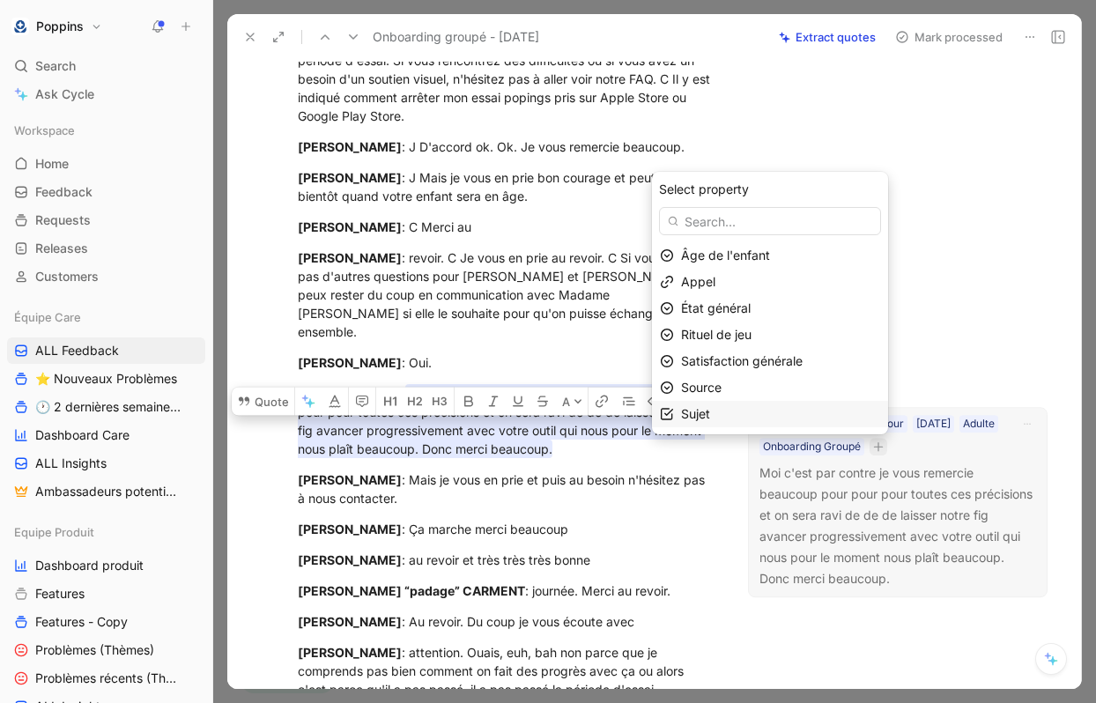
click at [758, 405] on div "Sujet" at bounding box center [780, 413] width 199 height 21
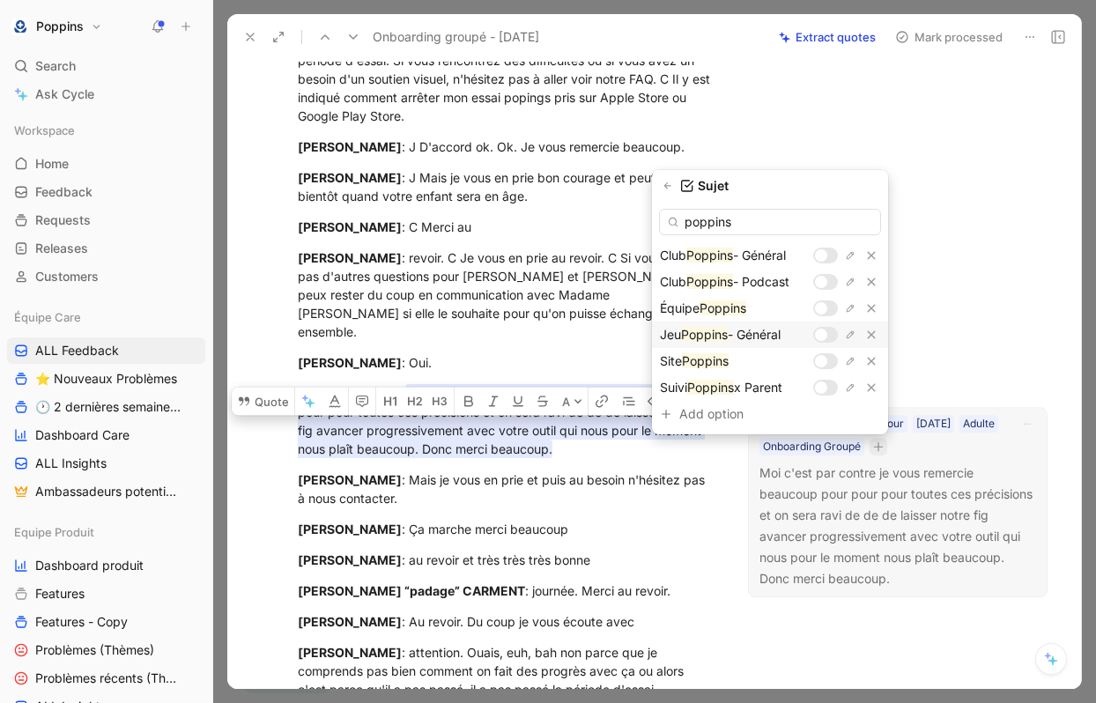
type input "poppins"
click at [826, 333] on div at bounding box center [821, 335] width 12 height 12
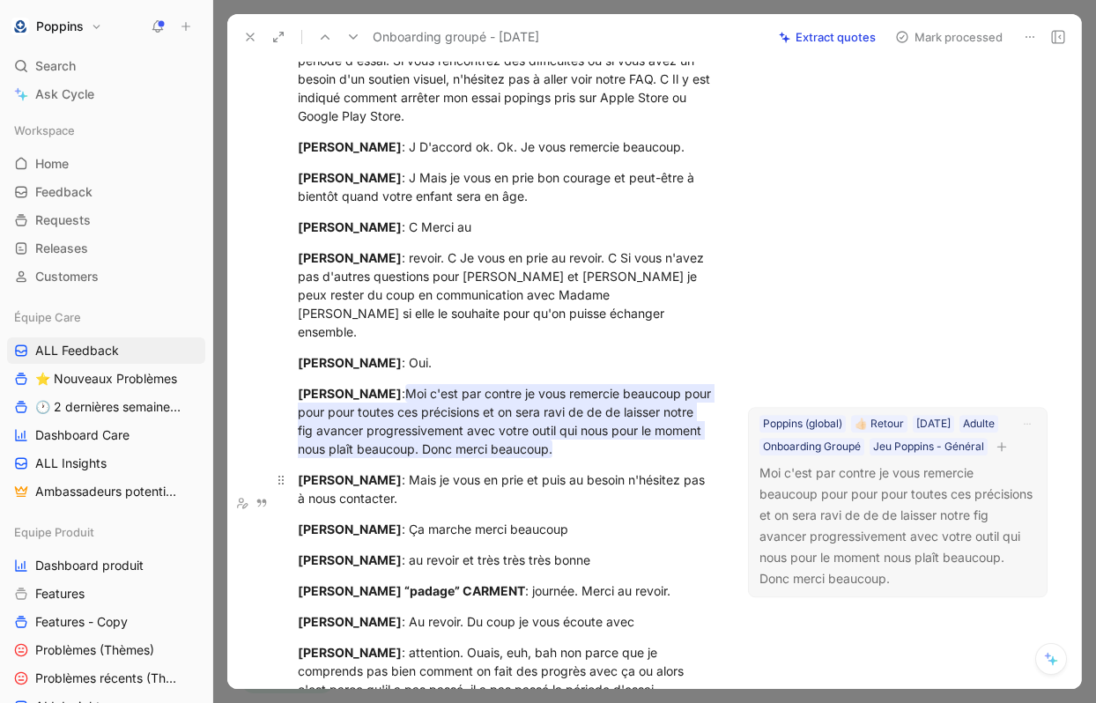
click at [649, 491] on p "[PERSON_NAME] : Mais je vous en prie et puis au besoin n'hésitez pas à nous con…" at bounding box center [506, 489] width 484 height 48
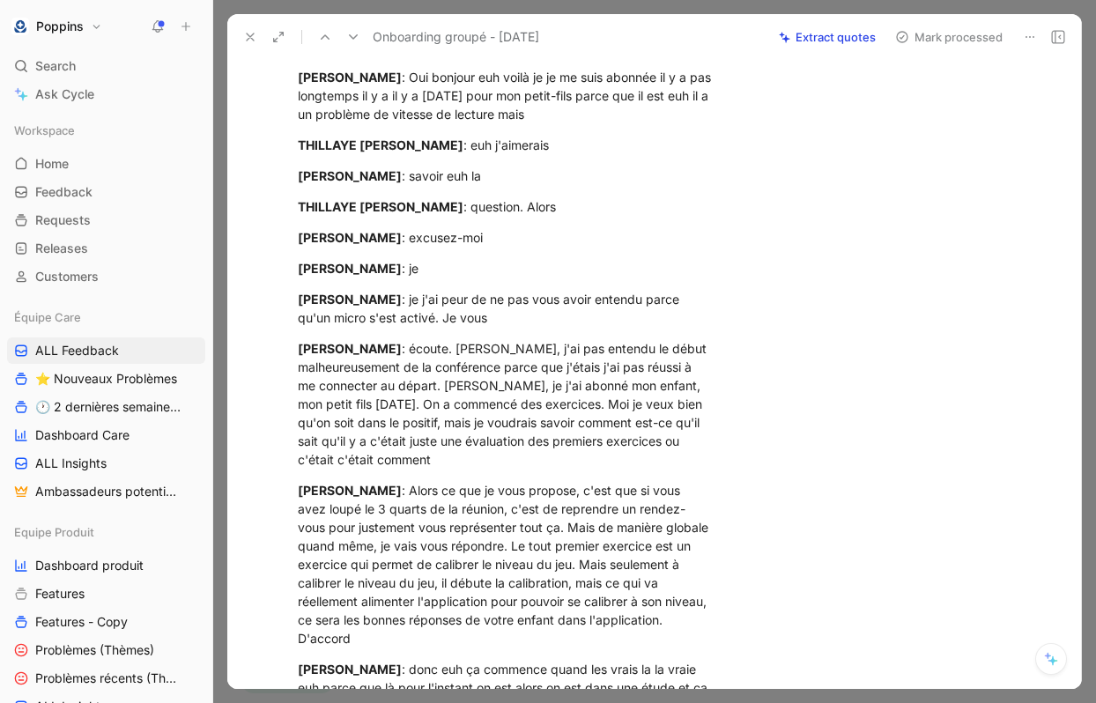
scroll to position [0, 0]
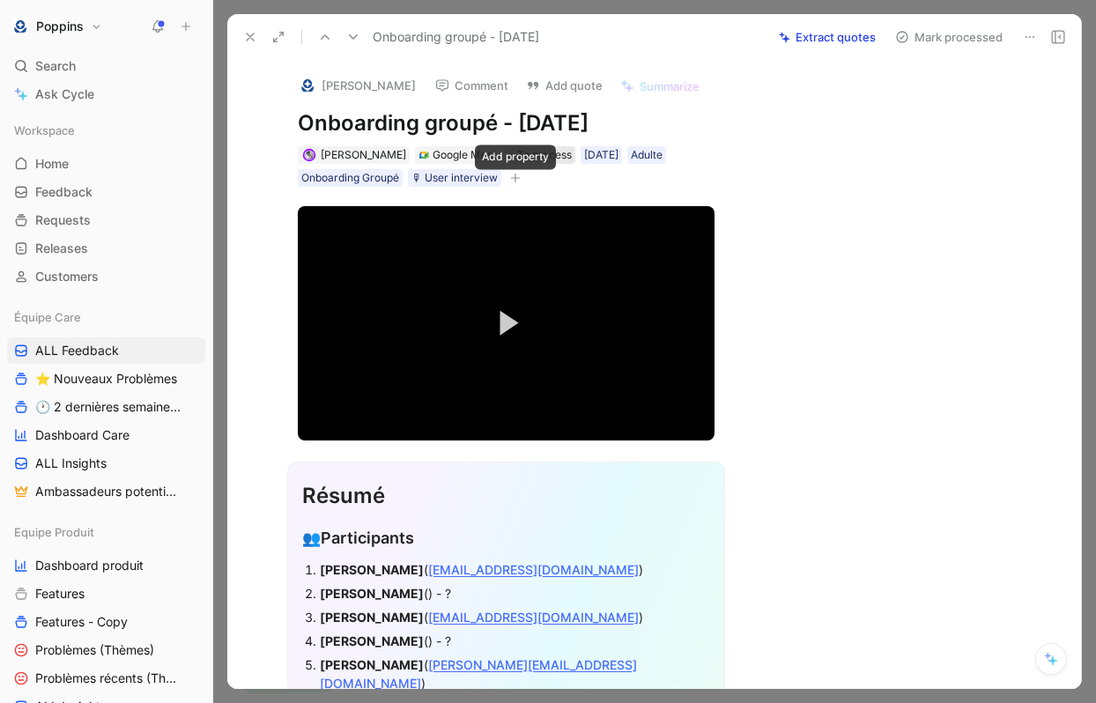
click at [526, 154] on span "To process" at bounding box center [544, 155] width 55 height 18
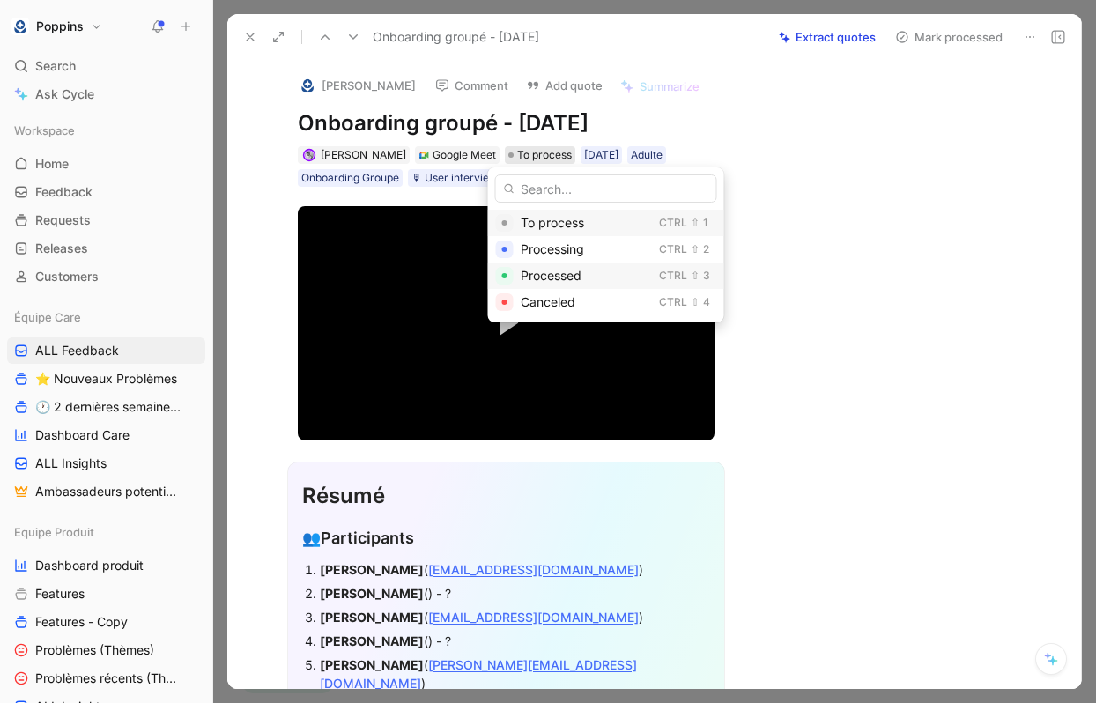
click at [551, 279] on span "Processed" at bounding box center [551, 275] width 61 height 15
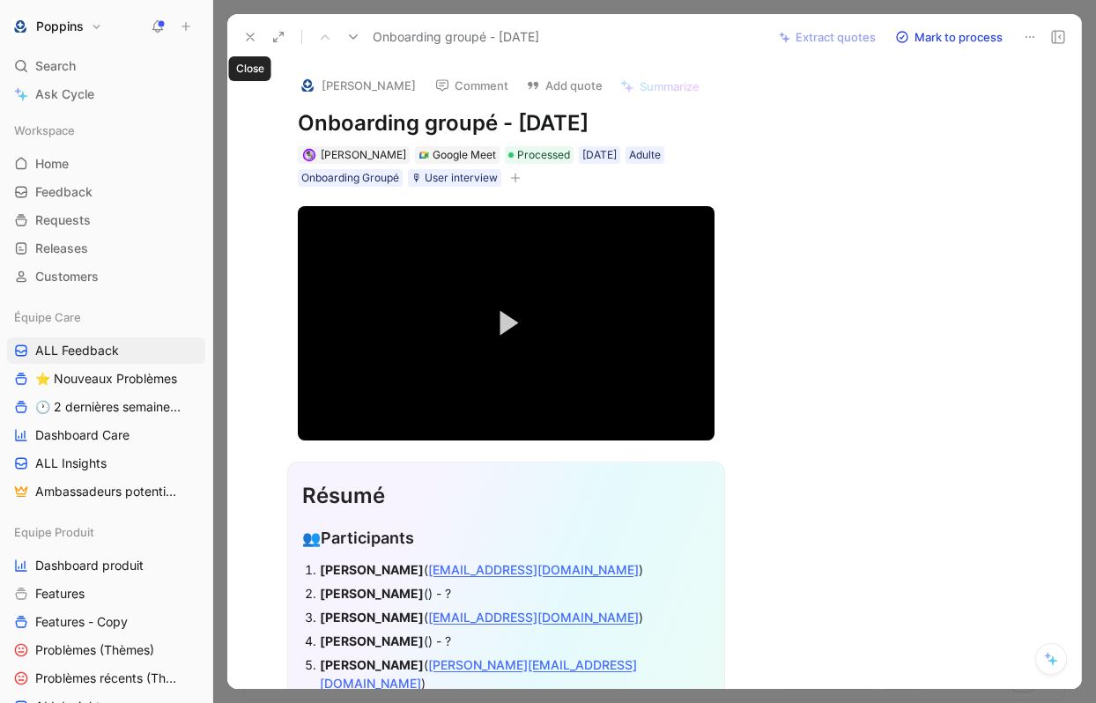
click at [248, 41] on icon at bounding box center [250, 37] width 14 height 14
